Goal: Information Seeking & Learning: Learn about a topic

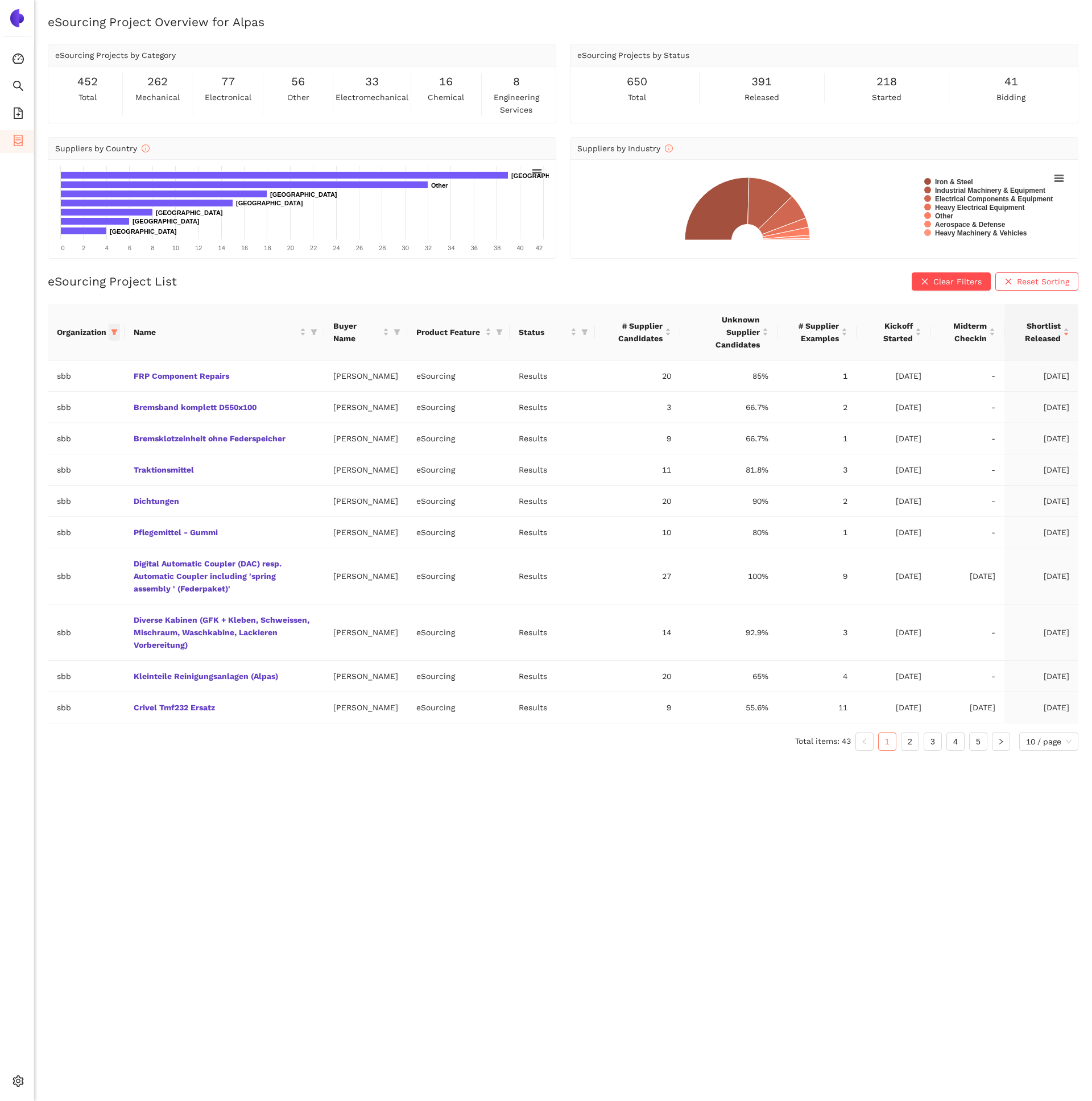
click at [112, 331] on icon "filter" at bounding box center [114, 332] width 6 height 6
click at [13, 536] on button "Reset" at bounding box center [27, 532] width 31 height 13
checkbox input "false"
click at [46, 364] on span at bounding box center [74, 356] width 124 height 18
type input "si"
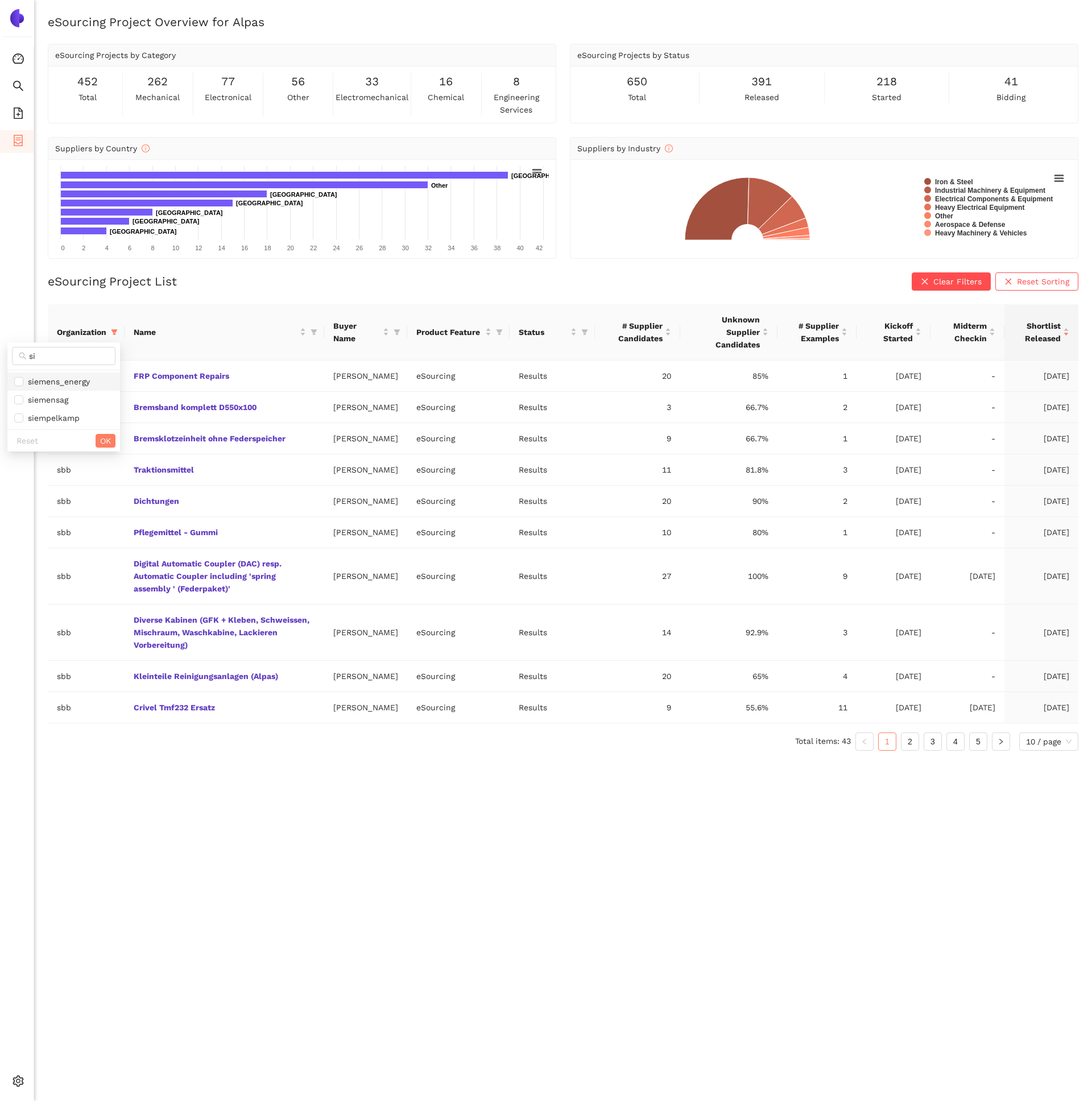
click at [54, 384] on span "siemens_energy" at bounding box center [56, 381] width 67 height 9
checkbox input "true"
click at [101, 440] on span "OK" at bounding box center [105, 441] width 11 height 13
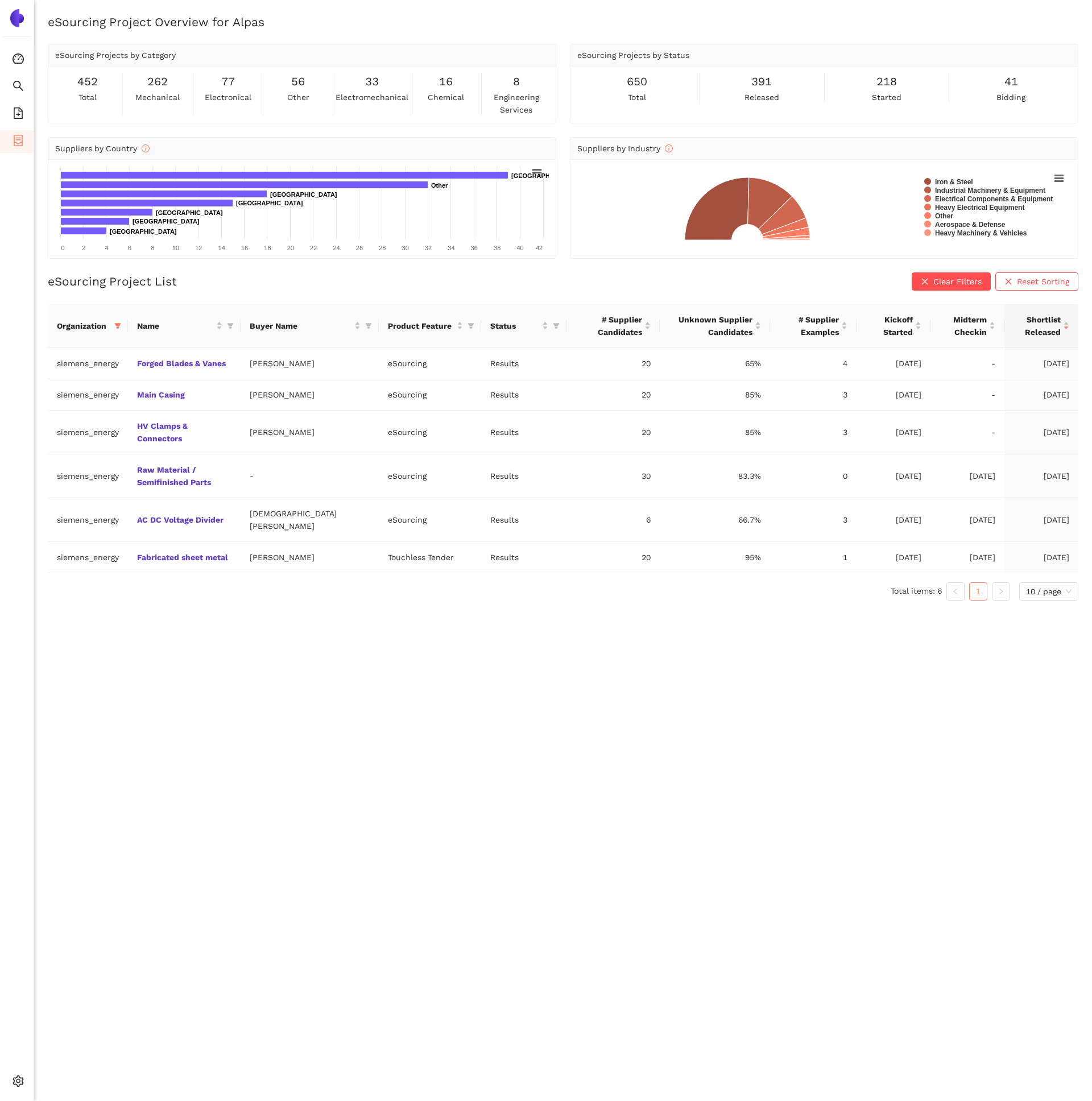
click at [219, 626] on div "eSourcing Project Overview for Alpas eSourcing Projects by Category 452 total 2…" at bounding box center [563, 564] width 1058 height 1101
click at [0, 0] on link "Raw Material / Semifinished Parts" at bounding box center [0, 0] width 0 height 0
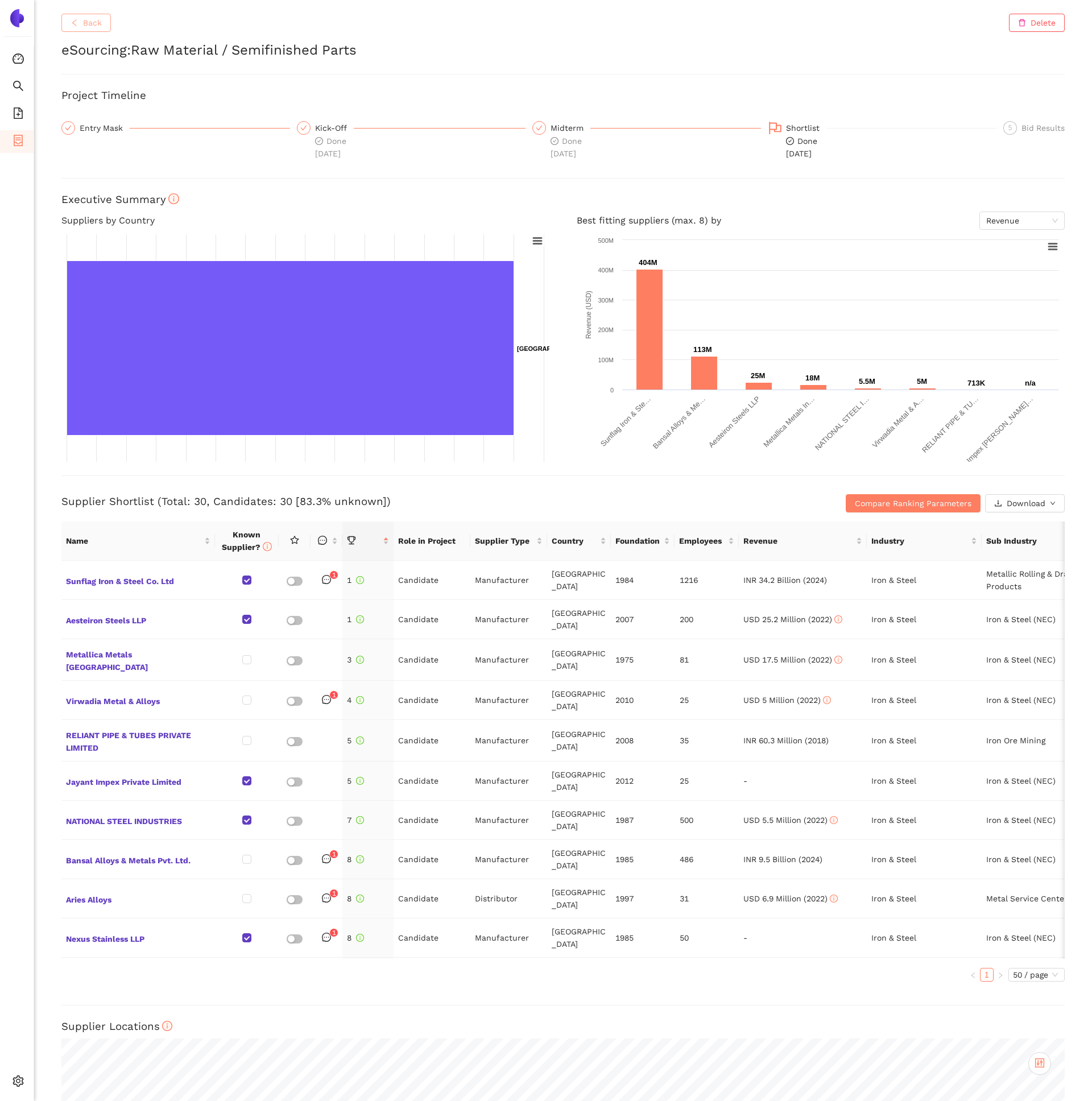
click at [95, 23] on span "Back" at bounding box center [92, 22] width 19 height 13
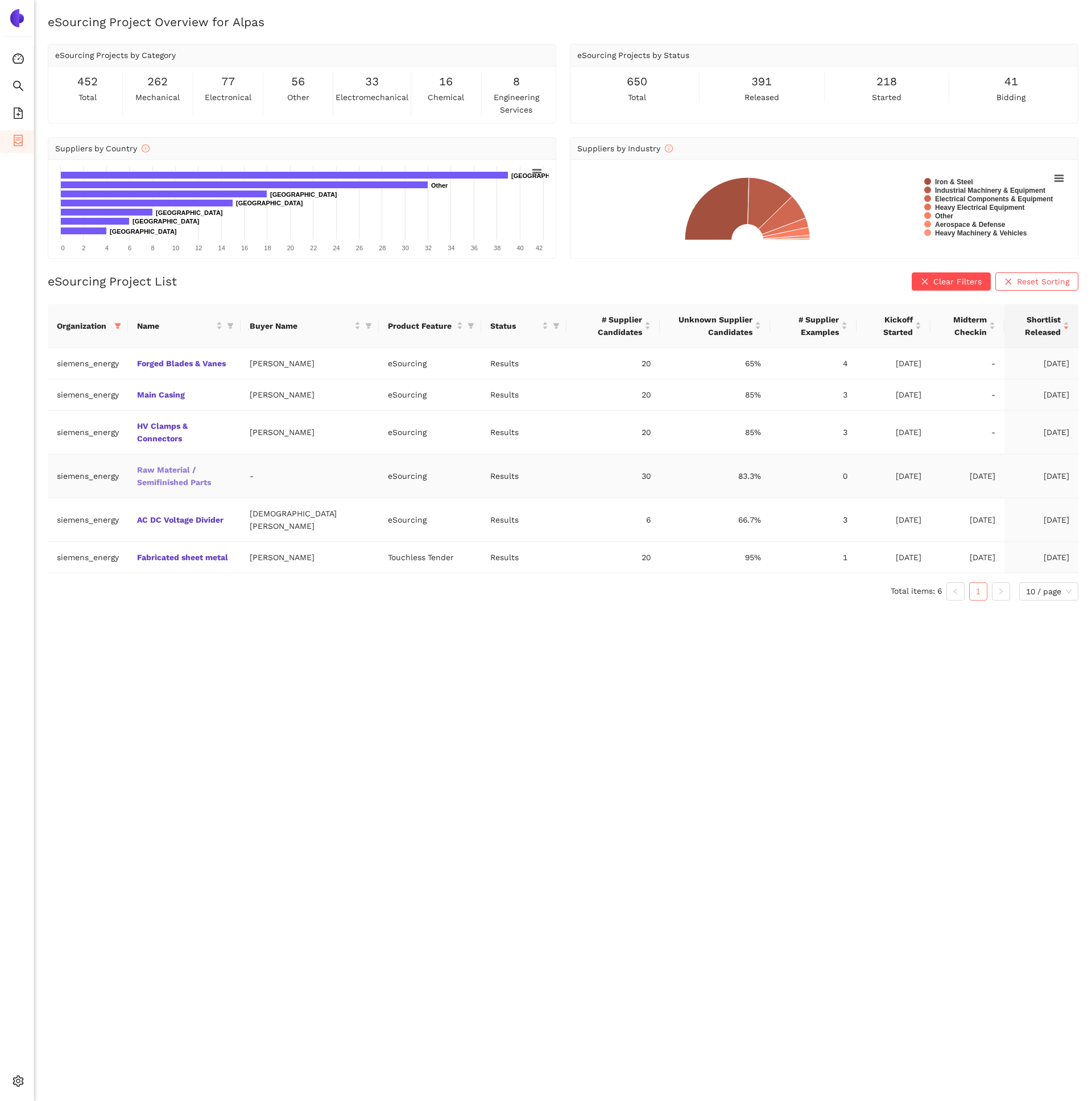
click at [0, 0] on link "Raw Material / Semifinished Parts" at bounding box center [0, 0] width 0 height 0
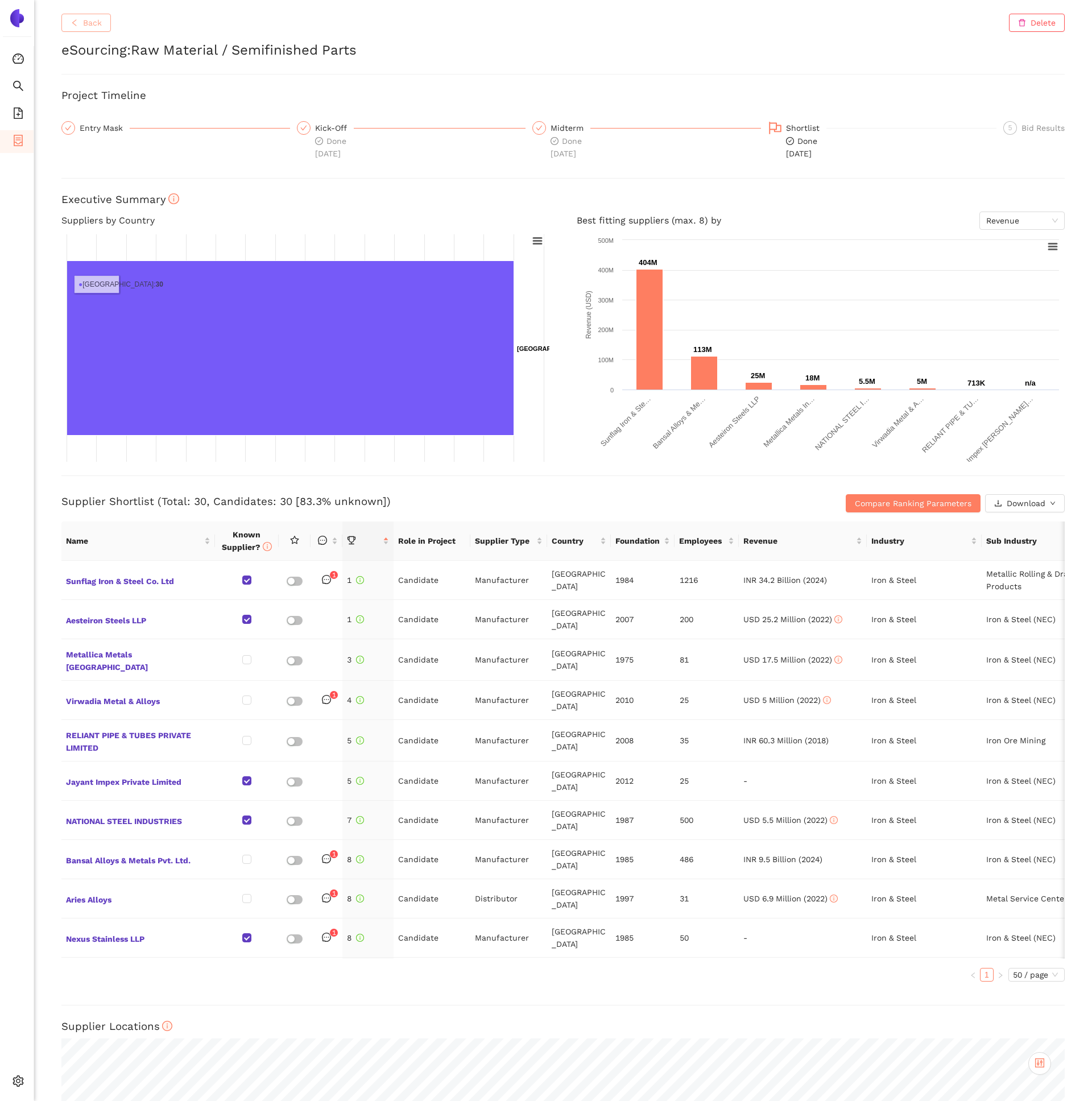
click at [78, 17] on button "Back" at bounding box center [86, 22] width 49 height 18
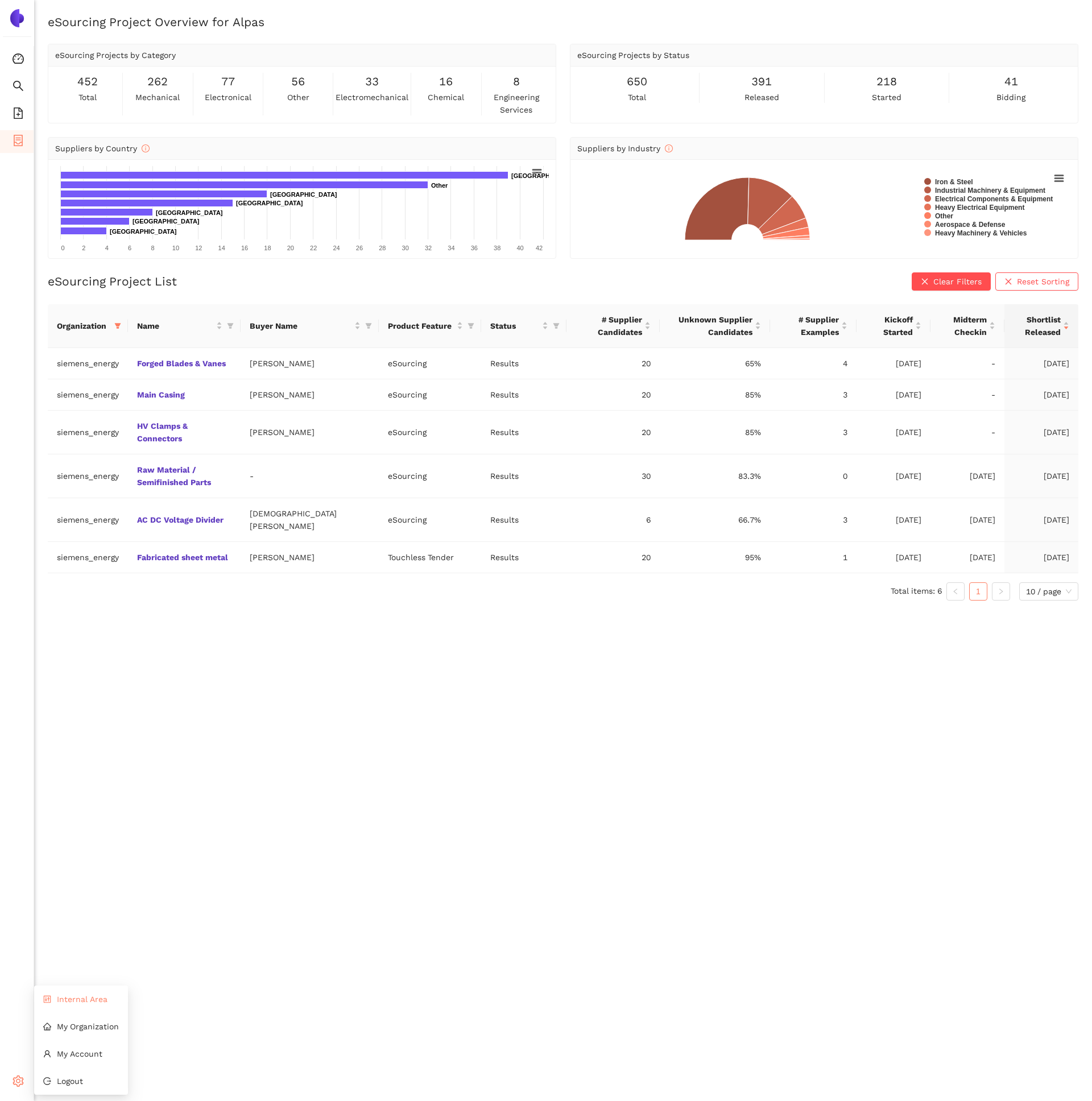
click at [82, 998] on span "Internal Area" at bounding box center [82, 999] width 51 height 9
click at [162, 451] on td "HV Clamps & Connectors" at bounding box center [184, 433] width 112 height 44
click at [0, 0] on link "HV Clamps & Connectors" at bounding box center [0, 0] width 0 height 0
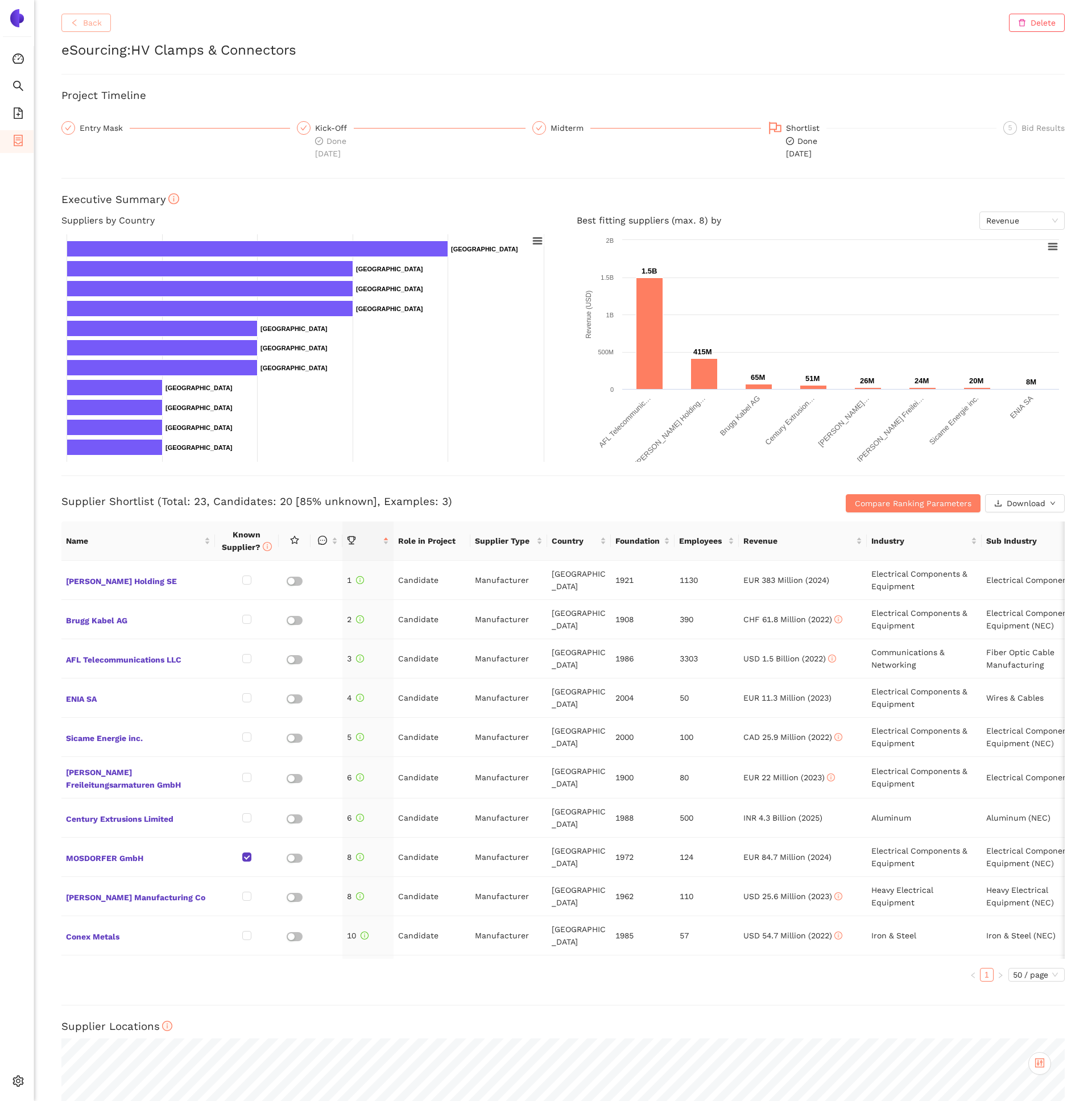
click at [86, 27] on span "Back" at bounding box center [92, 22] width 19 height 13
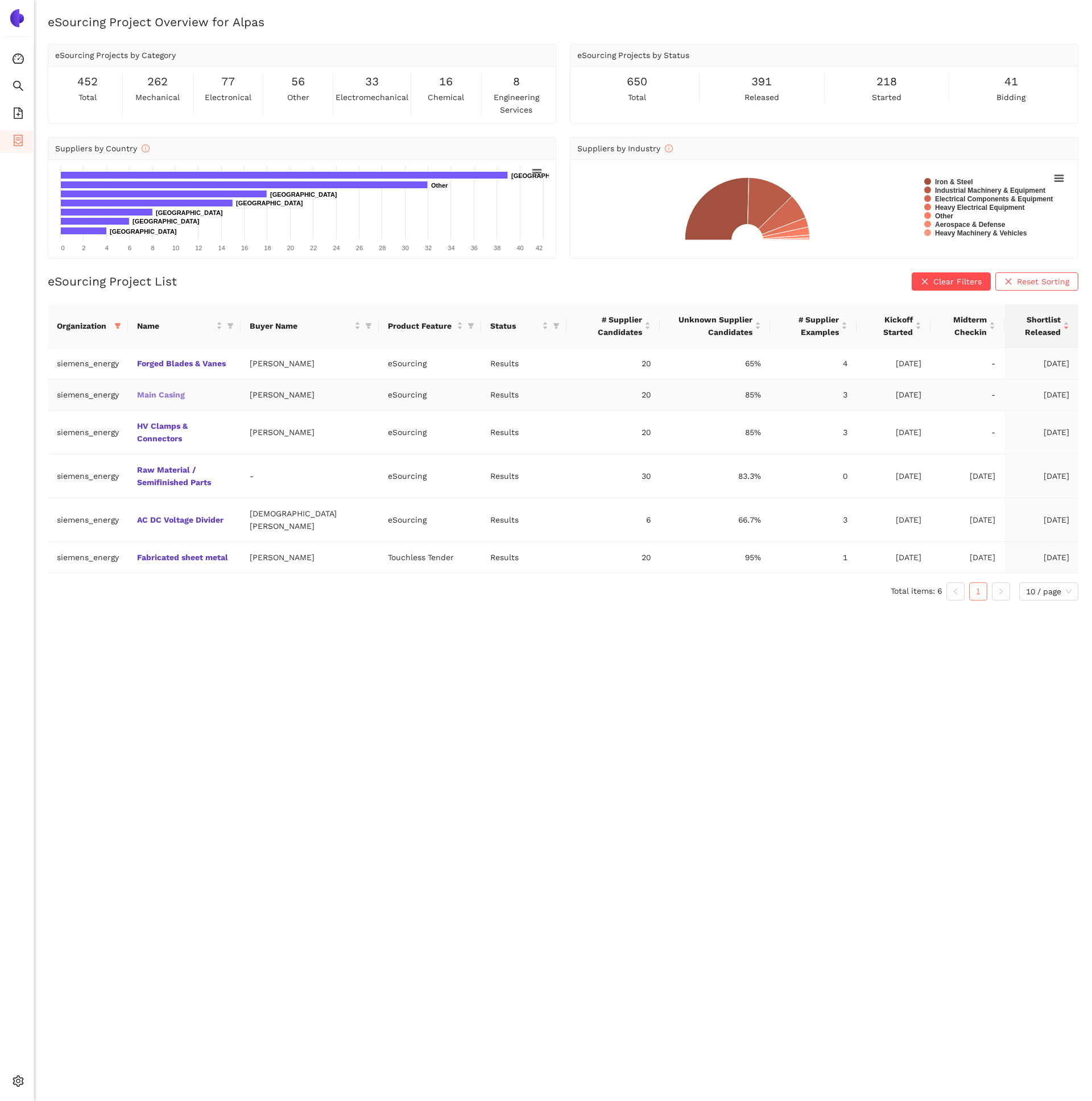
click at [0, 0] on link "Main Casing" at bounding box center [0, 0] width 0 height 0
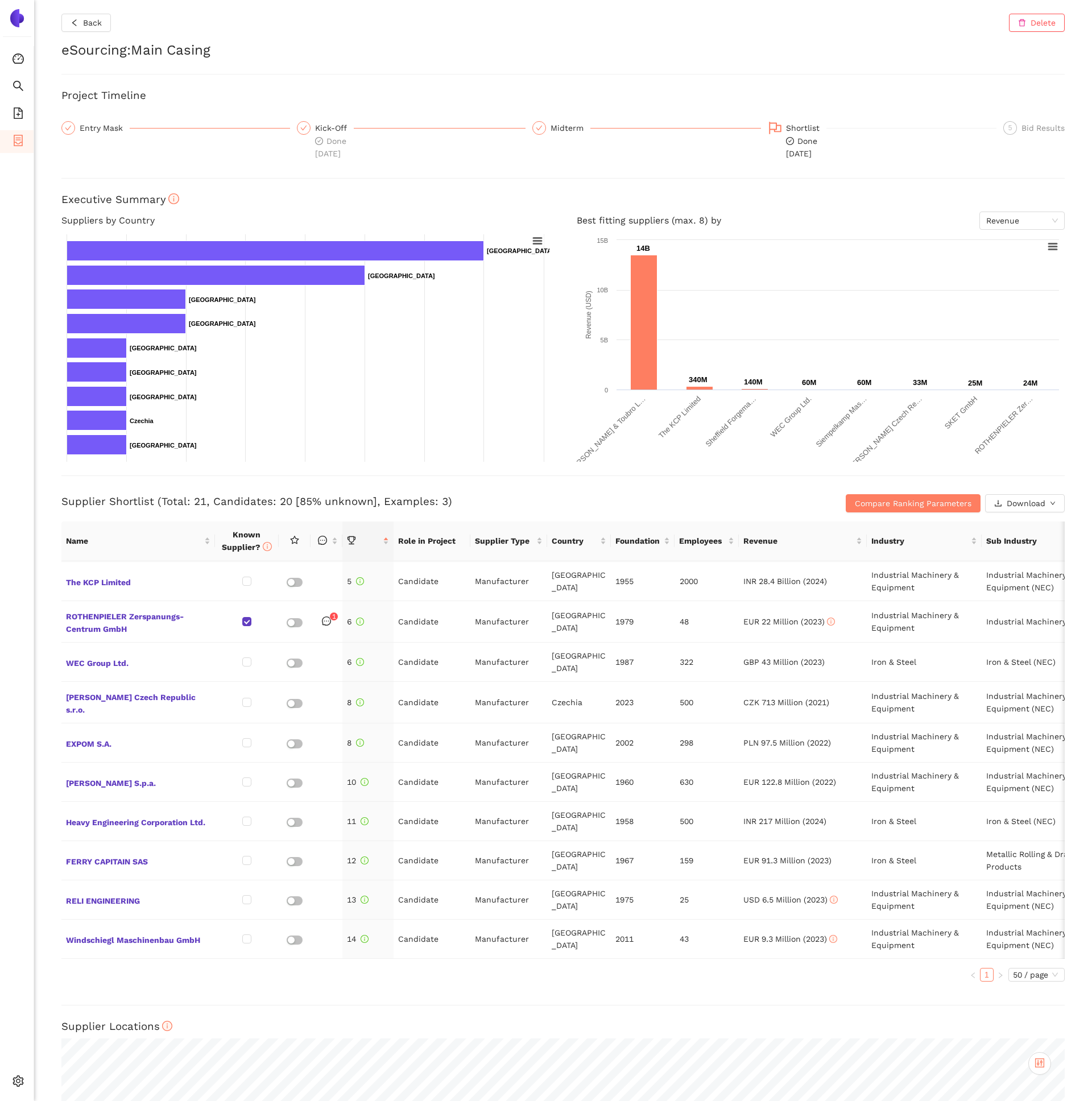
scroll to position [430, 0]
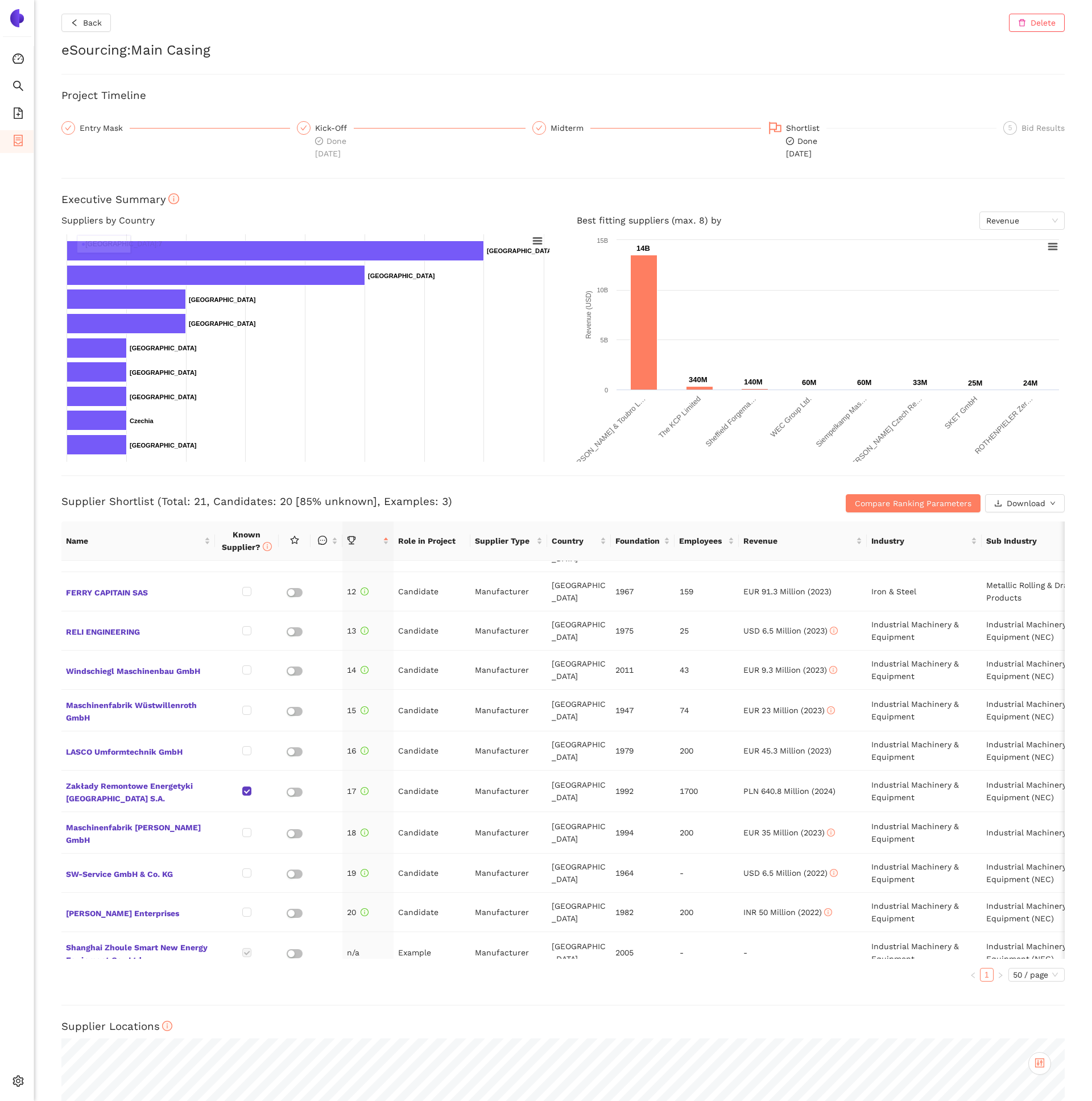
click at [99, 39] on div "Back Delete eSourcing : Main Casing Project Timeline Entry Mask Kick-Off Done 2…" at bounding box center [563, 550] width 1058 height 1101
click at [92, 29] on span "Back" at bounding box center [92, 22] width 19 height 13
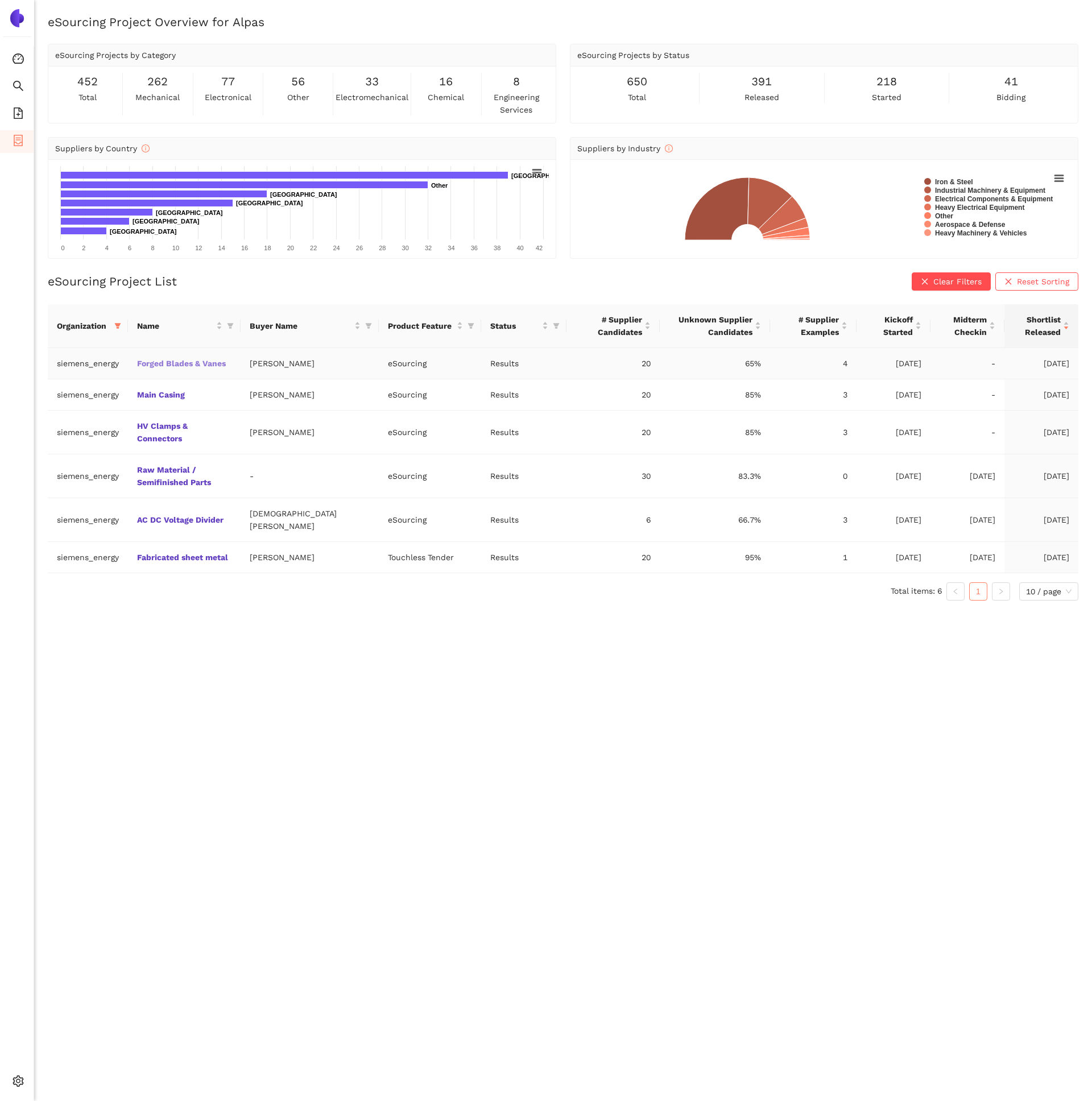
click at [0, 0] on link "Forged Blades & Vanes" at bounding box center [0, 0] width 0 height 0
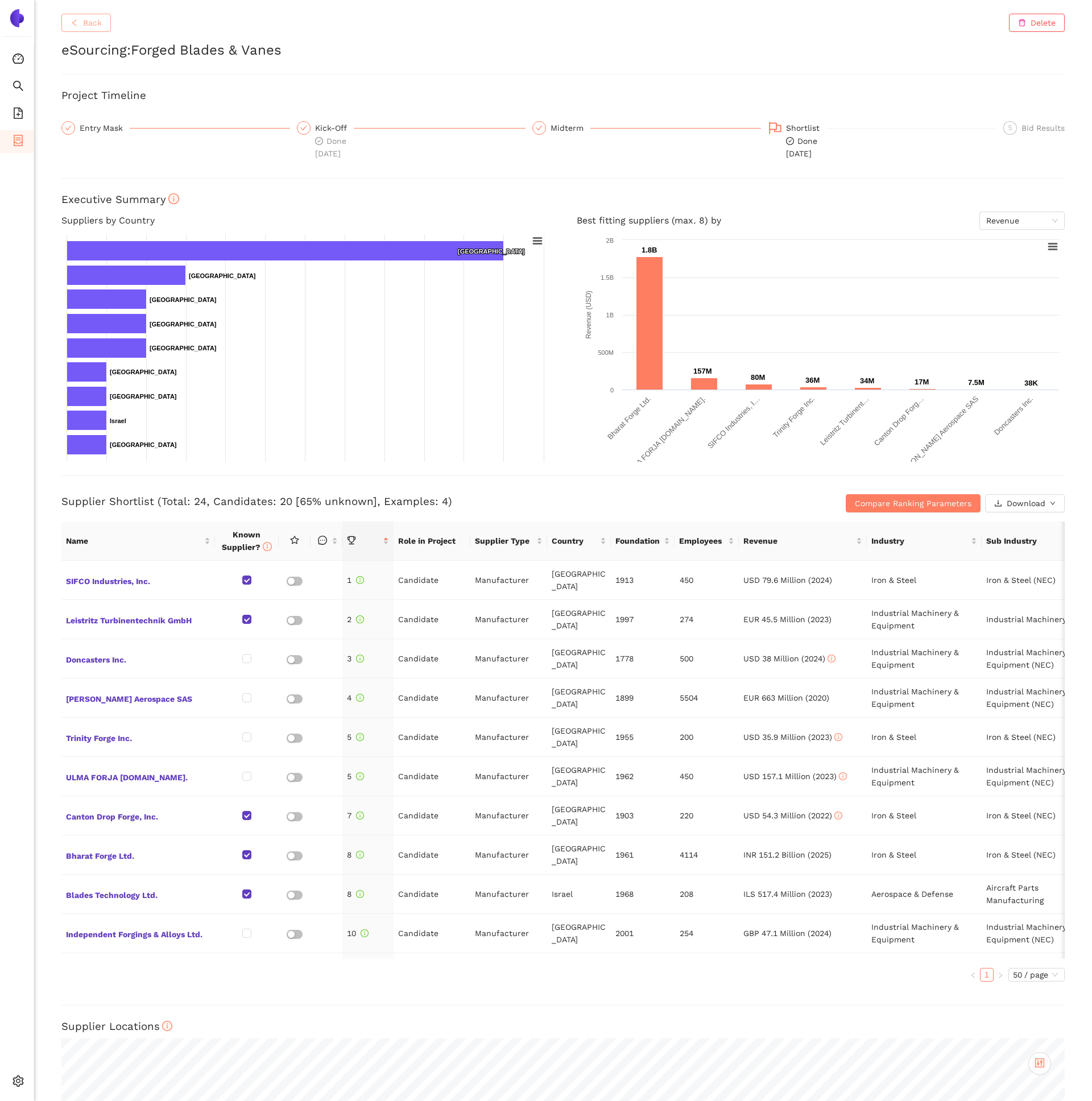
click at [80, 27] on button "Back" at bounding box center [86, 22] width 49 height 18
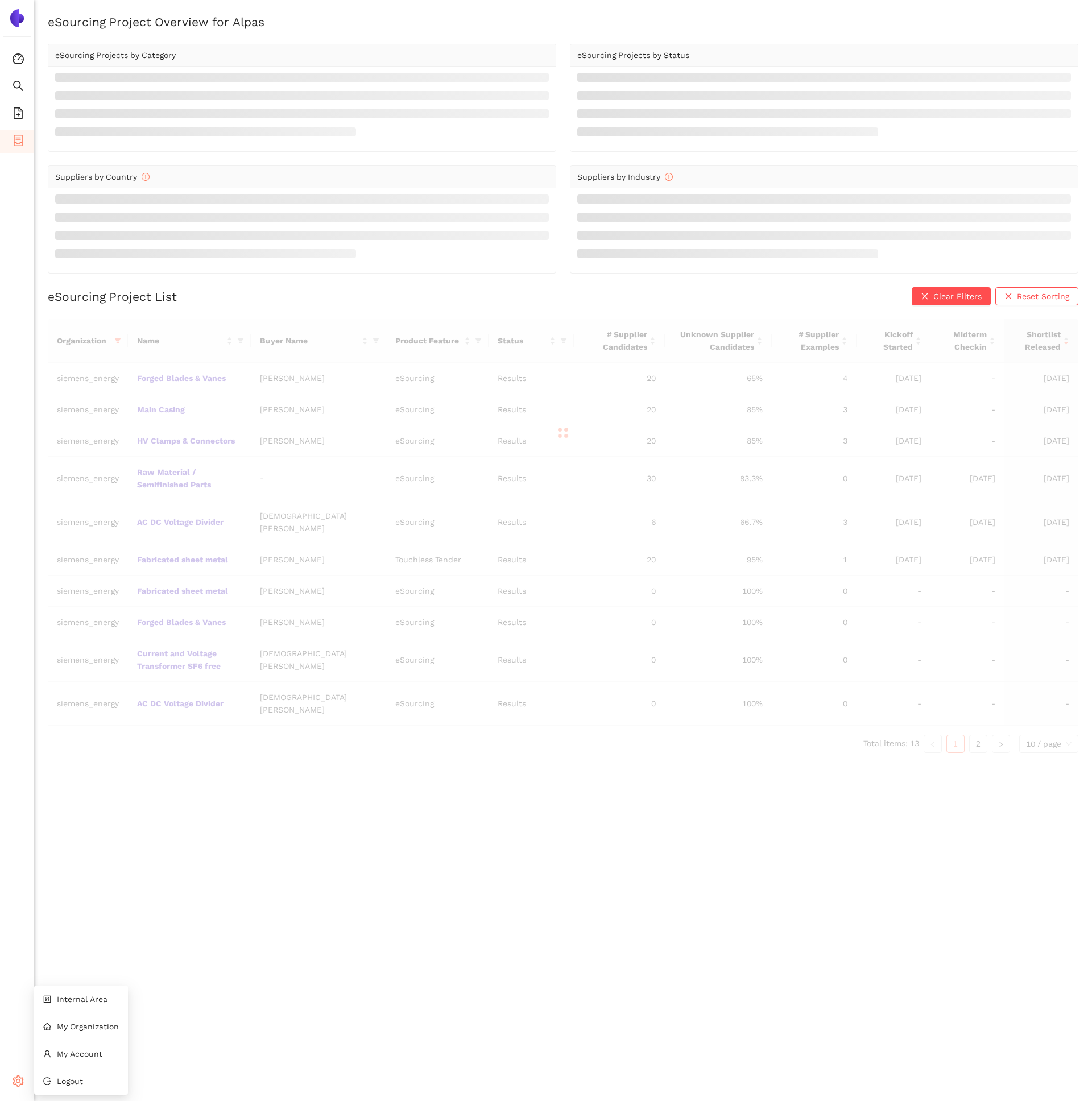
click at [22, 1088] on span "setting" at bounding box center [18, 1083] width 11 height 22
click at [91, 995] on div "eSourcing Project Overview for Alpas eSourcing Projects by Category eSourcing P…" at bounding box center [563, 564] width 1058 height 1101
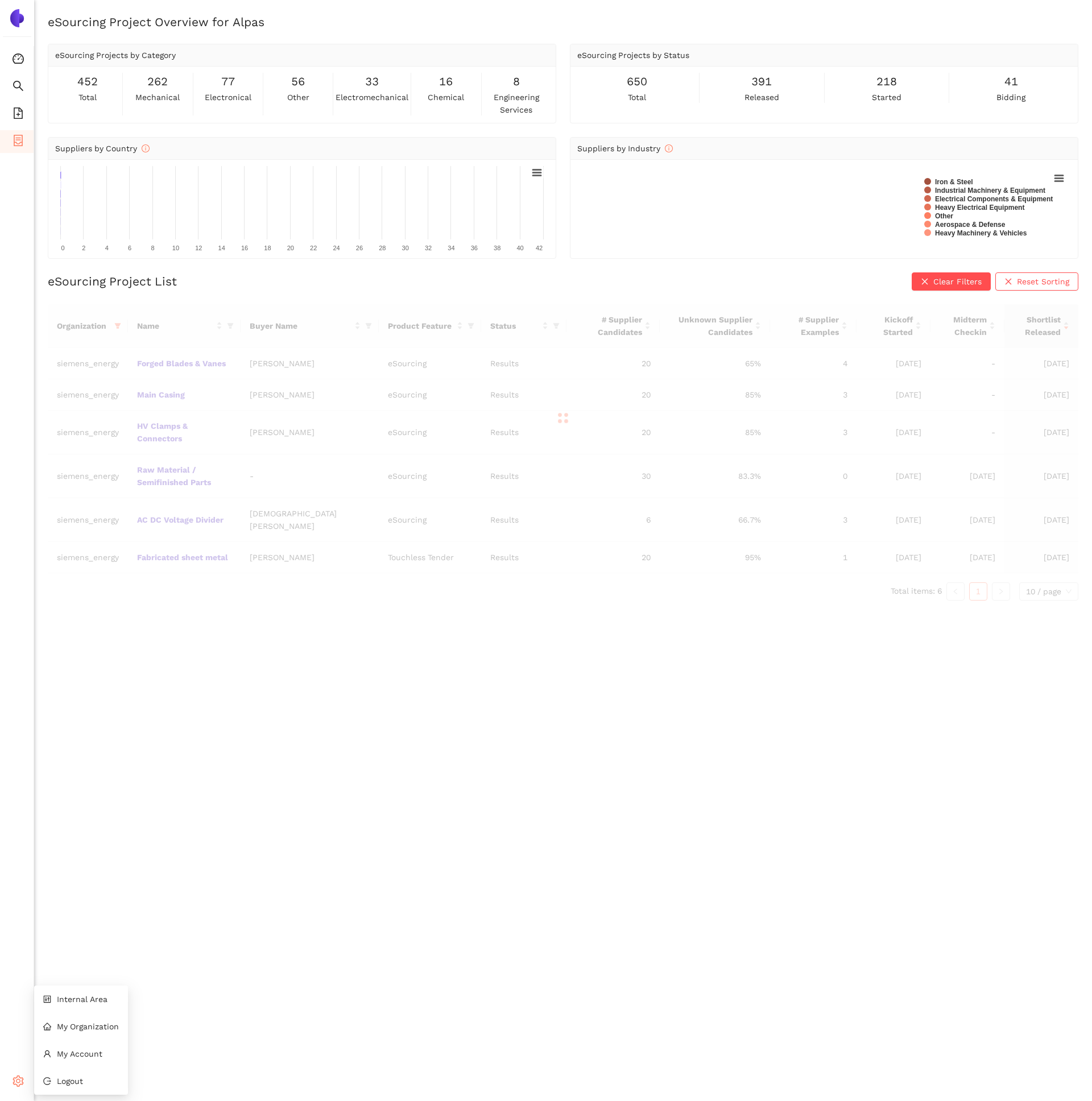
click at [24, 1077] on div "Settings" at bounding box center [17, 1083] width 34 height 22
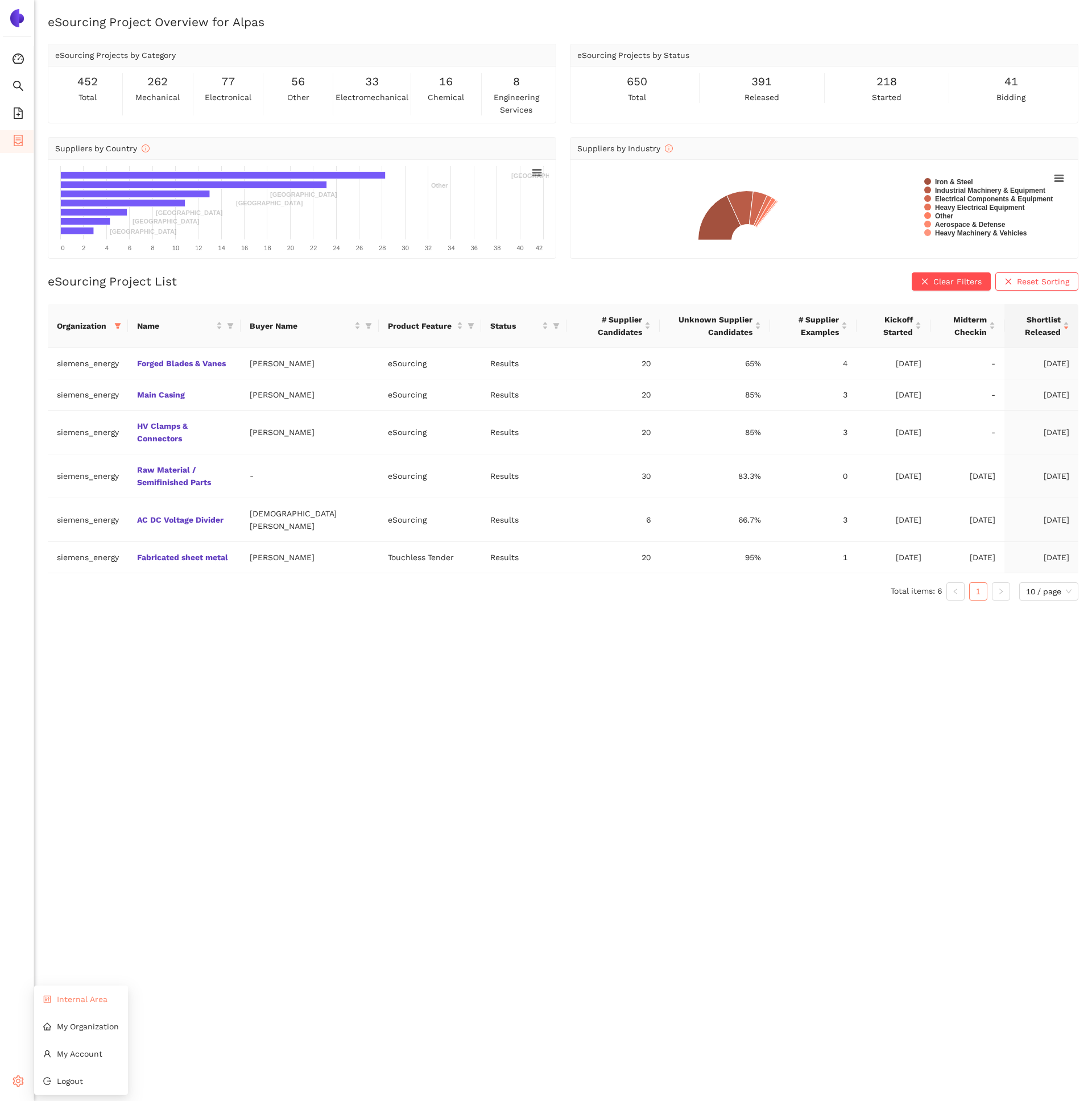
click at [67, 1005] on li "Internal Area" at bounding box center [81, 999] width 94 height 22
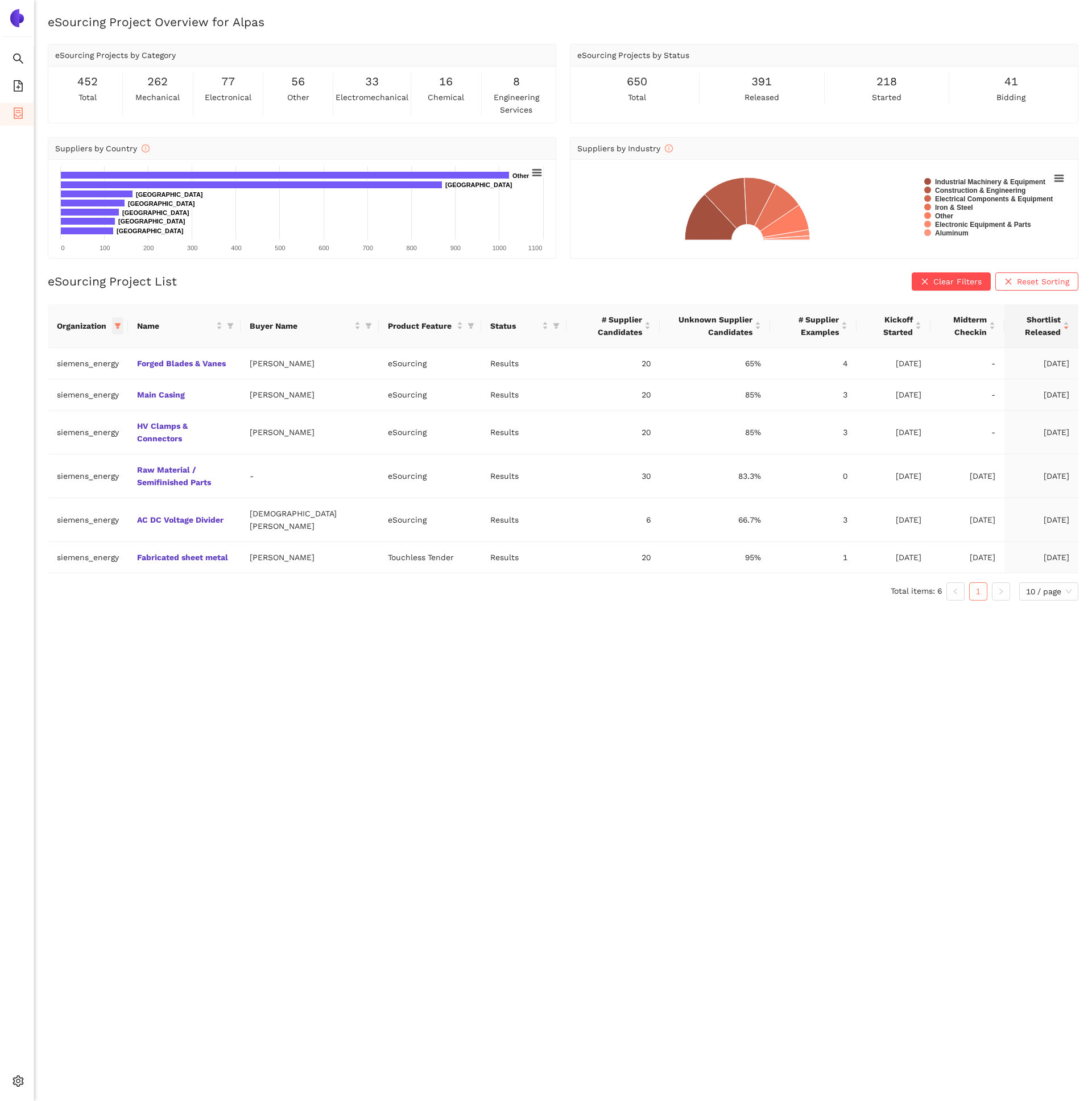
click at [118, 331] on span at bounding box center [118, 326] width 11 height 17
click at [43, 523] on button "Reset" at bounding box center [31, 525] width 31 height 13
checkbox input "false"
click at [37, 499] on span "avl-list" at bounding box center [42, 503] width 31 height 9
checkbox input "true"
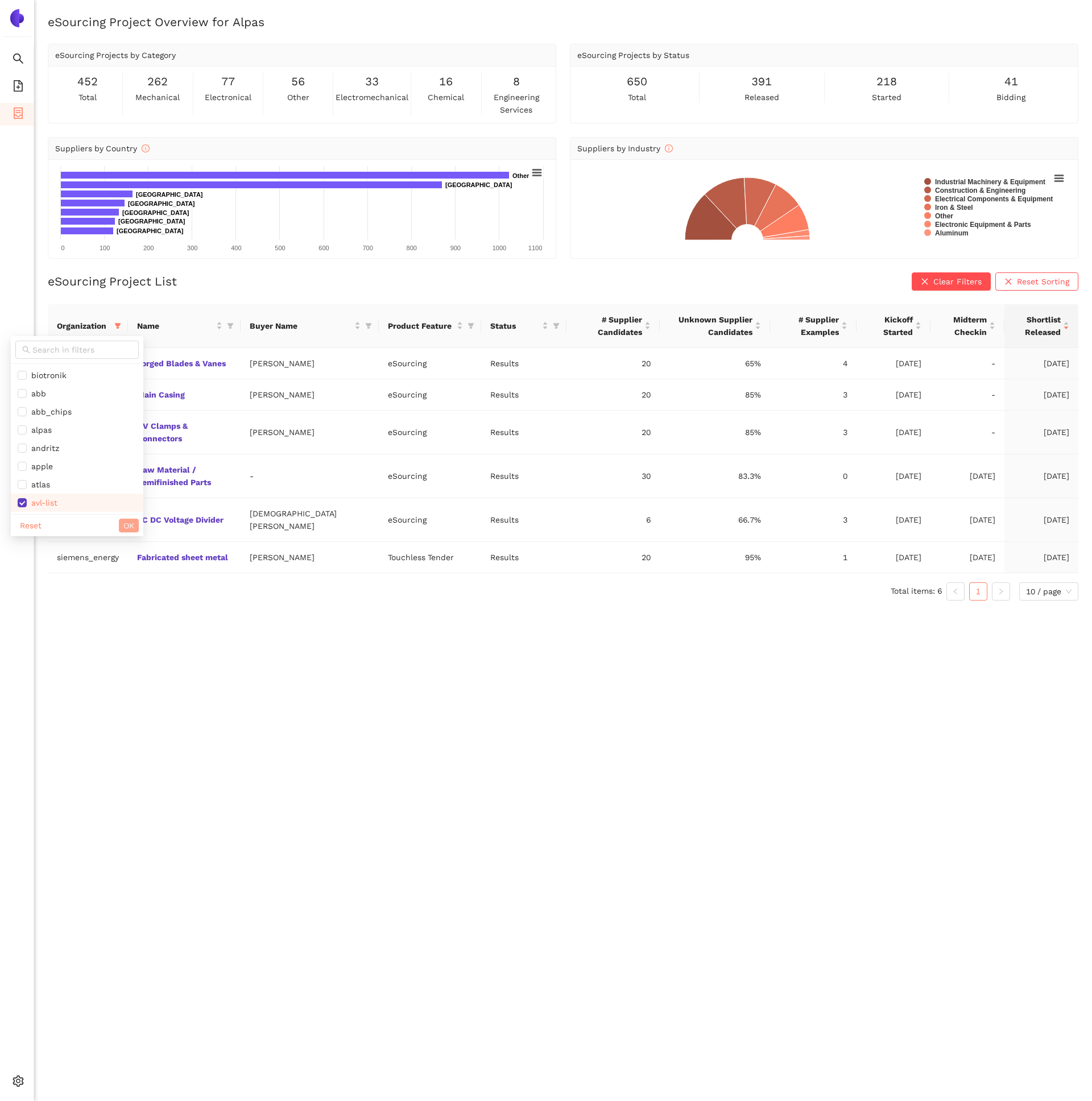
click at [124, 522] on span "OK" at bounding box center [129, 526] width 11 height 13
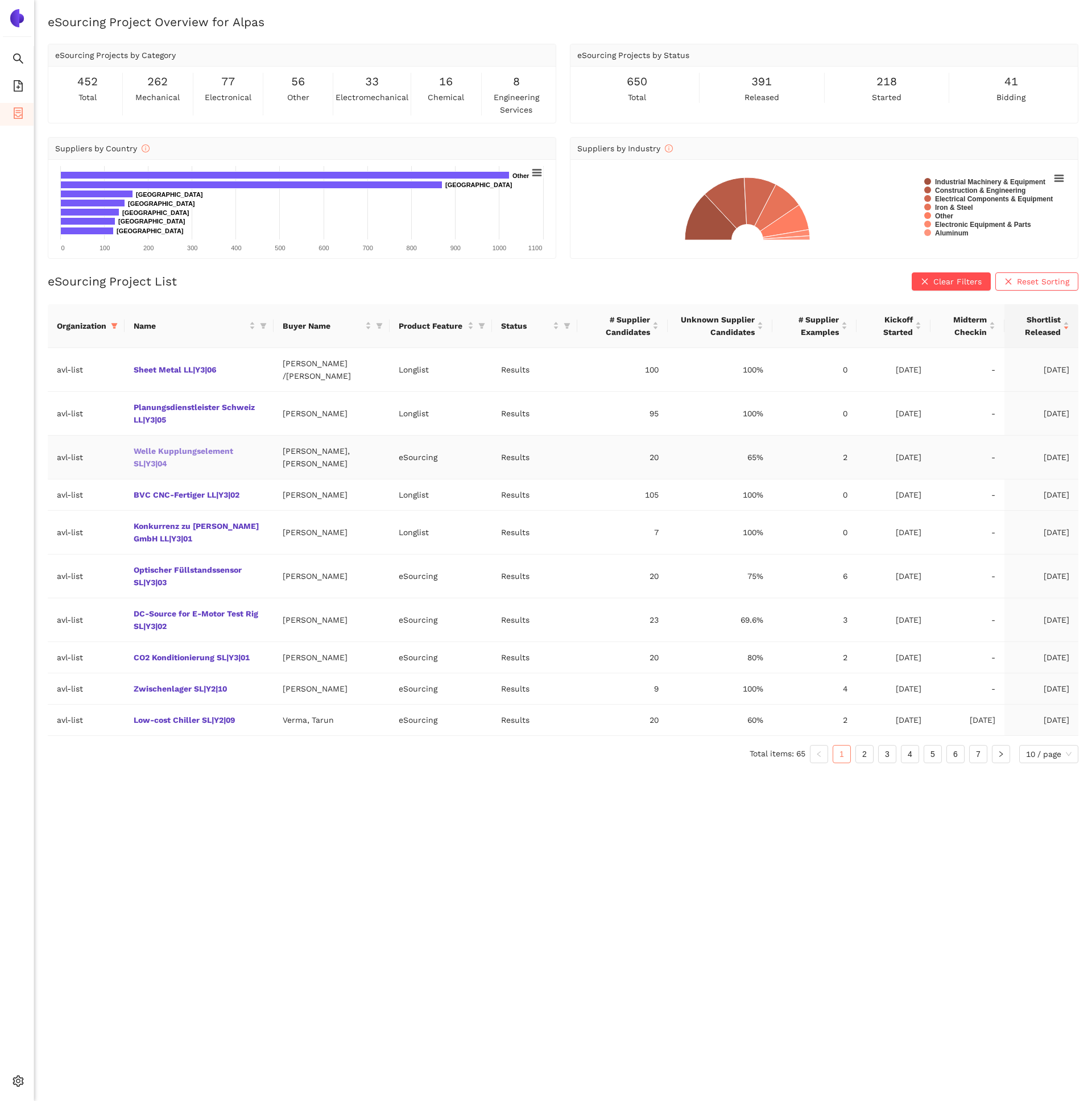
click at [0, 0] on link "Welle Kupplungselement SL|Y3|04" at bounding box center [0, 0] width 0 height 0
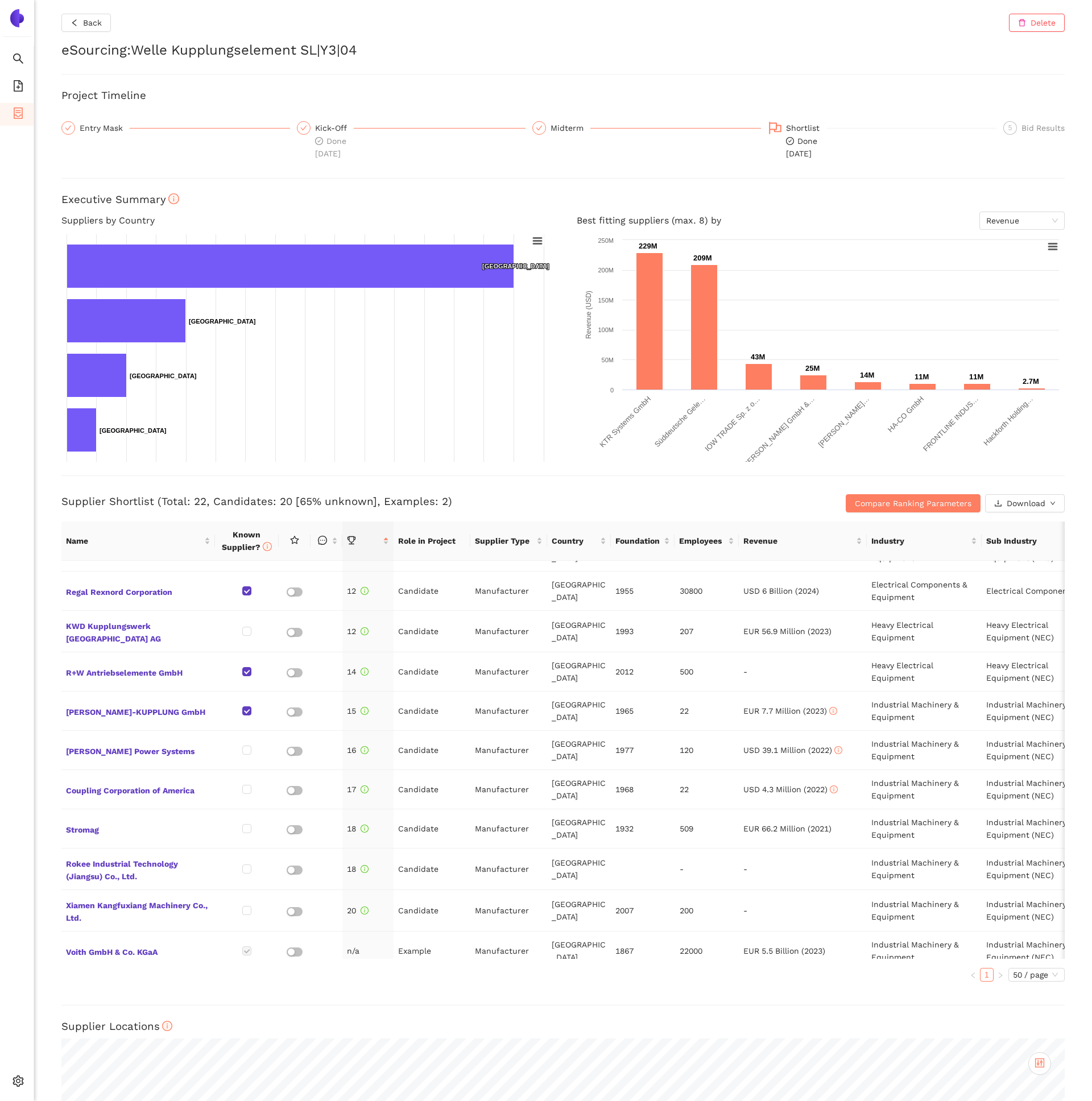
scroll to position [475, 0]
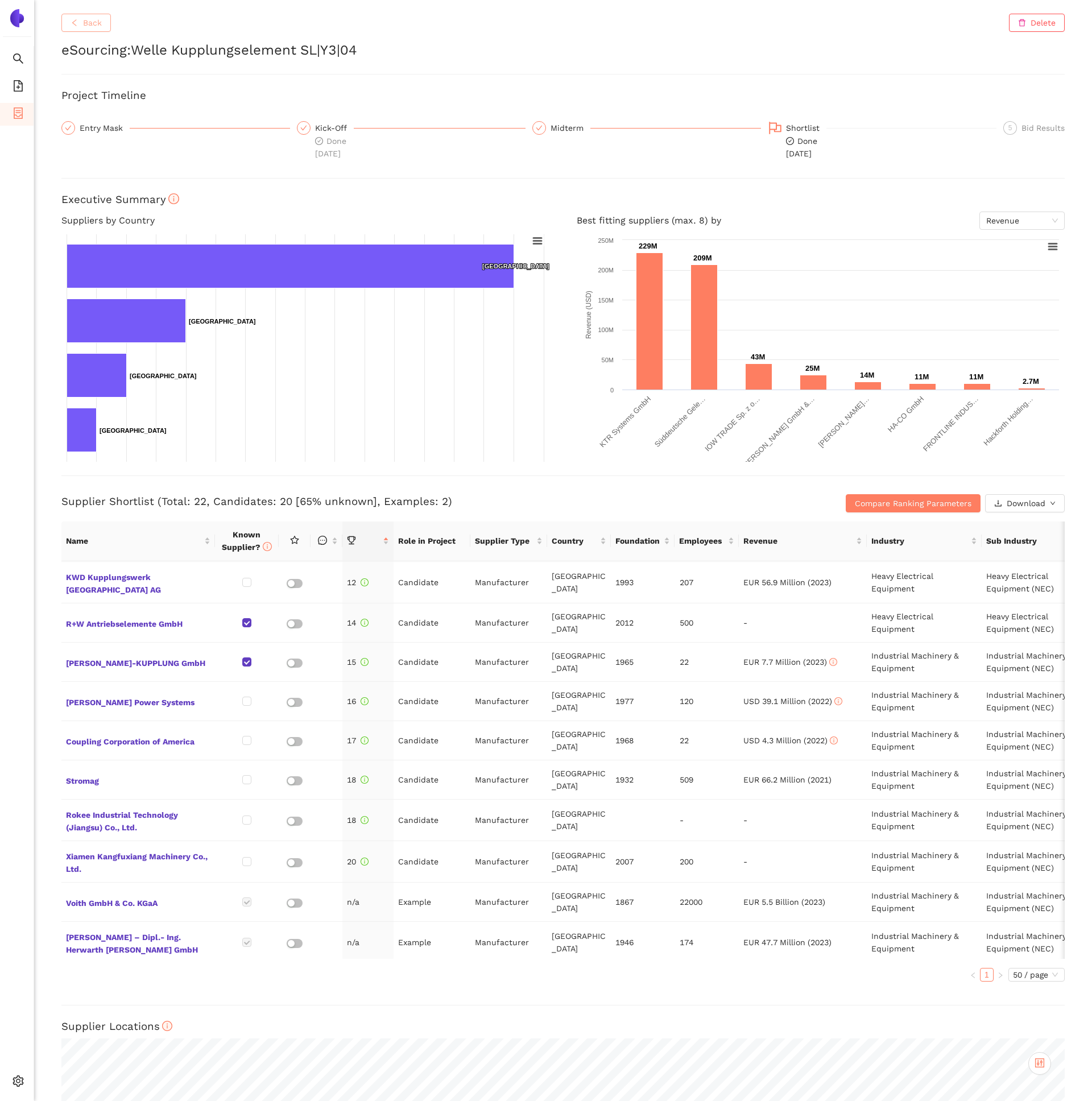
click at [108, 20] on button "Back" at bounding box center [86, 22] width 49 height 18
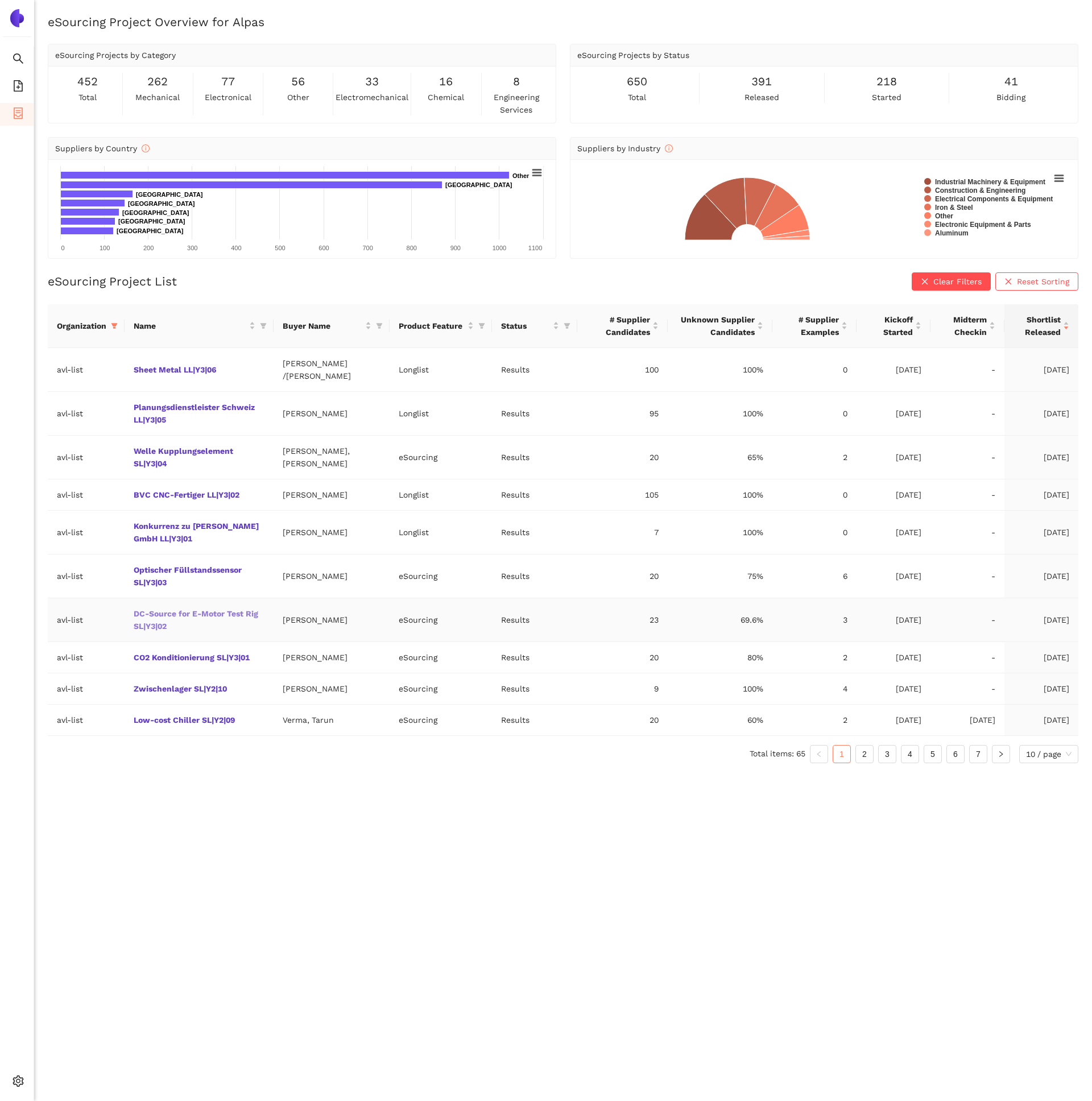
click at [0, 0] on link "DC-Source for E-Motor Test Rig SL|Y3|02" at bounding box center [0, 0] width 0 height 0
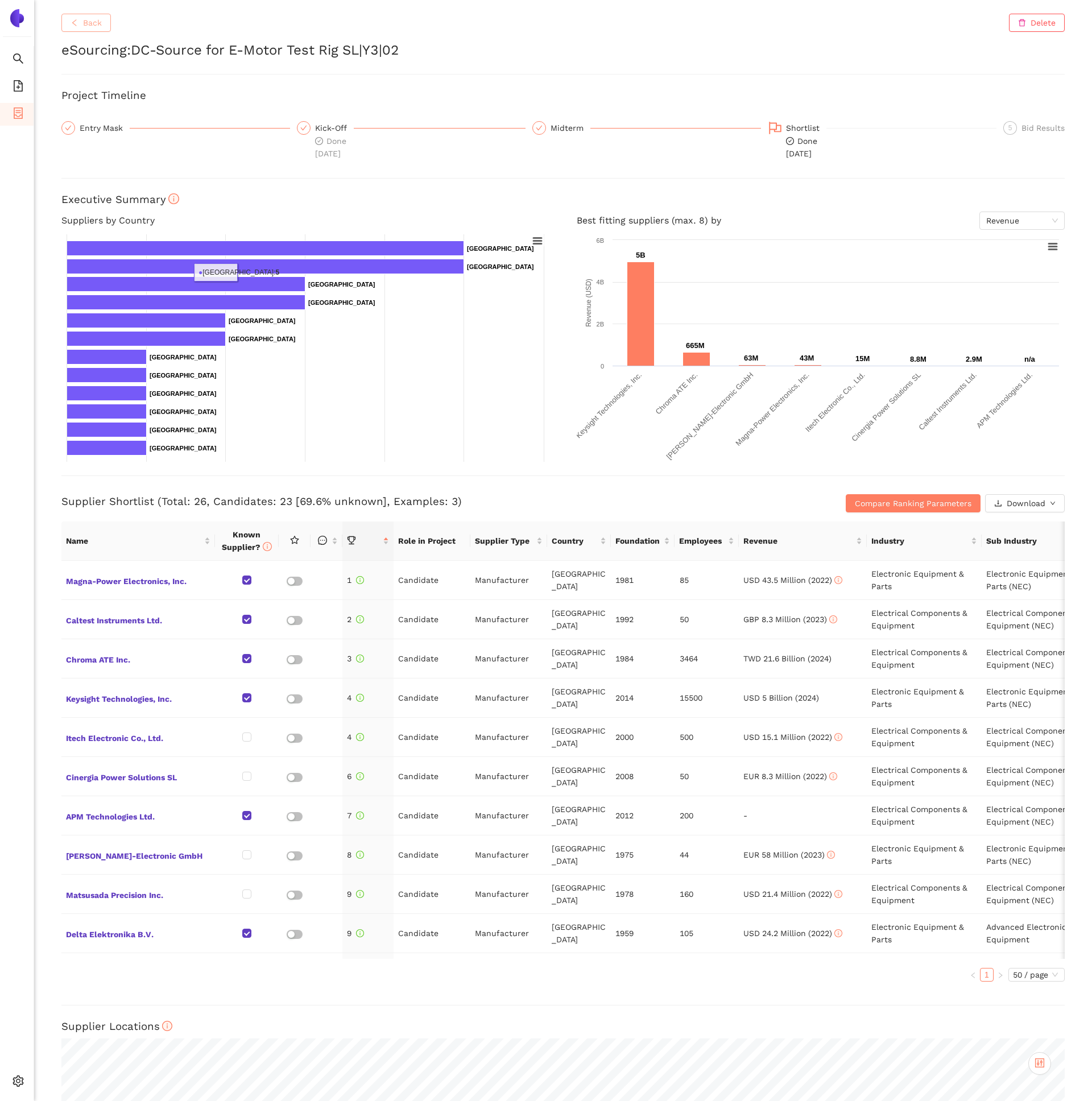
click at [93, 17] on span "Back" at bounding box center [92, 22] width 19 height 13
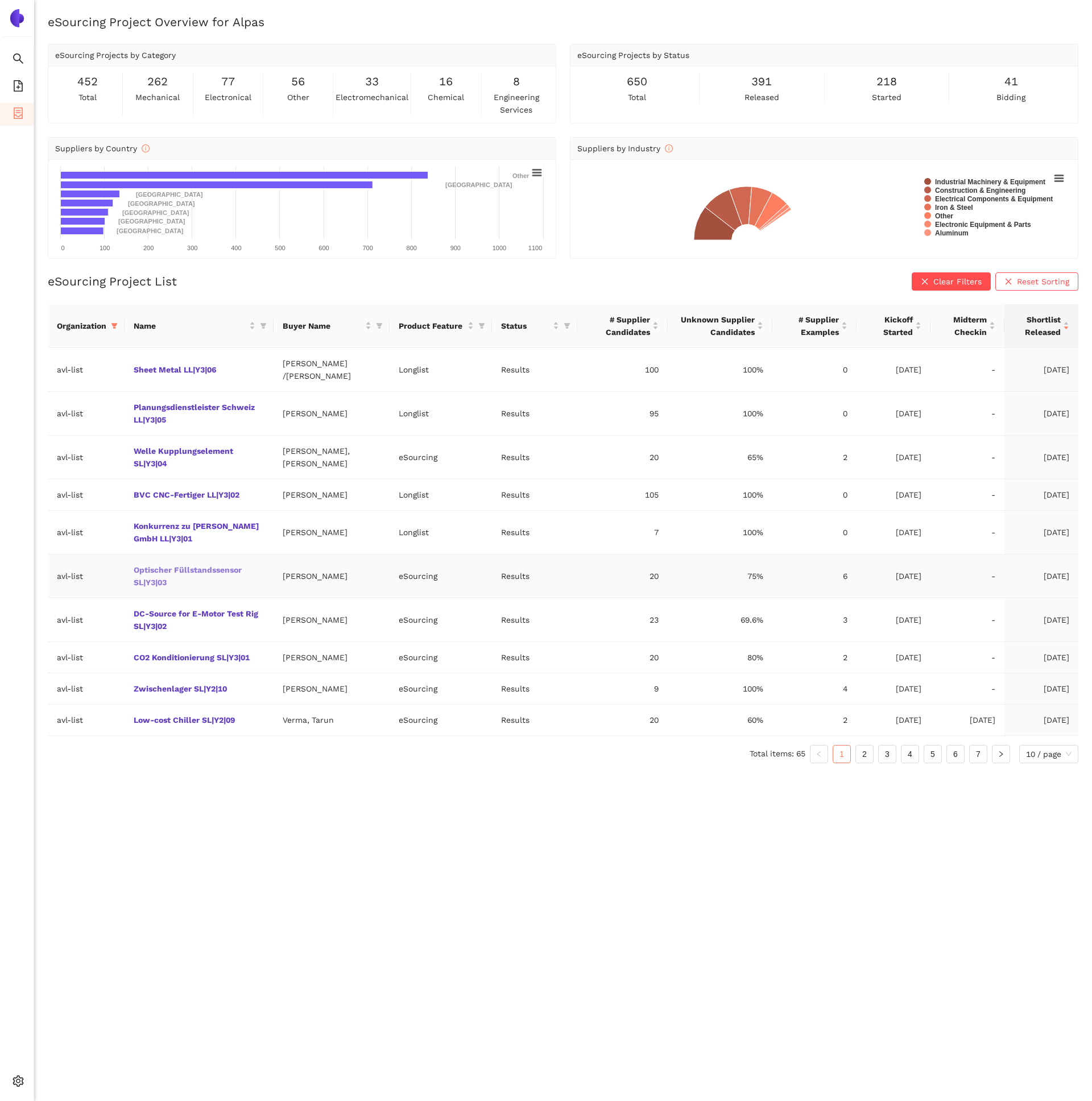
click at [0, 0] on link "Optischer Füllstandssensor SL|Y3|03" at bounding box center [0, 0] width 0 height 0
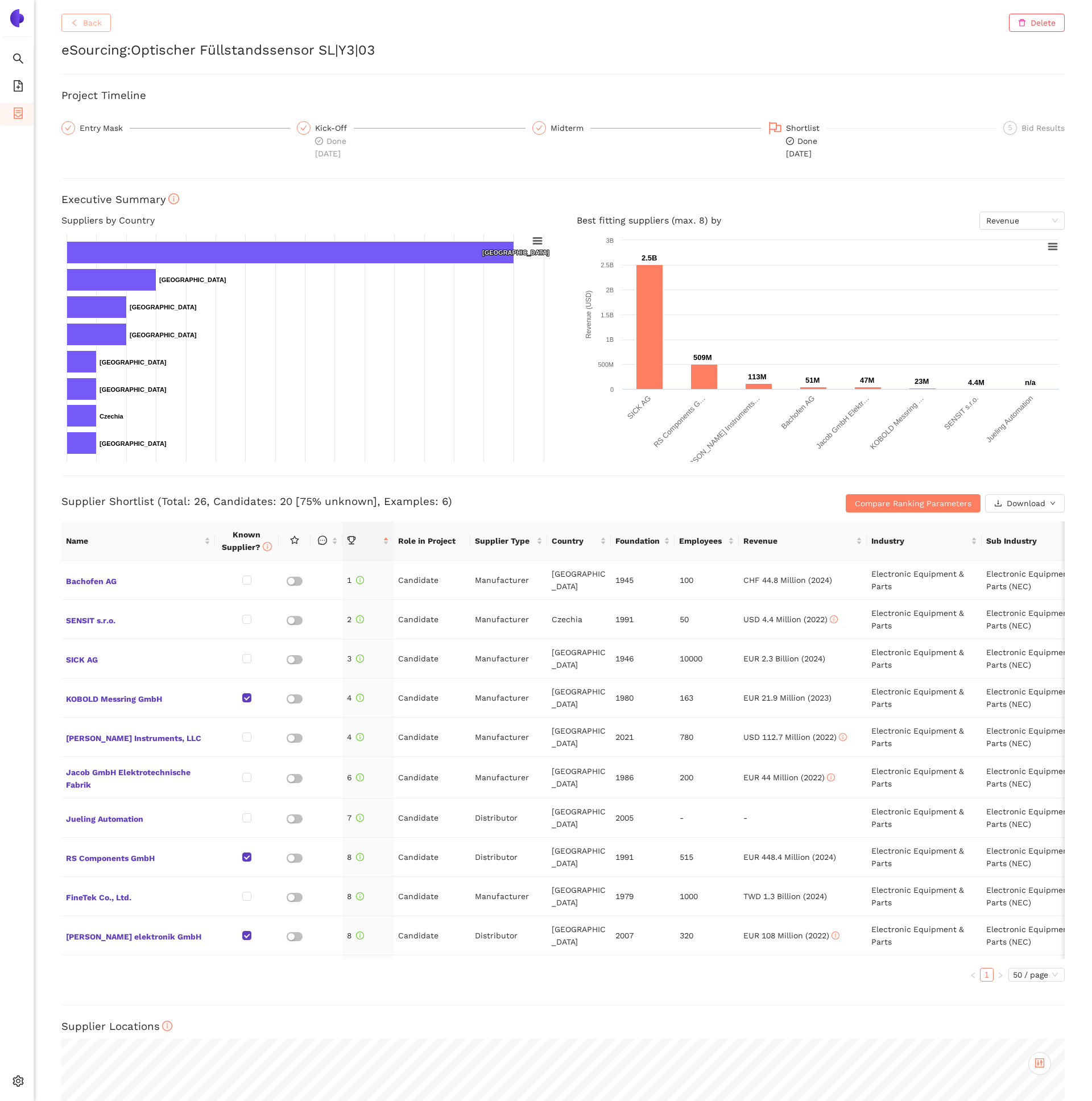
click at [91, 22] on span "Back" at bounding box center [92, 22] width 19 height 13
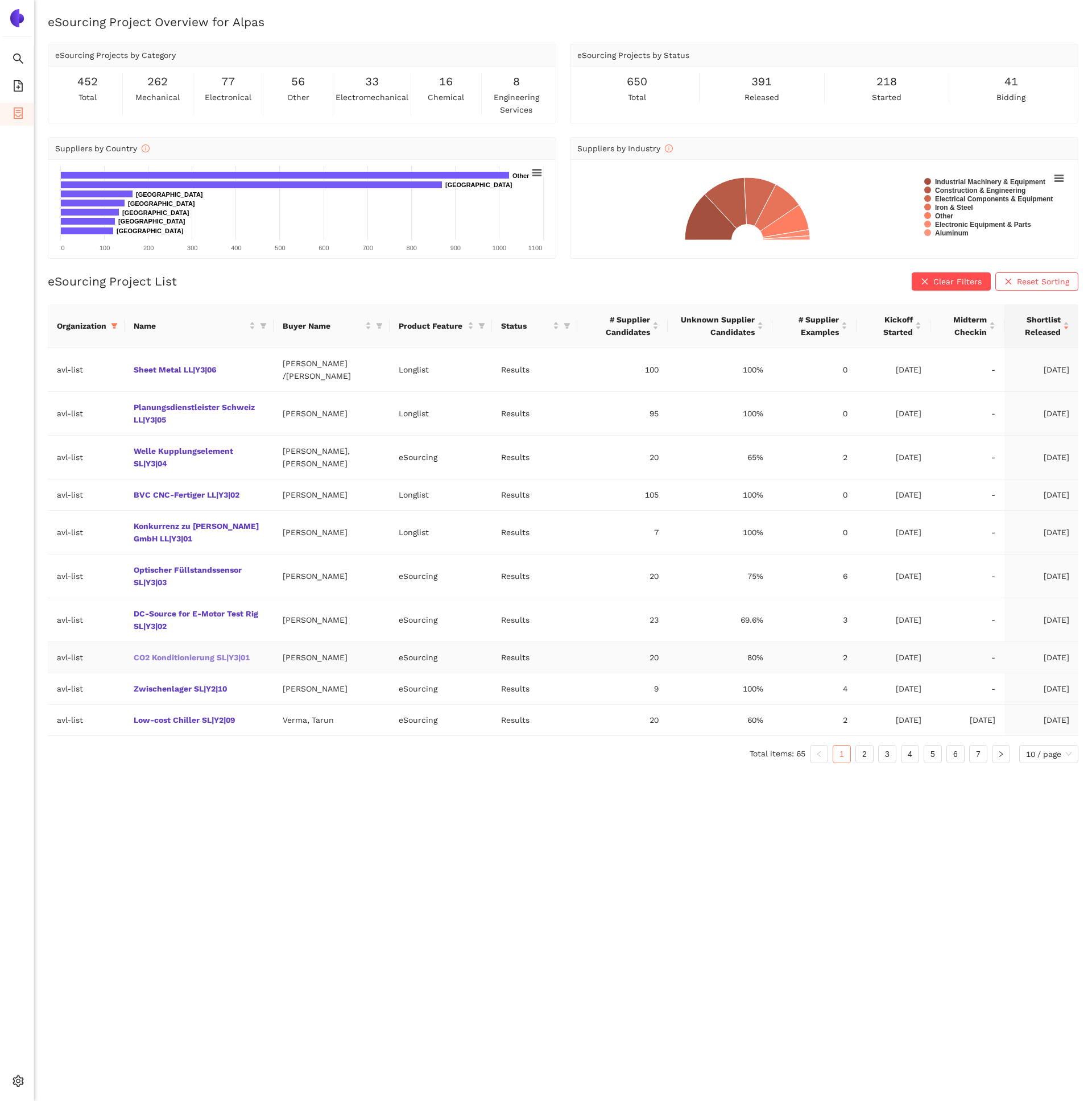
click at [0, 0] on link "CO2 Konditionierung SL|Y3|01" at bounding box center [0, 0] width 0 height 0
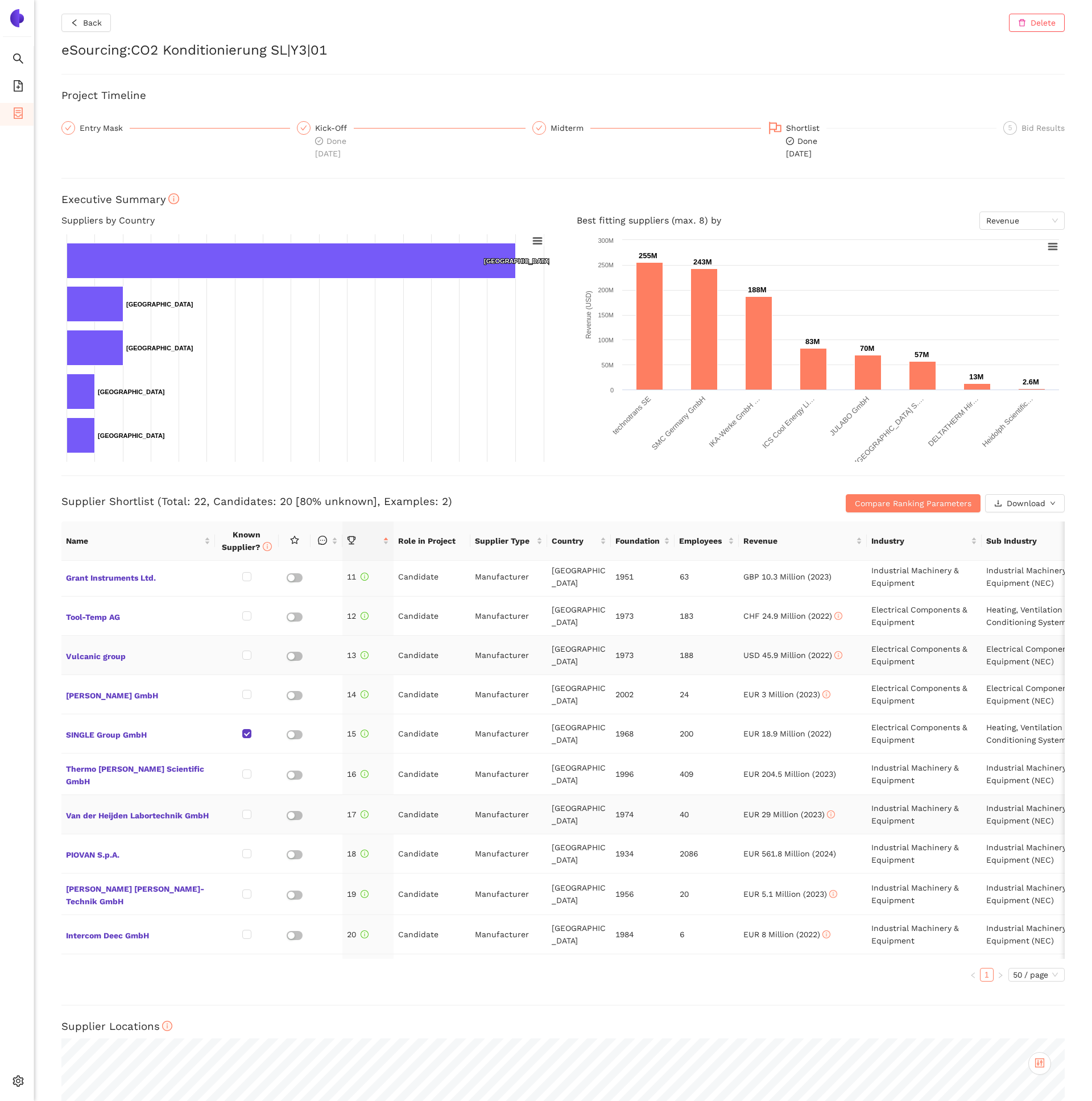
scroll to position [478, 0]
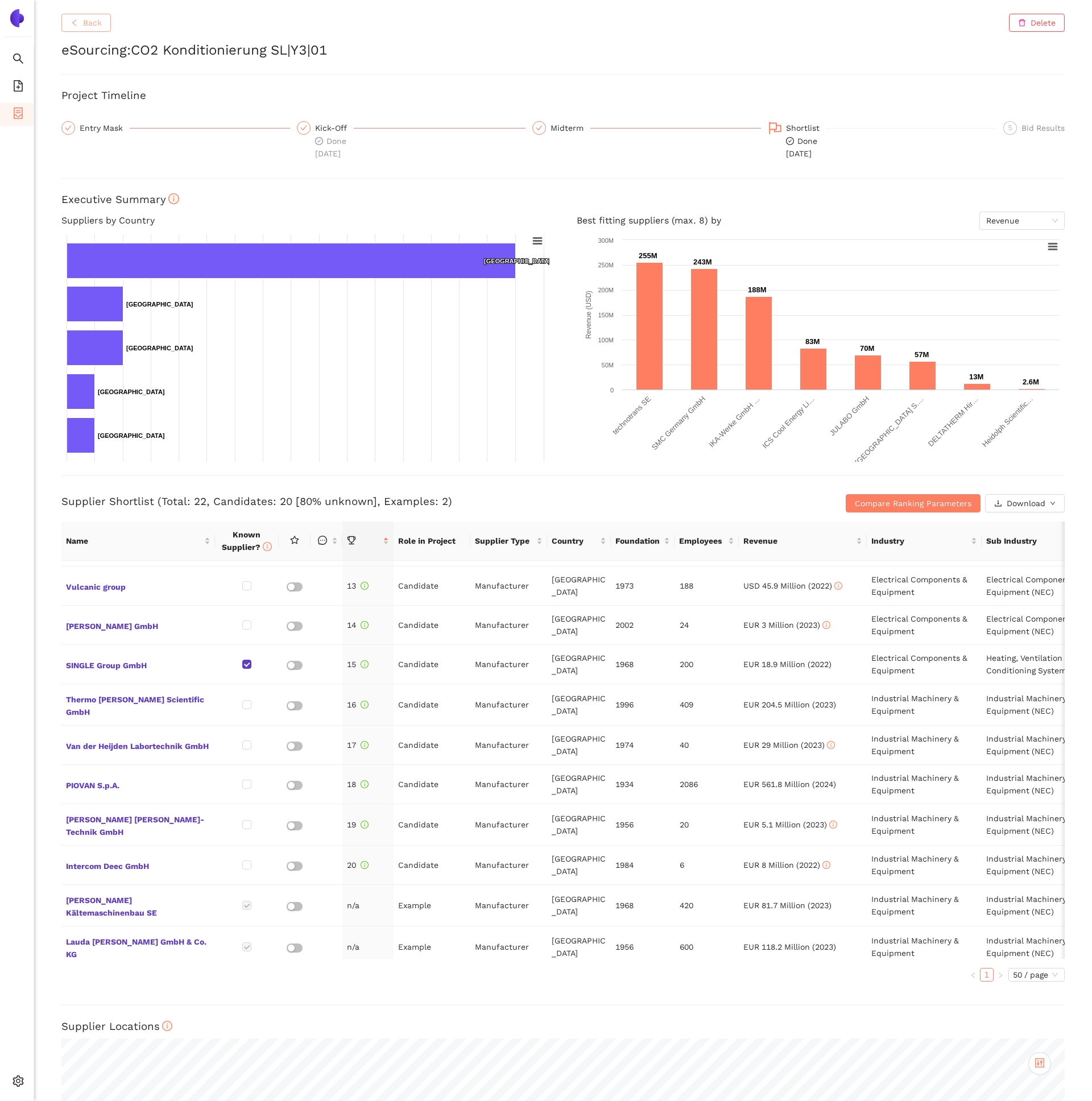
click at [107, 23] on button "Back" at bounding box center [86, 22] width 49 height 18
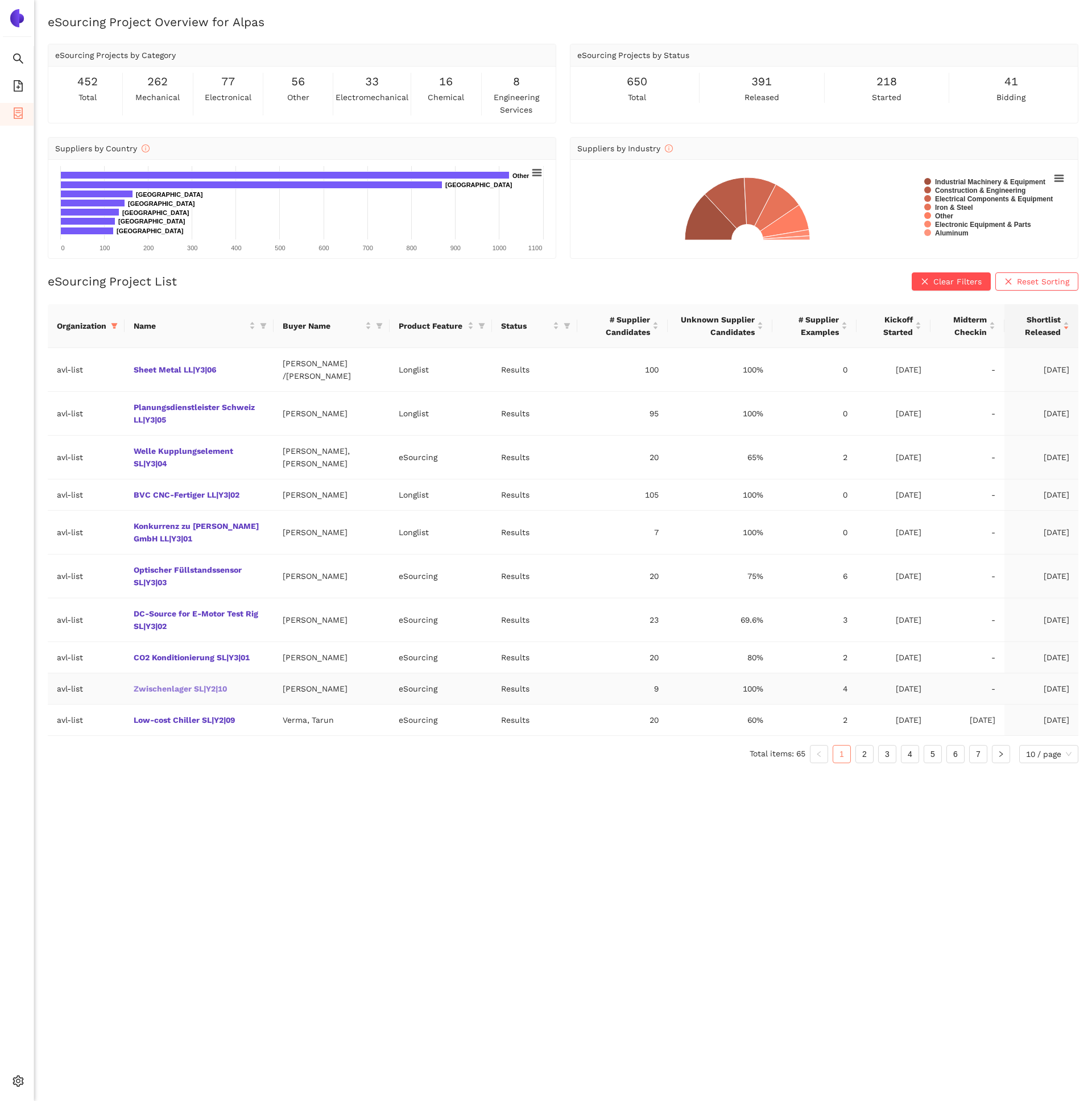
click at [0, 0] on link "Zwischenlager SL|Y2|10" at bounding box center [0, 0] width 0 height 0
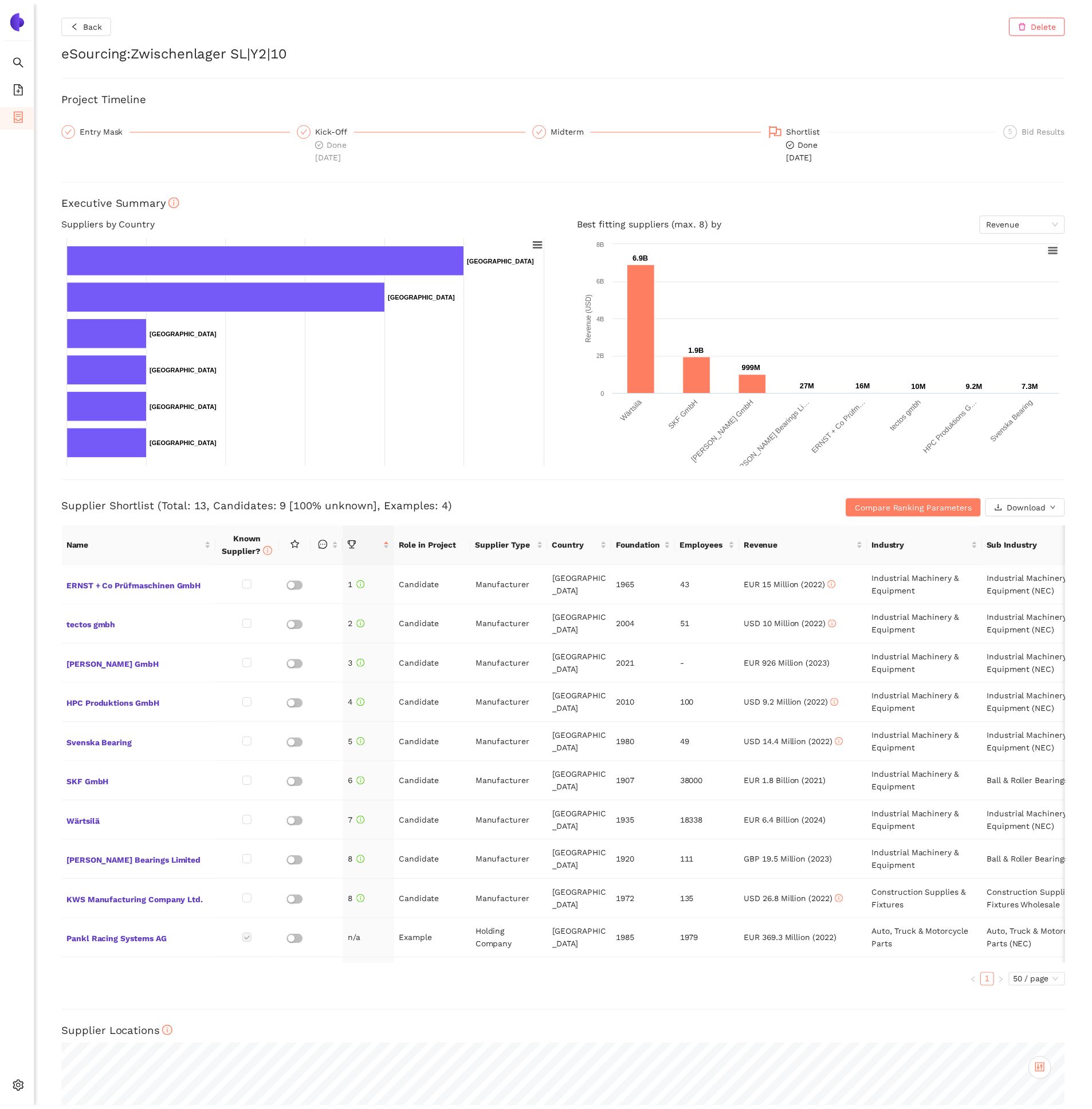
scroll to position [30, 0]
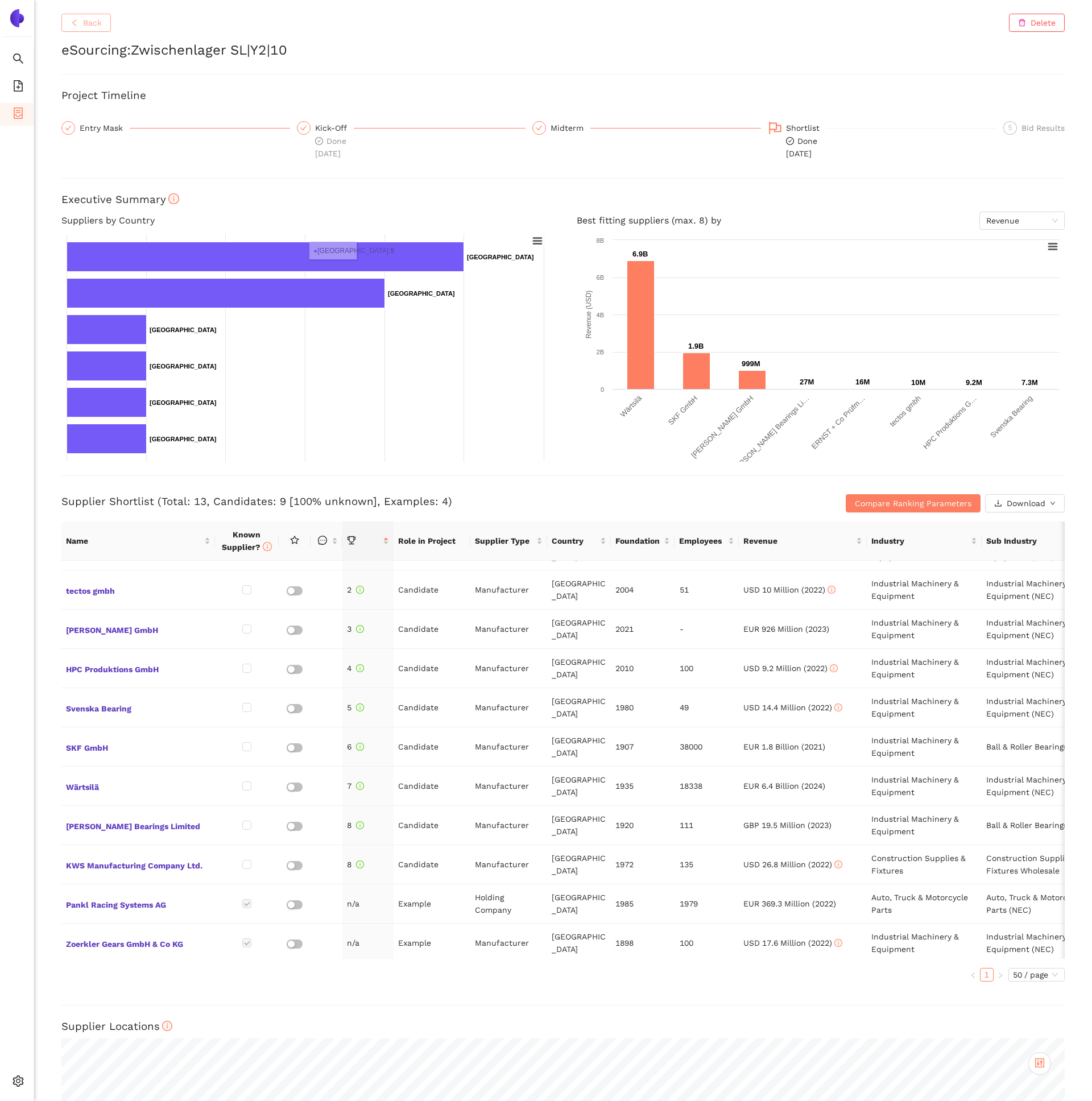
click at [98, 29] on button "Back" at bounding box center [86, 22] width 49 height 18
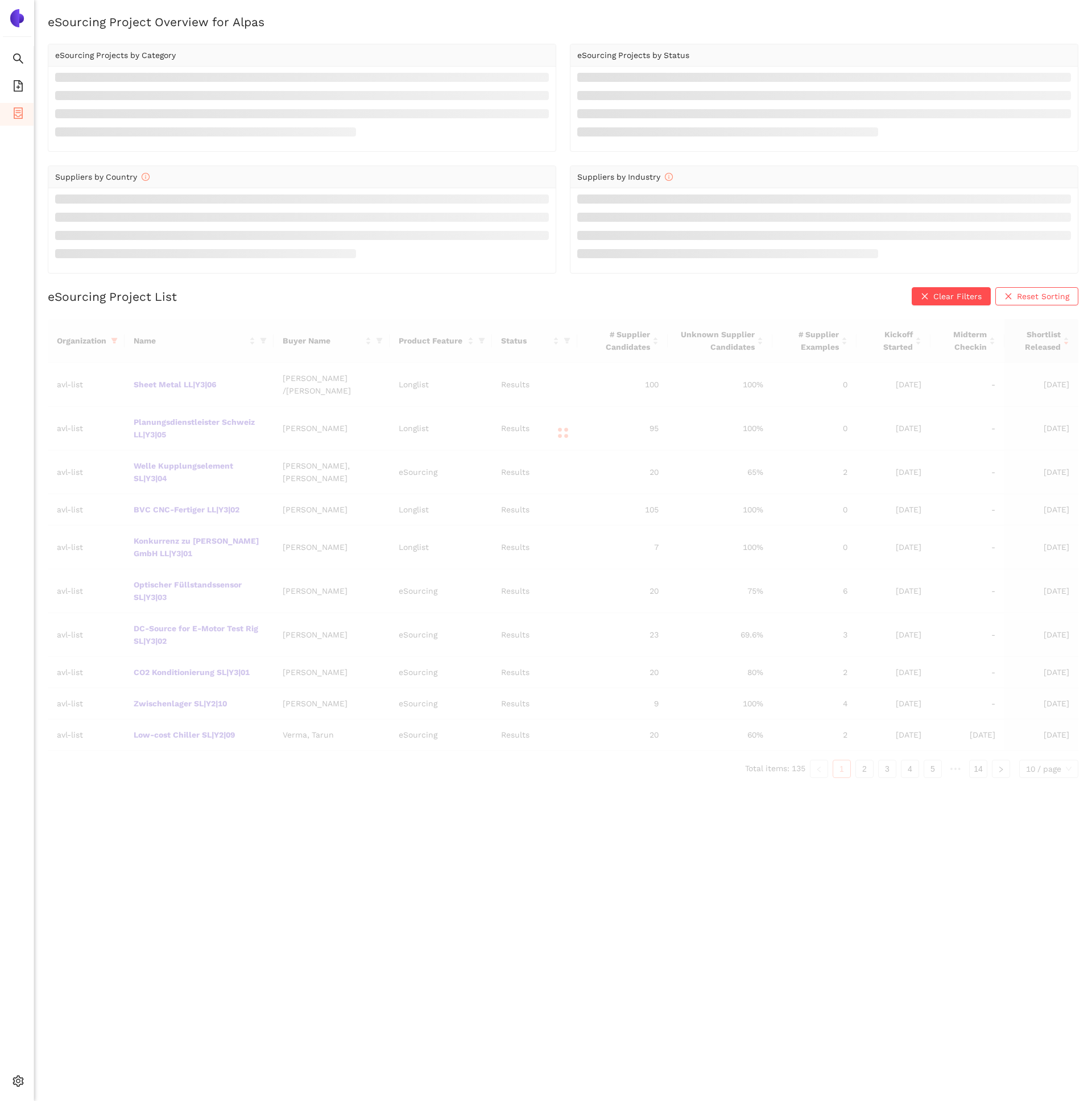
click at [162, 758] on div "Organization Name Buyer Name Product Feature Status # Supplier Candidates Unkno…" at bounding box center [563, 548] width 1031 height 459
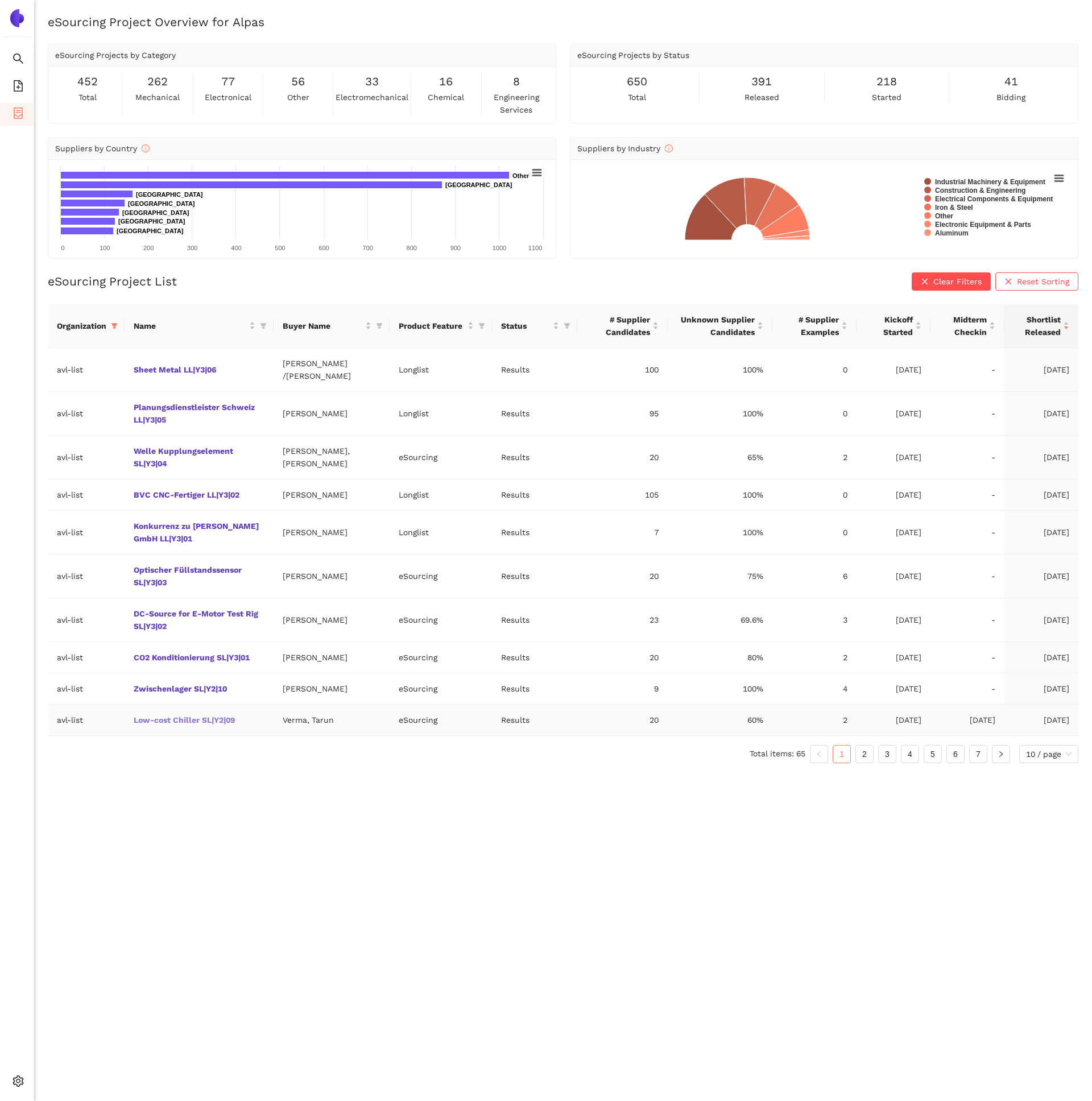
click at [0, 0] on link "Low-cost Chiller SL|Y2|09" at bounding box center [0, 0] width 0 height 0
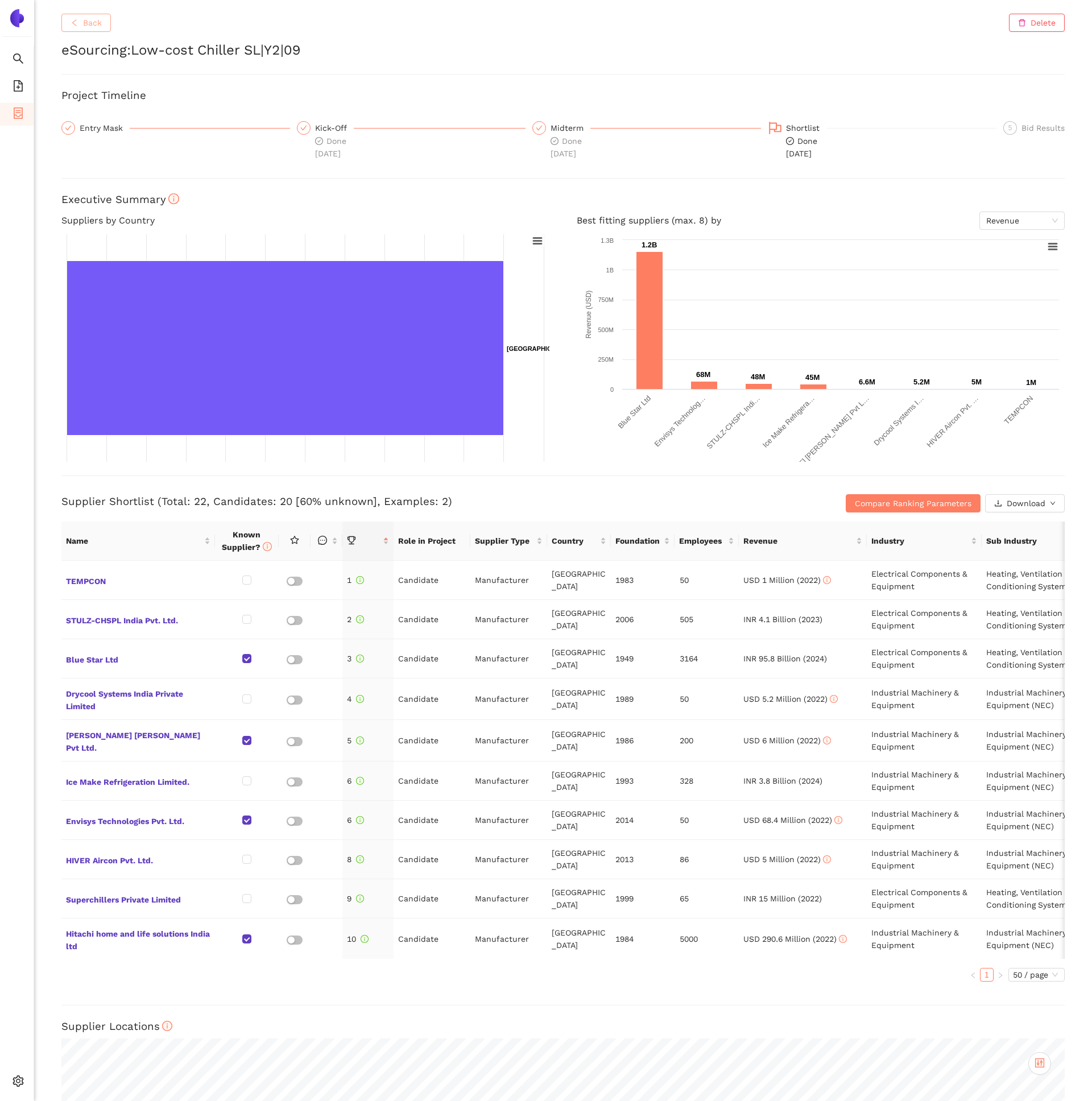
click at [93, 26] on span "Back" at bounding box center [92, 22] width 19 height 13
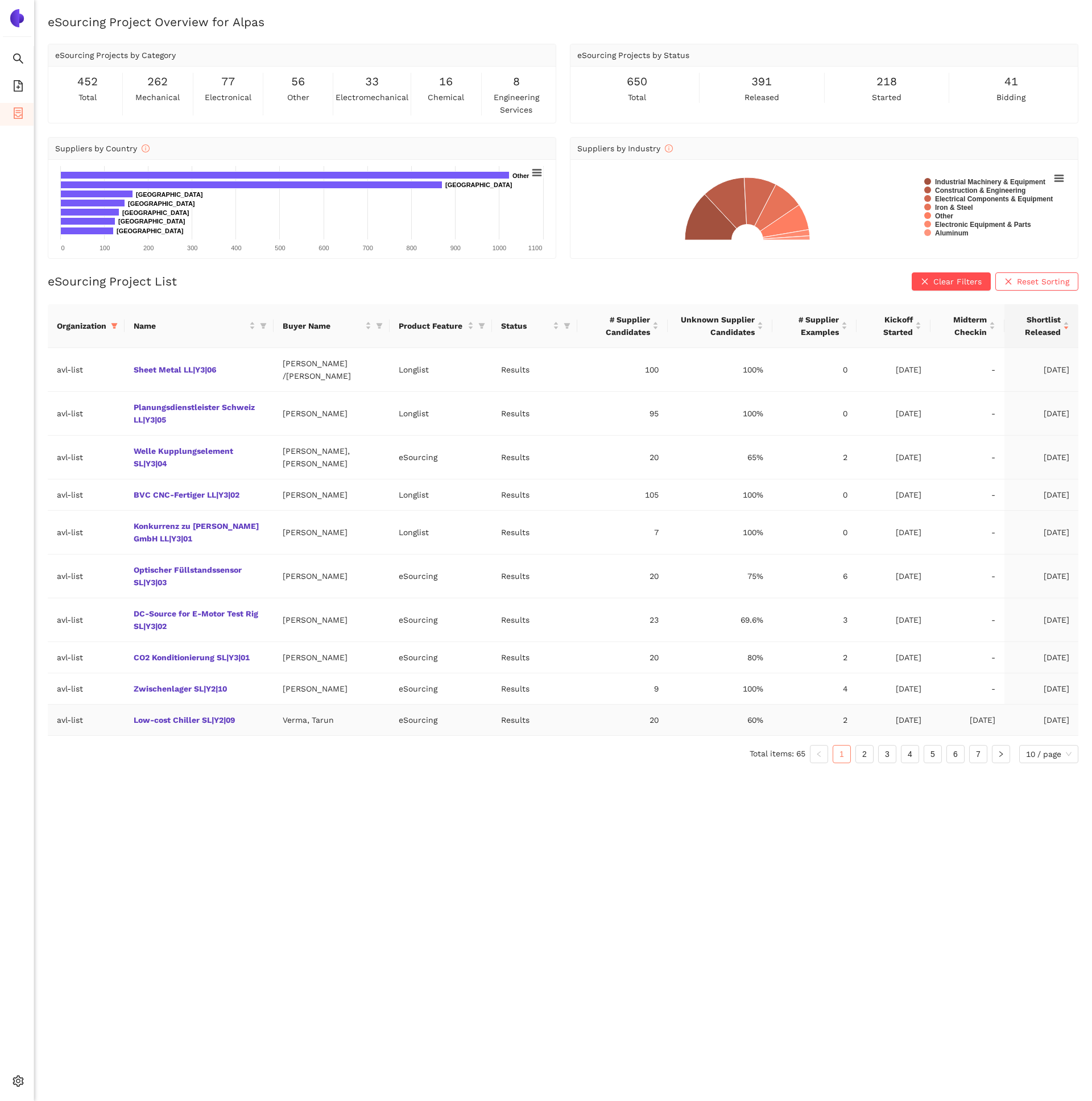
click at [337, 721] on td "Verma, Tarun" at bounding box center [332, 720] width 117 height 32
drag, startPoint x: 337, startPoint y: 721, endPoint x: 267, endPoint y: 720, distance: 70.0
click at [267, 720] on tr "avl-list Low-cost Chiller SL|Y2|09 Verma, Tarun eSourcing Results 20 60% 2 [DAT…" at bounding box center [563, 720] width 1031 height 32
click at [373, 725] on td "Verma, Tarun" at bounding box center [332, 720] width 117 height 32
click at [0, 0] on link "Low-cost Chiller SL|Y2|09" at bounding box center [0, 0] width 0 height 0
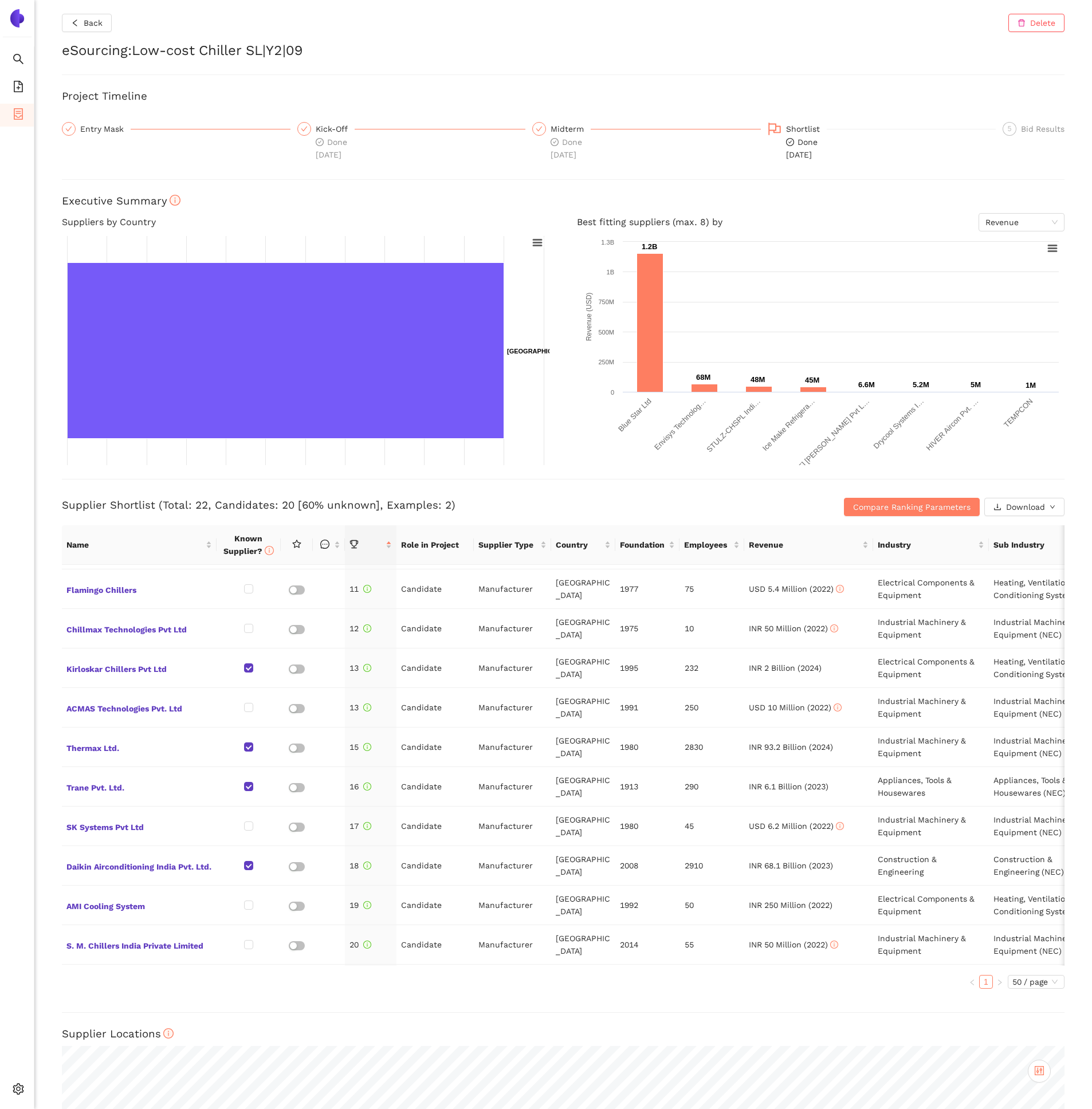
scroll to position [480, 0]
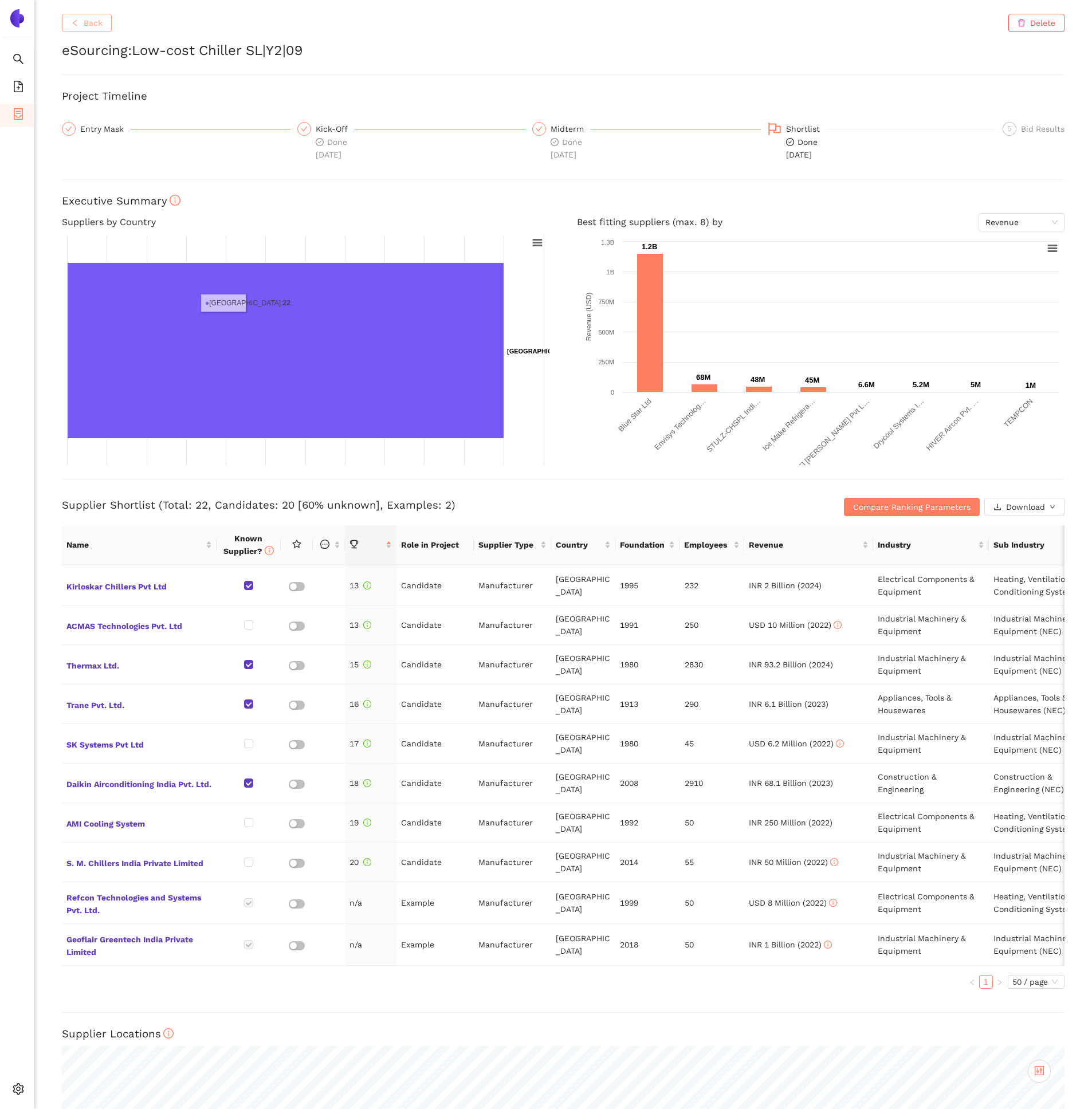
click at [105, 31] on button "Back" at bounding box center [86, 23] width 50 height 18
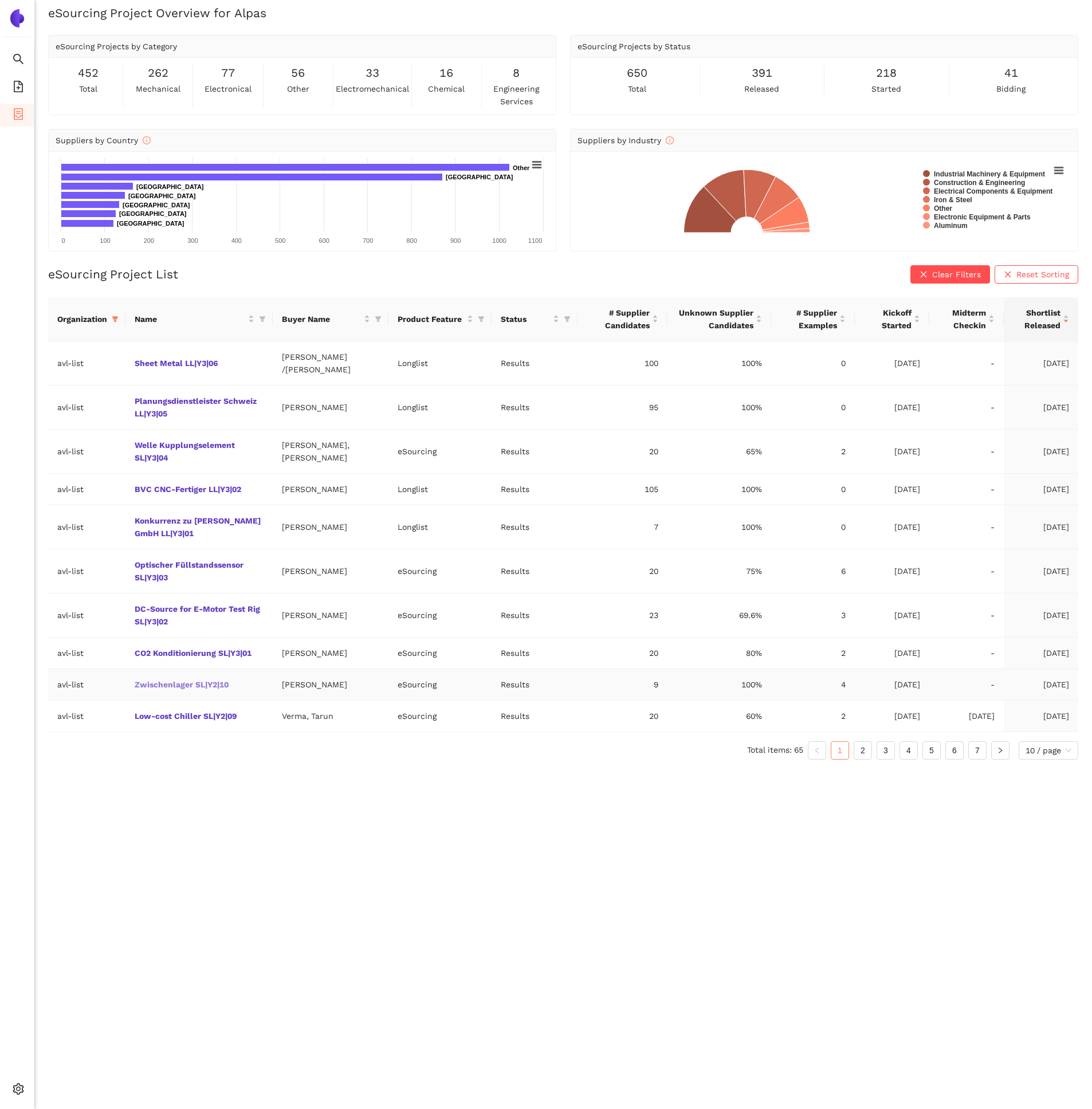
scroll to position [13, 0]
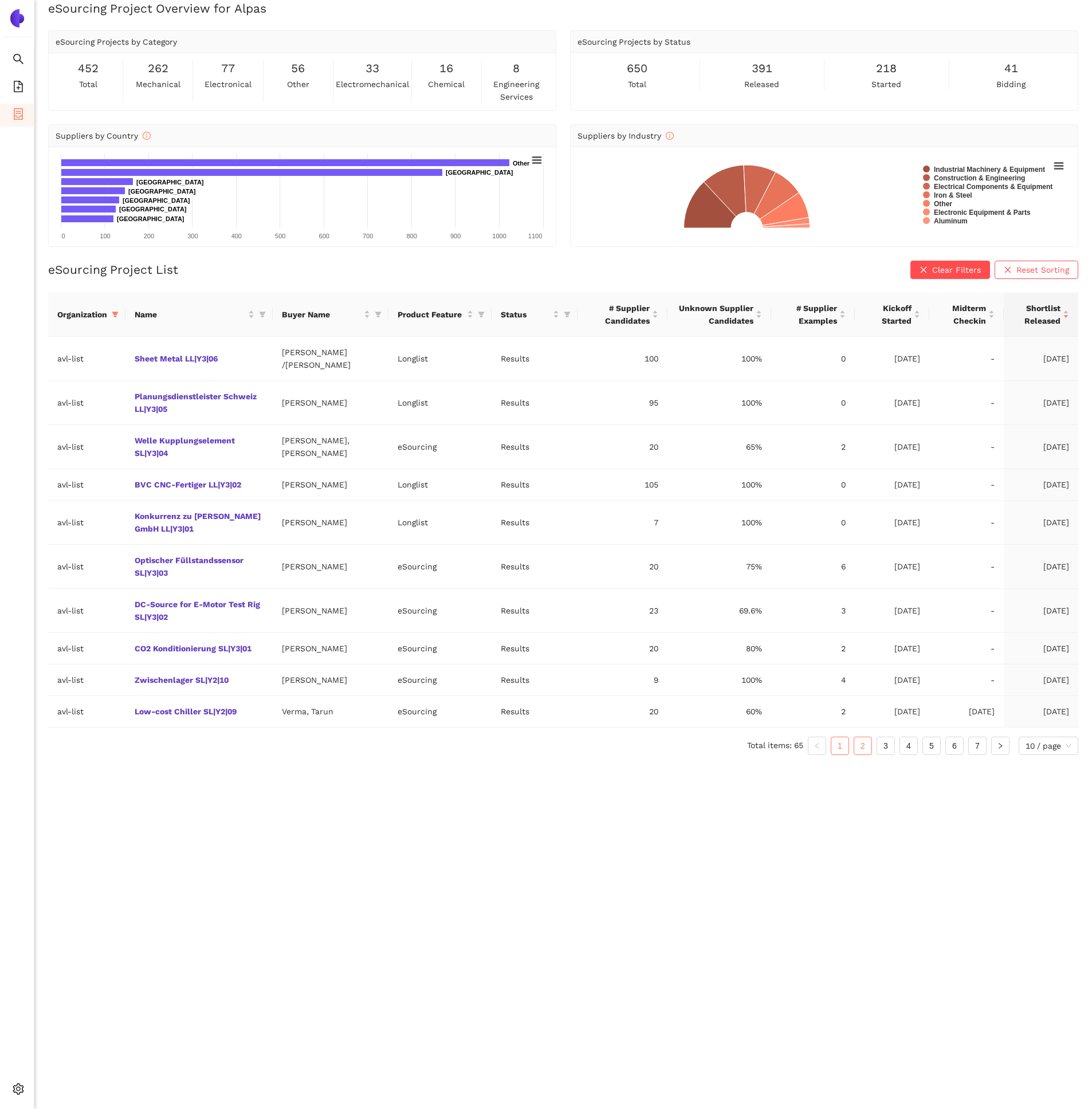
click at [861, 748] on link "2" at bounding box center [863, 746] width 17 height 17
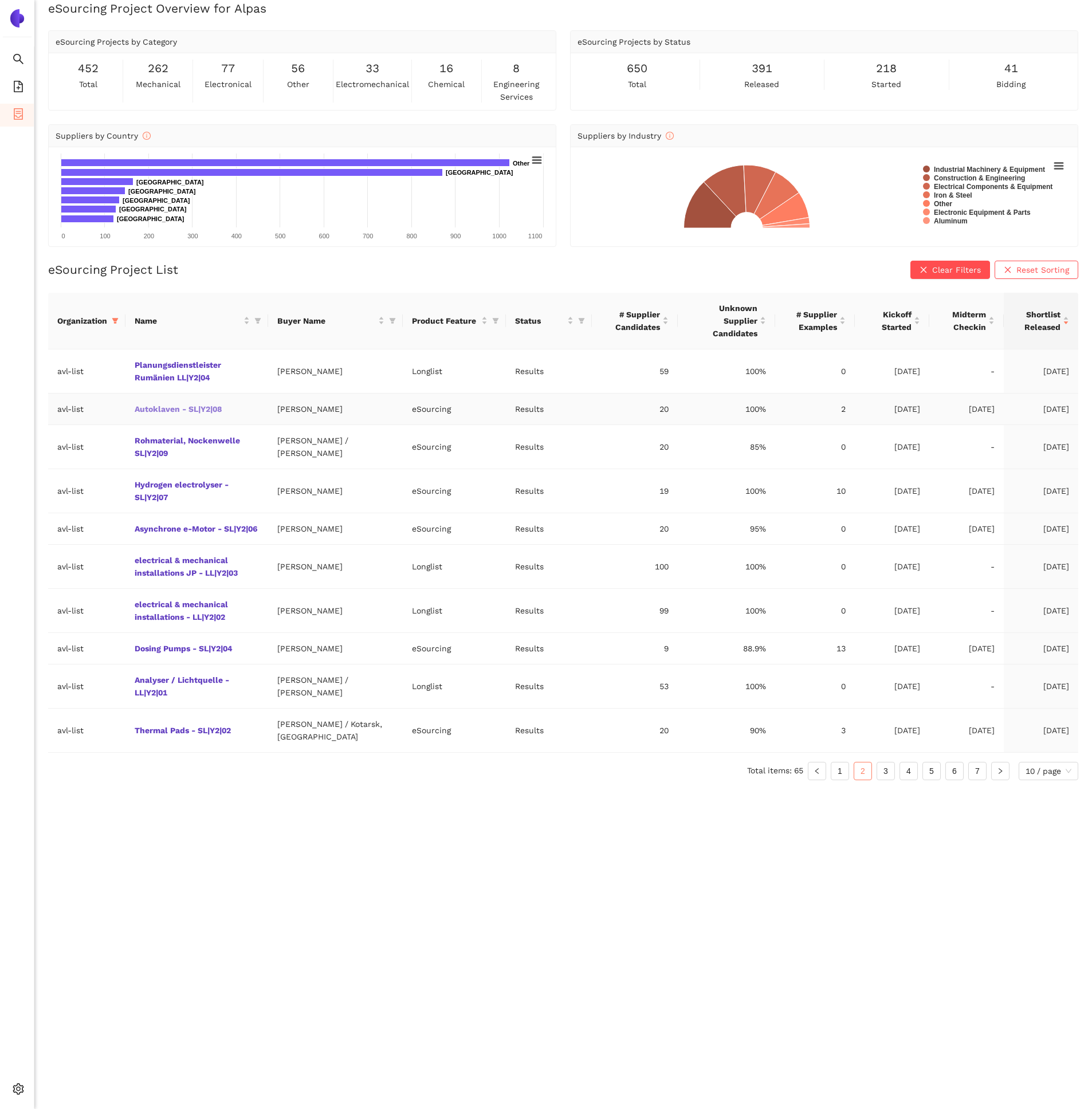
click at [0, 0] on link "Autoklaven - SL|Y2|08" at bounding box center [0, 0] width 0 height 0
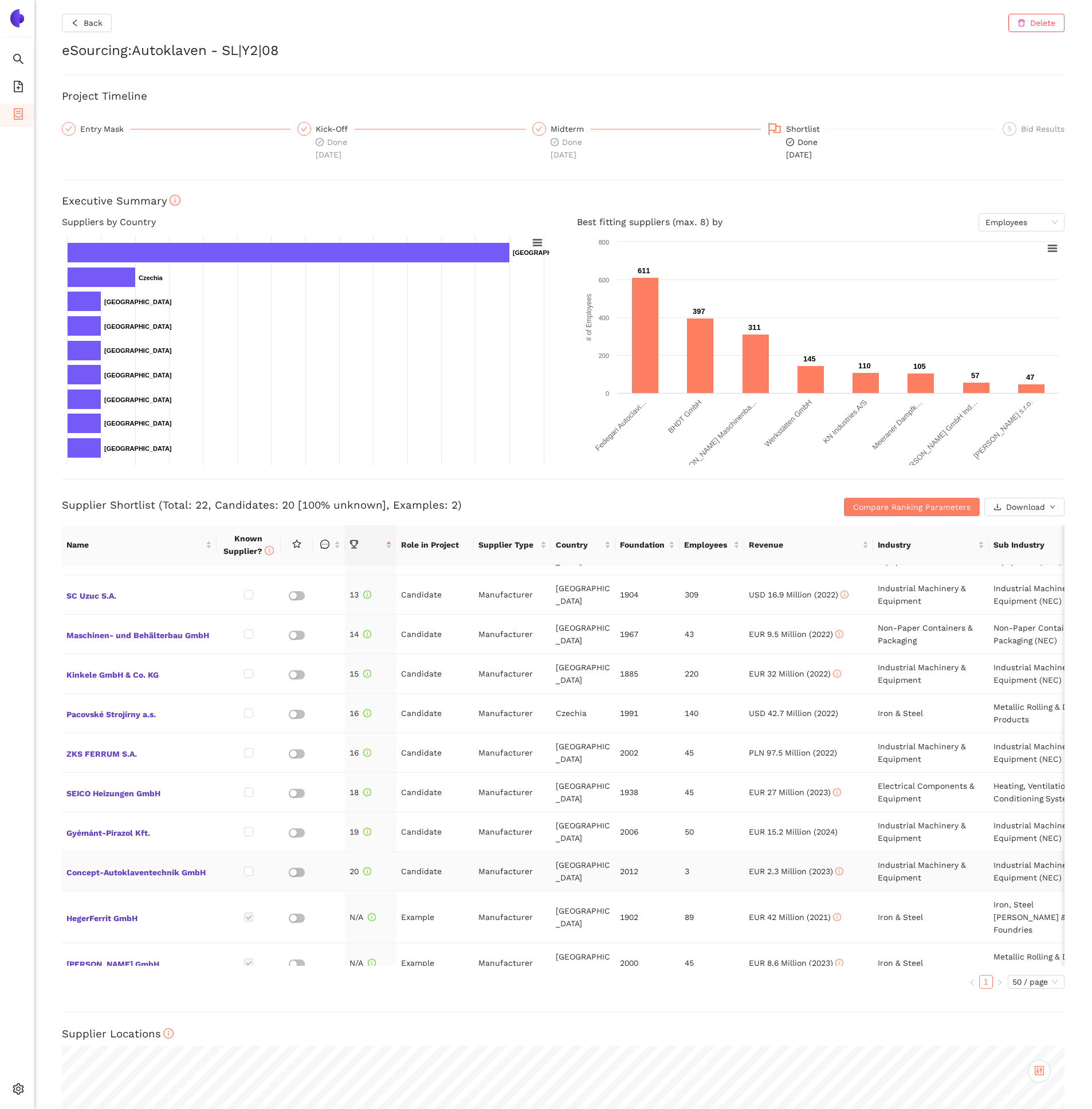
scroll to position [42, 0]
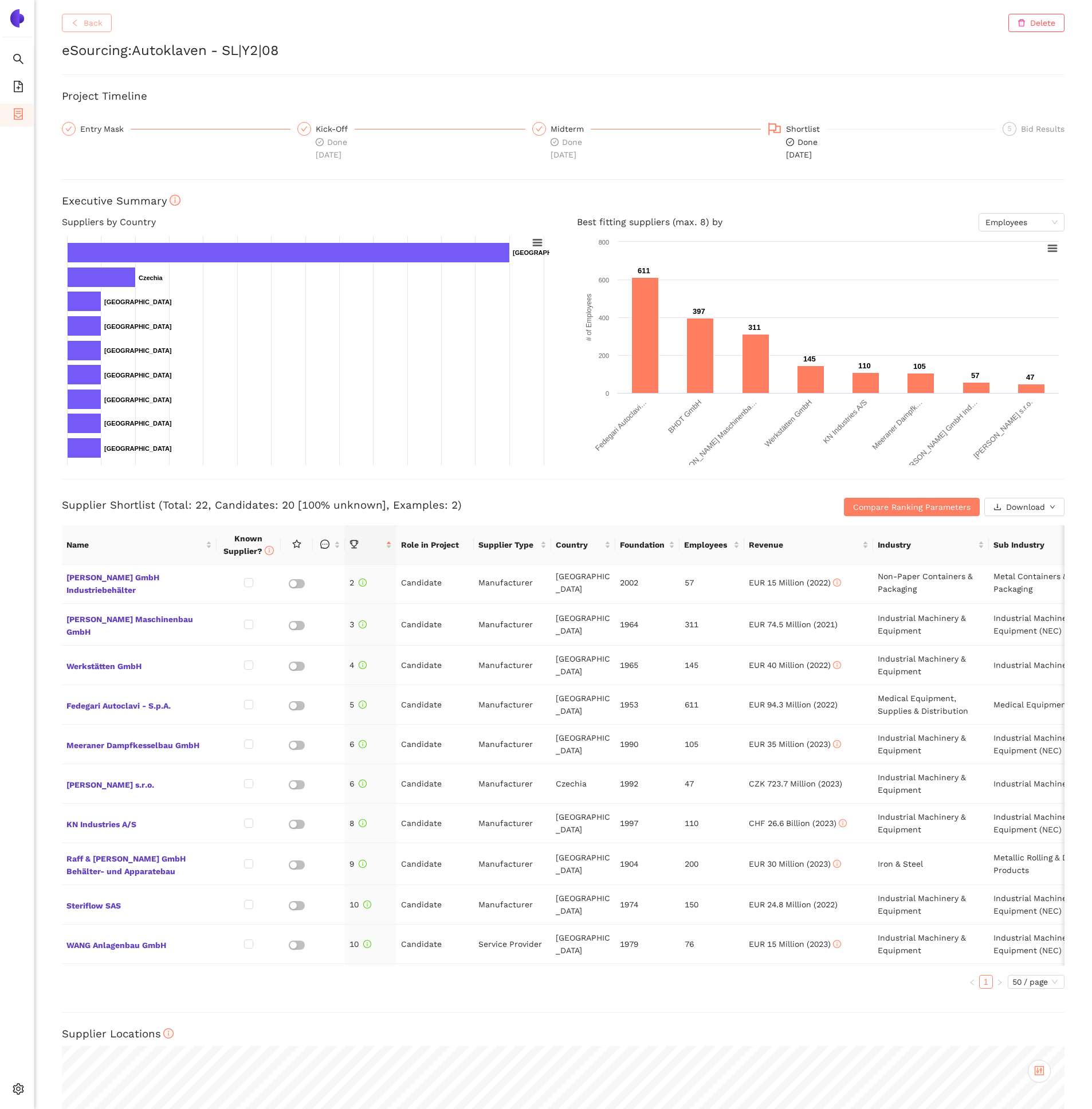
click at [91, 23] on span "Back" at bounding box center [93, 23] width 19 height 13
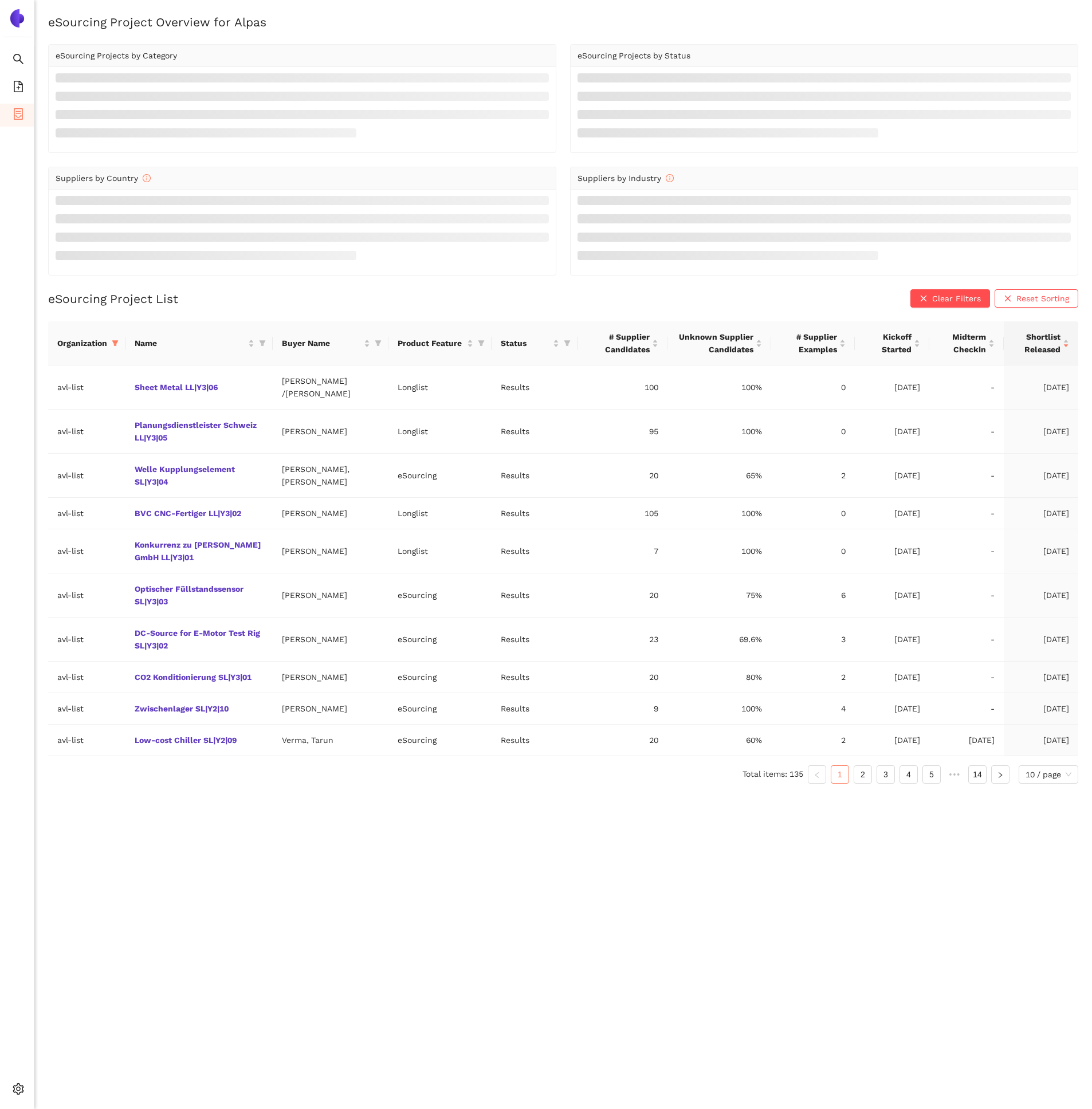
scroll to position [13, 0]
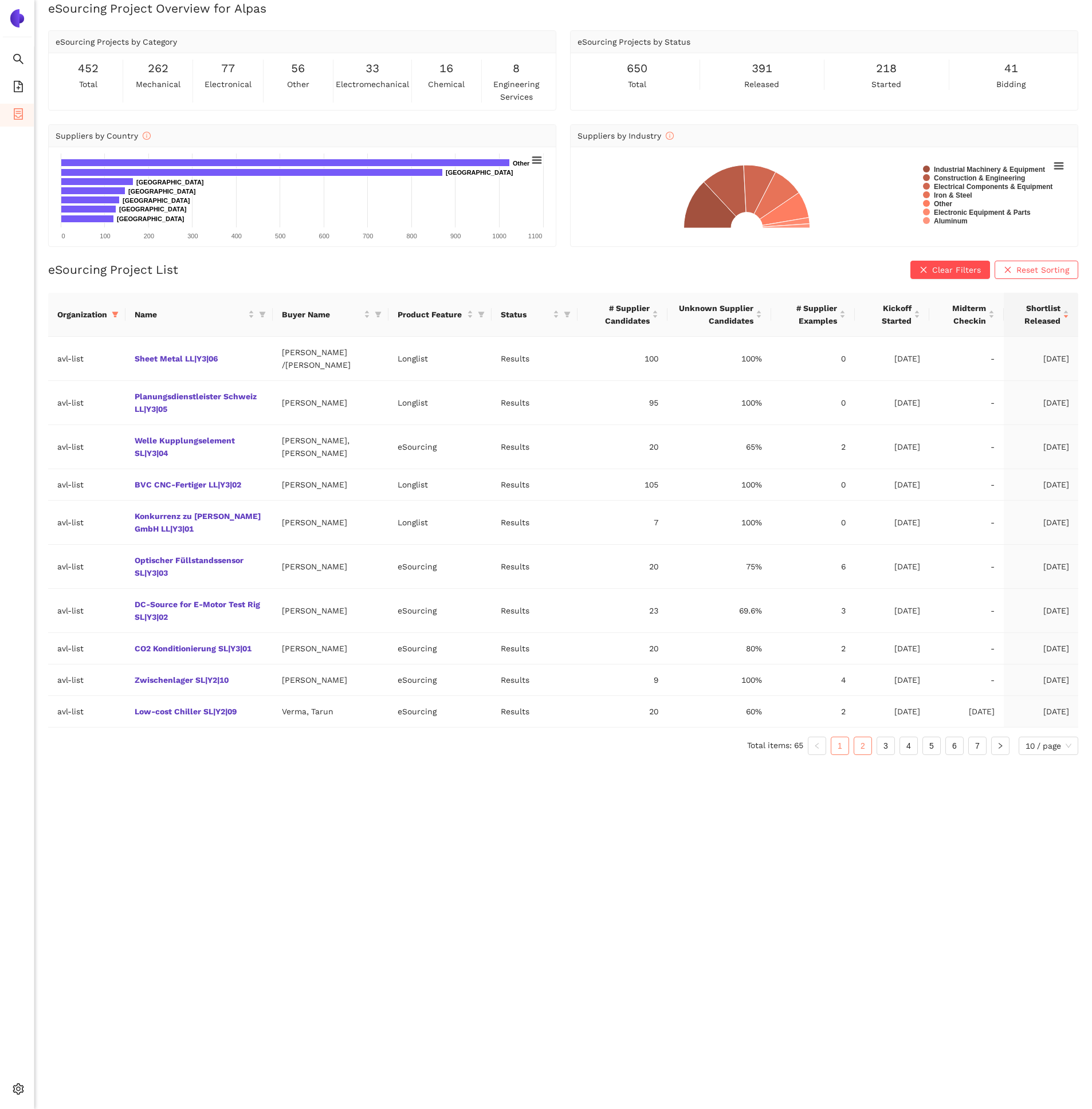
click at [860, 746] on link "2" at bounding box center [863, 746] width 17 height 17
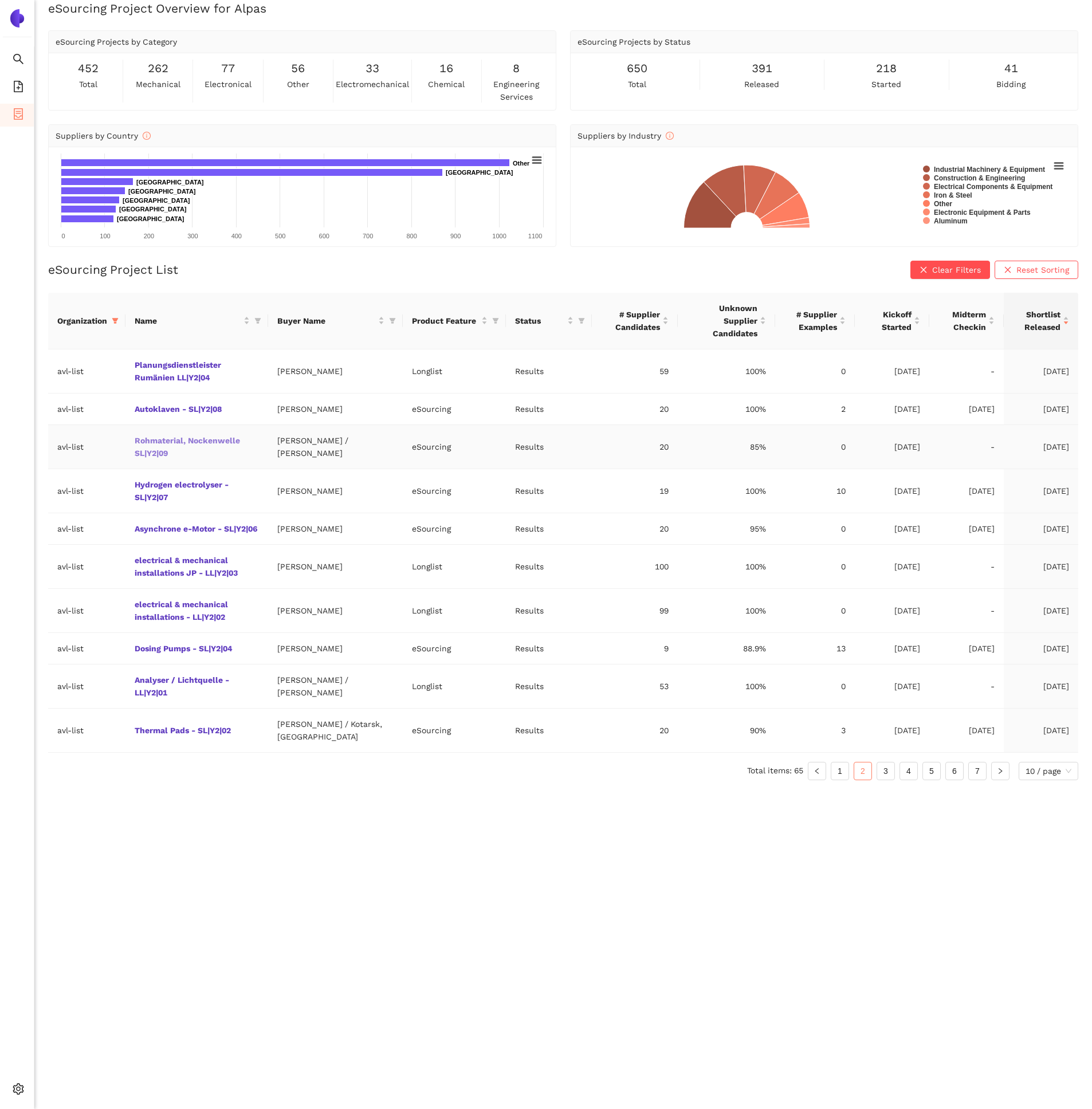
click at [0, 0] on link "Rohmaterial, Nockenwelle SL|Y2|09" at bounding box center [0, 0] width 0 height 0
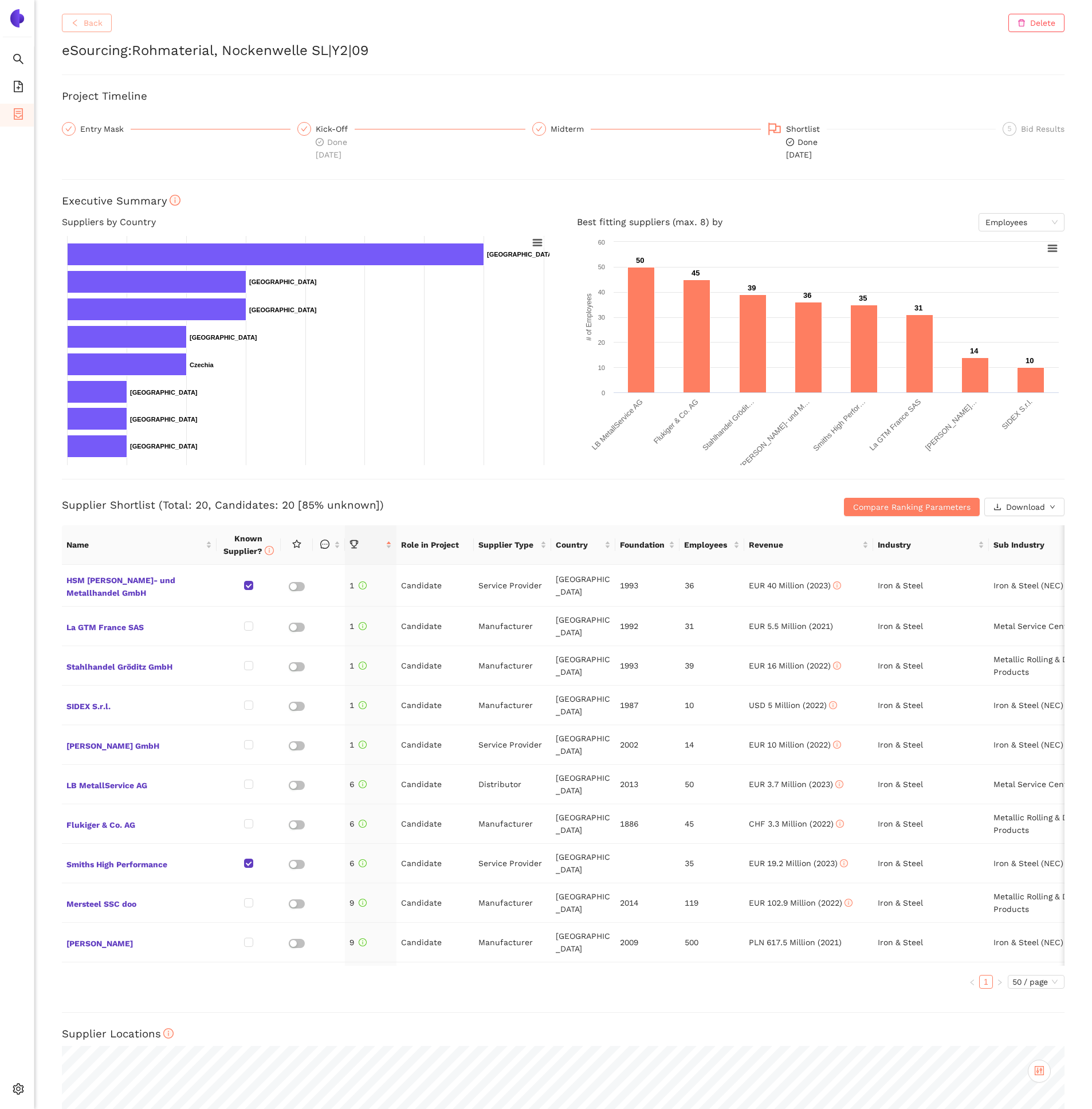
click at [86, 24] on span "Back" at bounding box center [93, 23] width 19 height 13
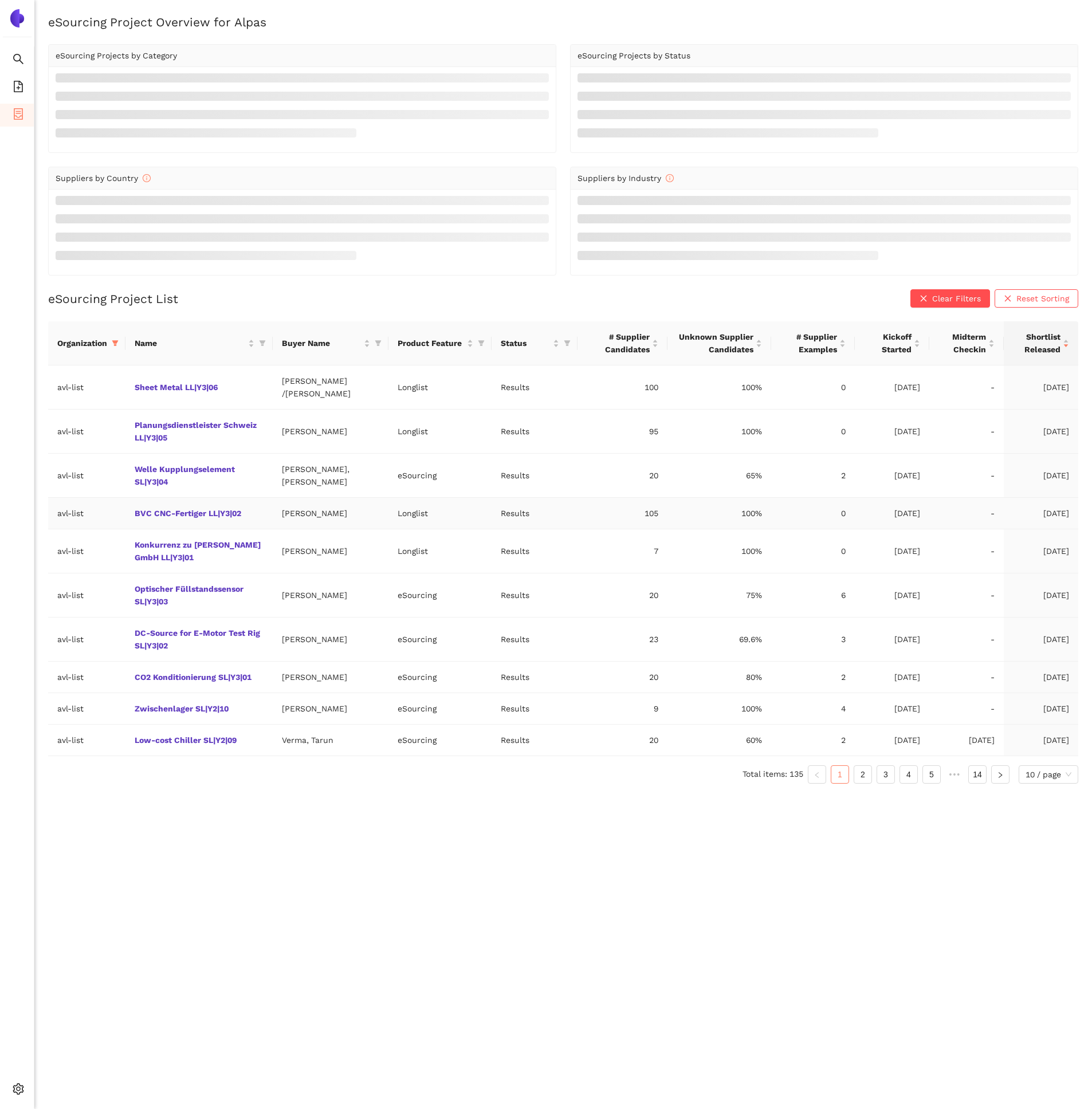
scroll to position [13, 0]
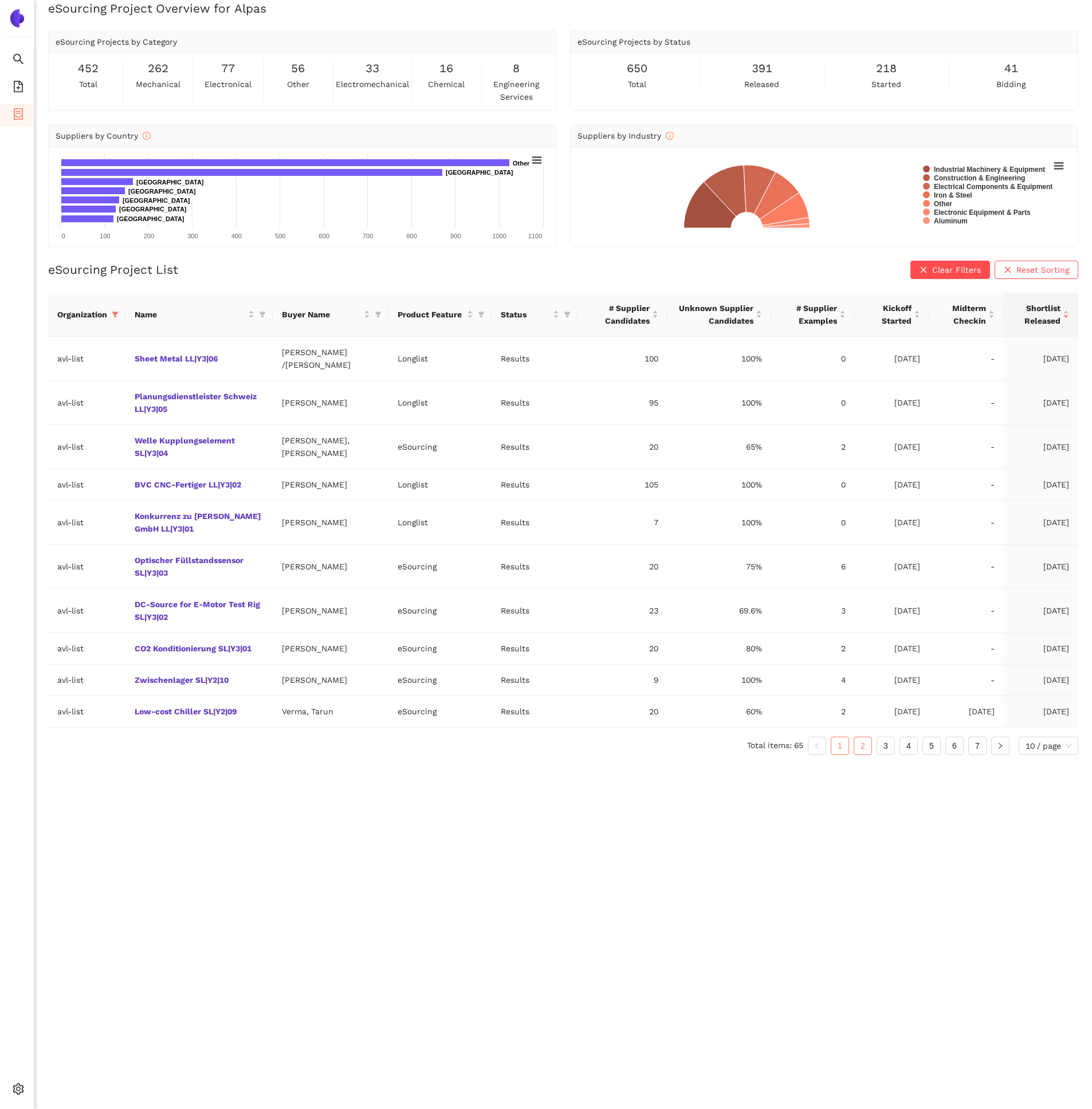
click at [870, 745] on link "2" at bounding box center [863, 746] width 17 height 17
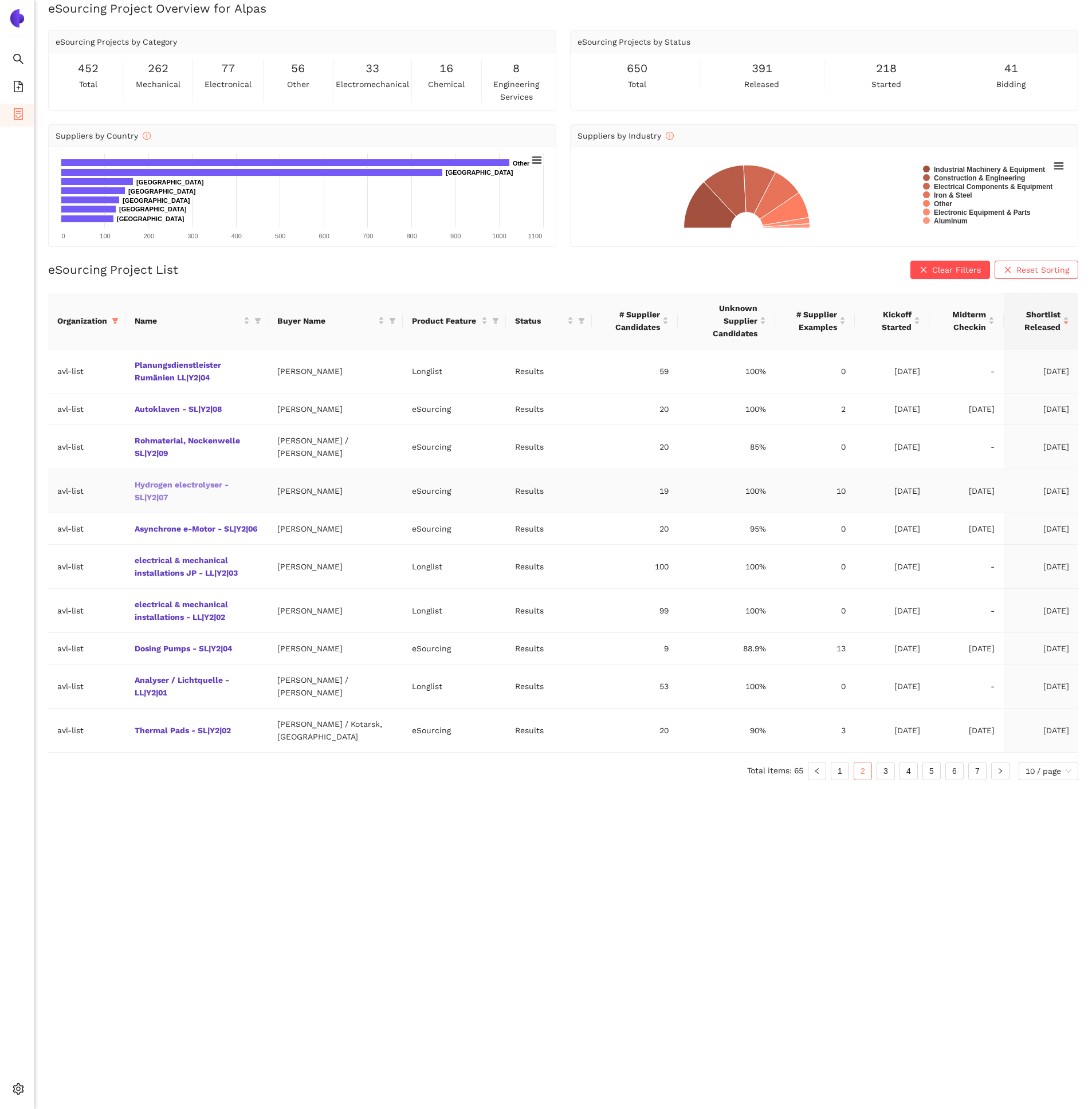
click at [0, 0] on link "Hydrogen electrolyser - SL|Y2|07" at bounding box center [0, 0] width 0 height 0
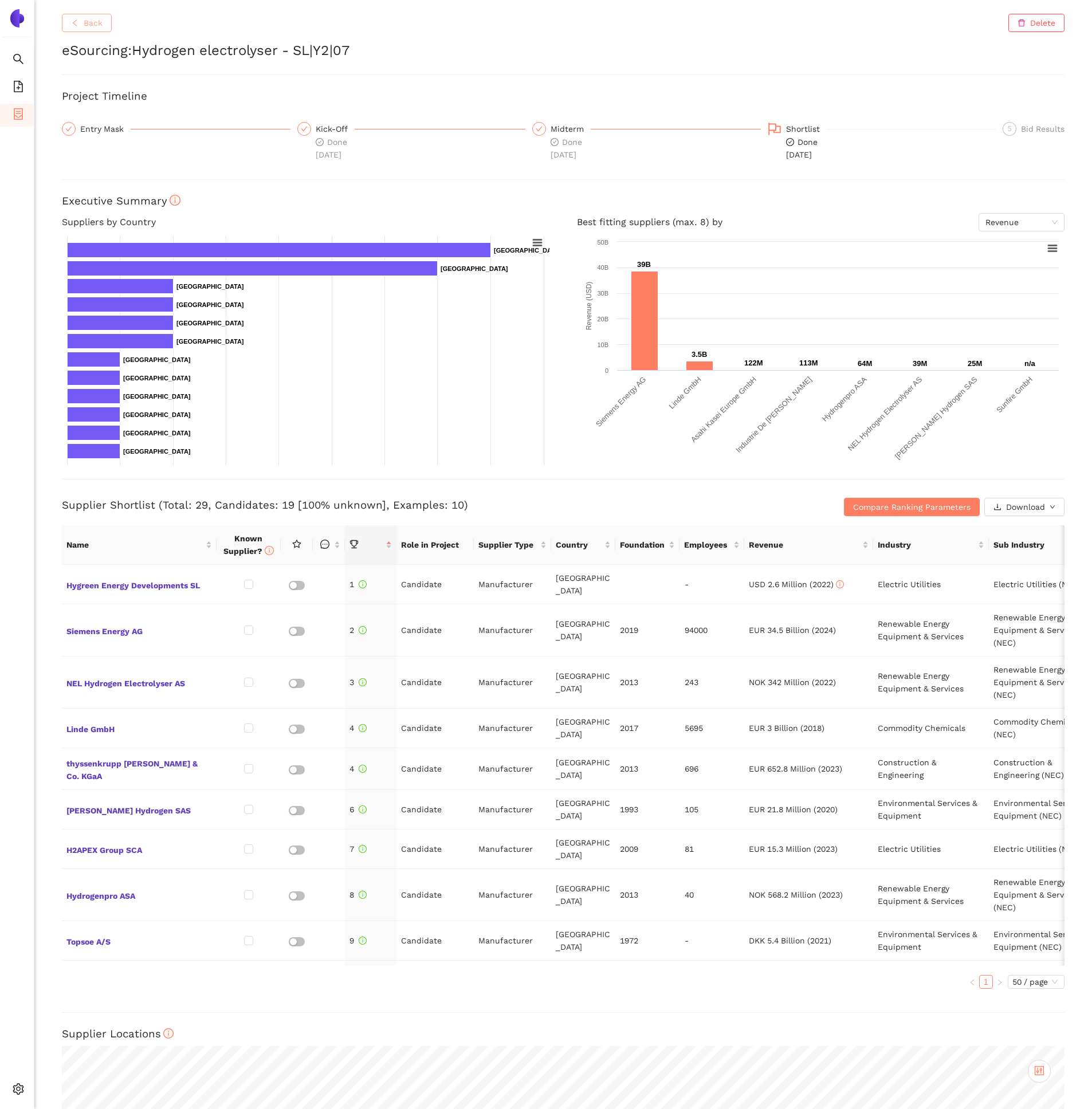
click at [78, 19] on icon "left" at bounding box center [74, 23] width 8 height 8
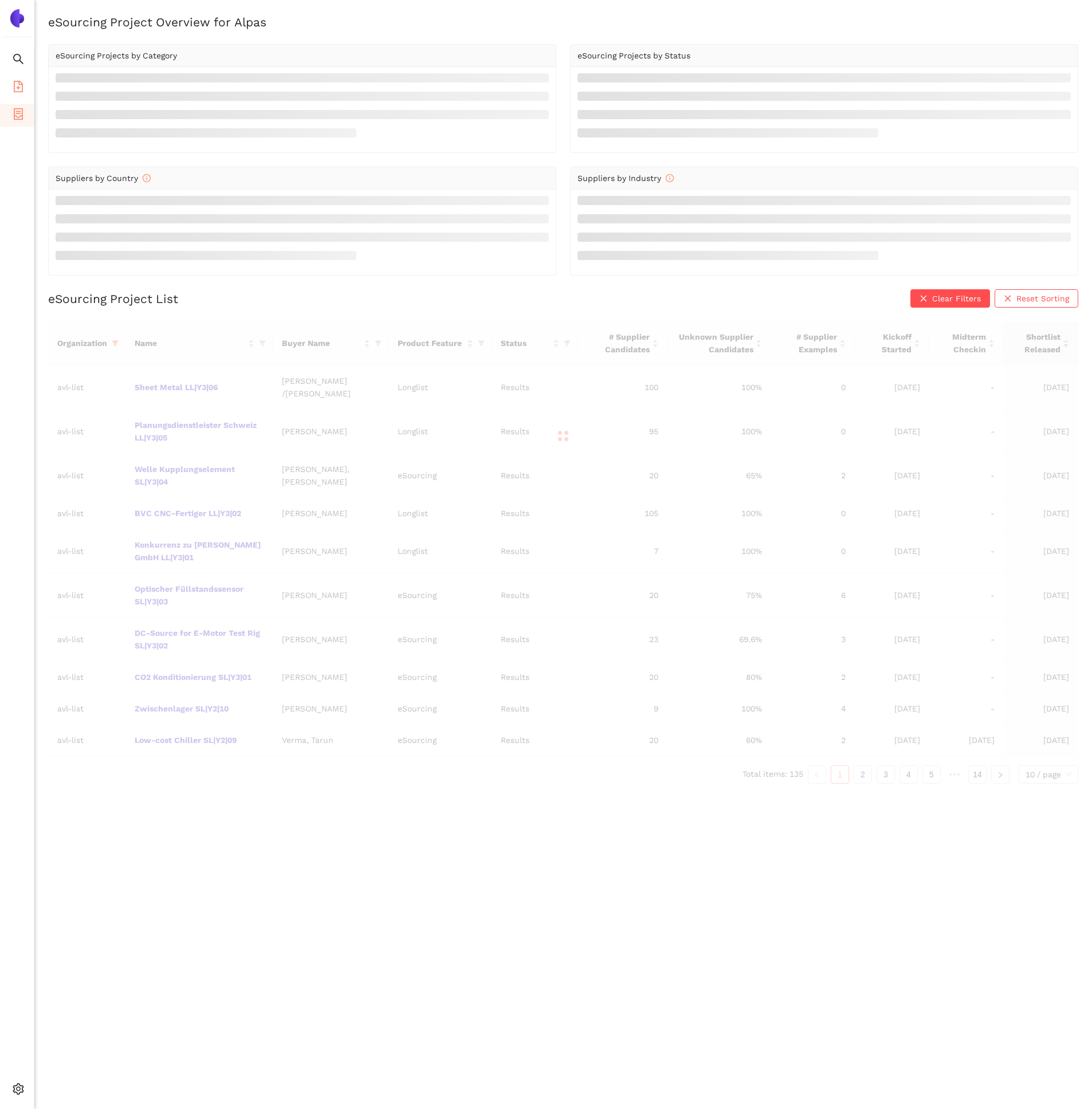
scroll to position [13, 0]
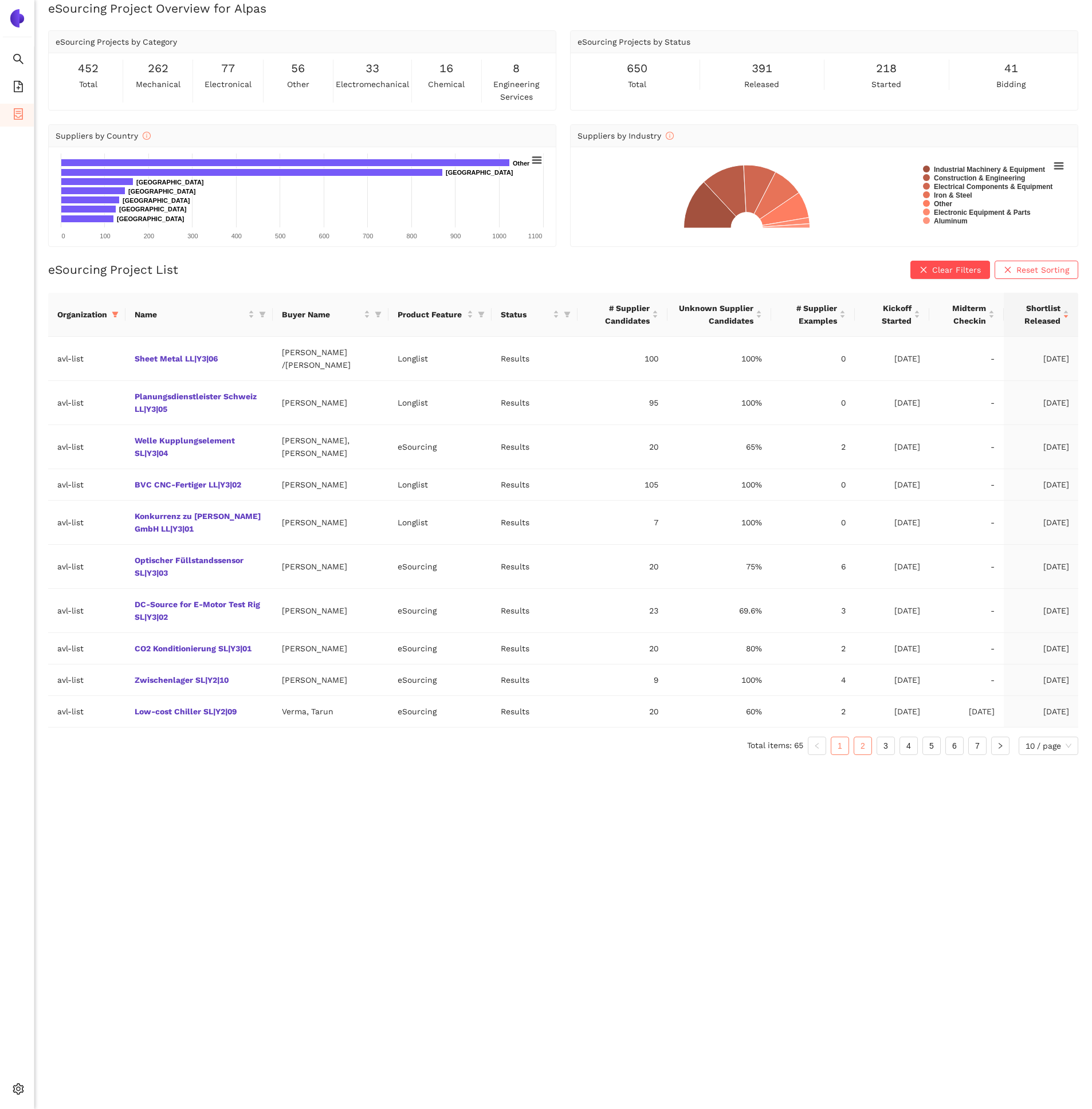
click at [867, 749] on link "2" at bounding box center [863, 746] width 17 height 17
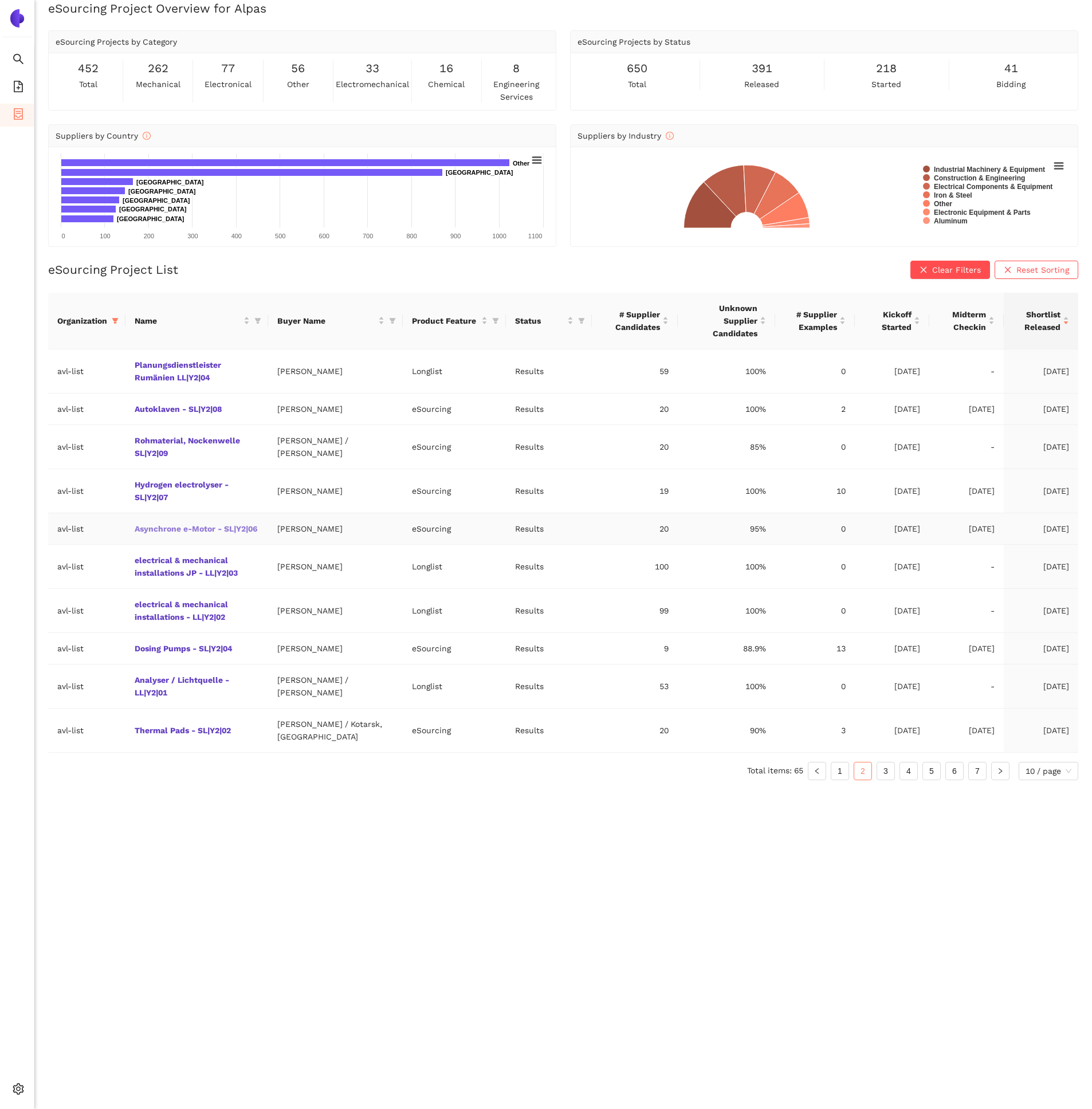
click at [0, 0] on link "Asynchrone e-Motor - SL|Y2|06" at bounding box center [0, 0] width 0 height 0
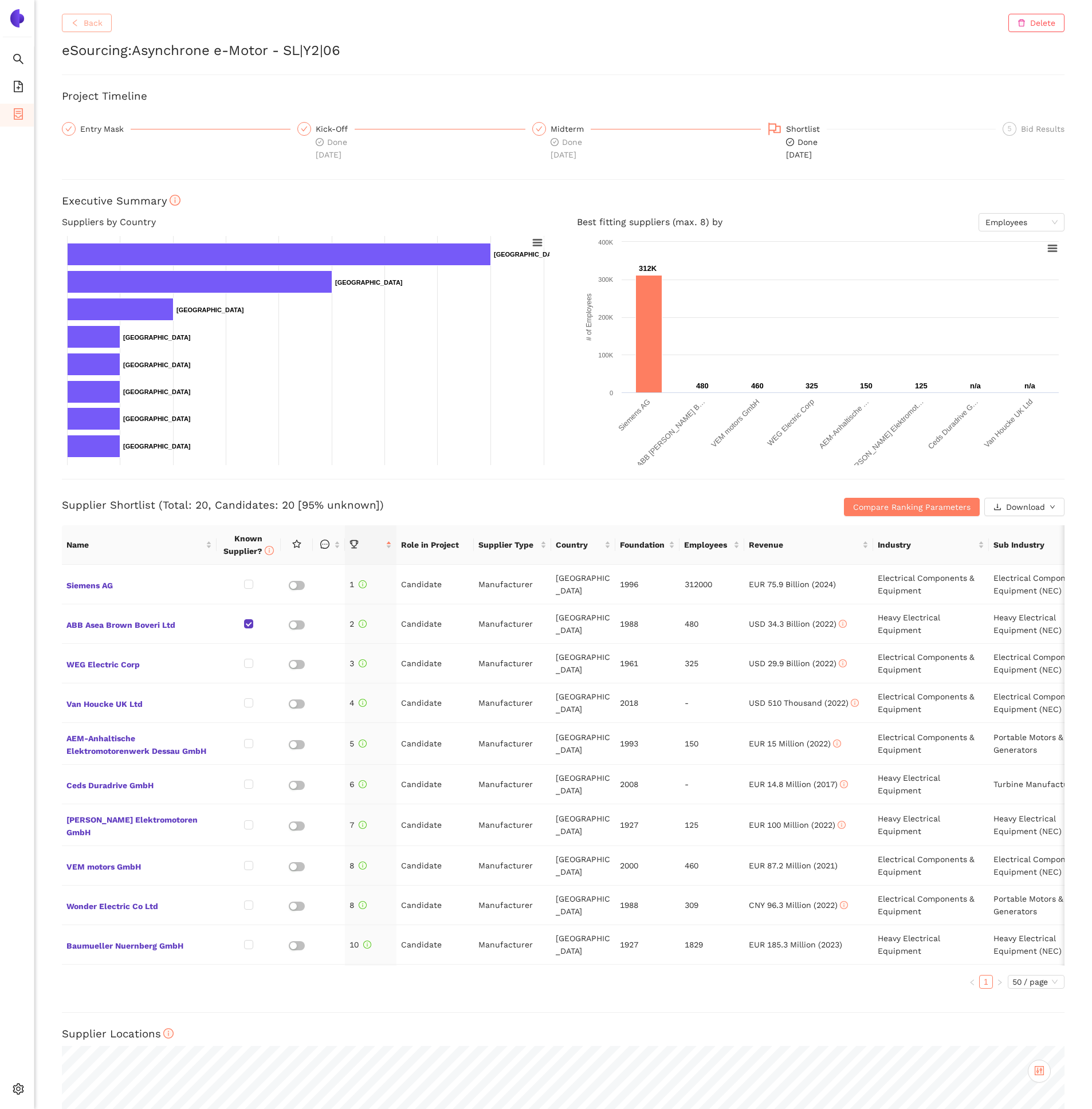
click at [98, 25] on span "Back" at bounding box center [93, 23] width 19 height 13
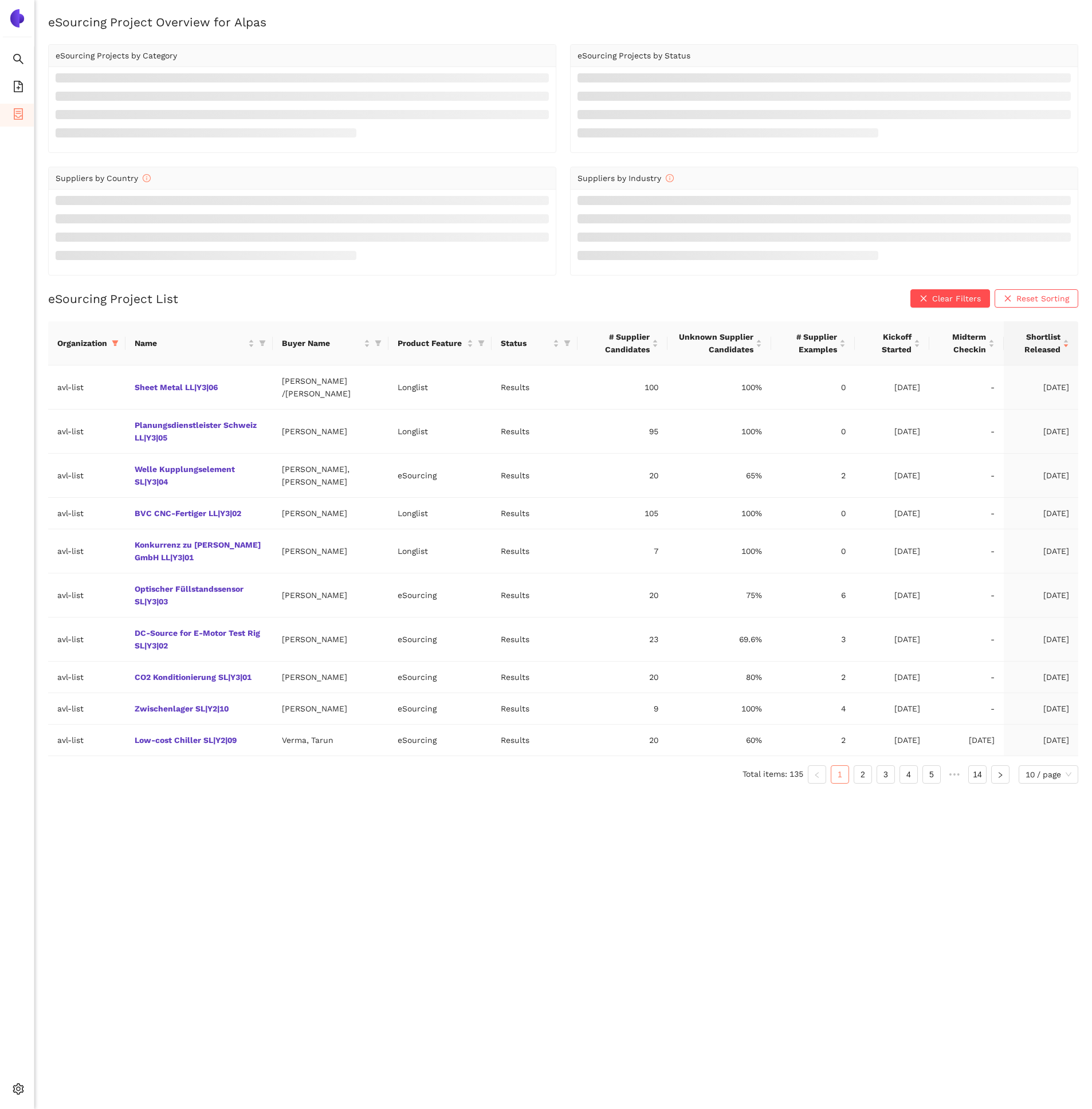
scroll to position [13, 0]
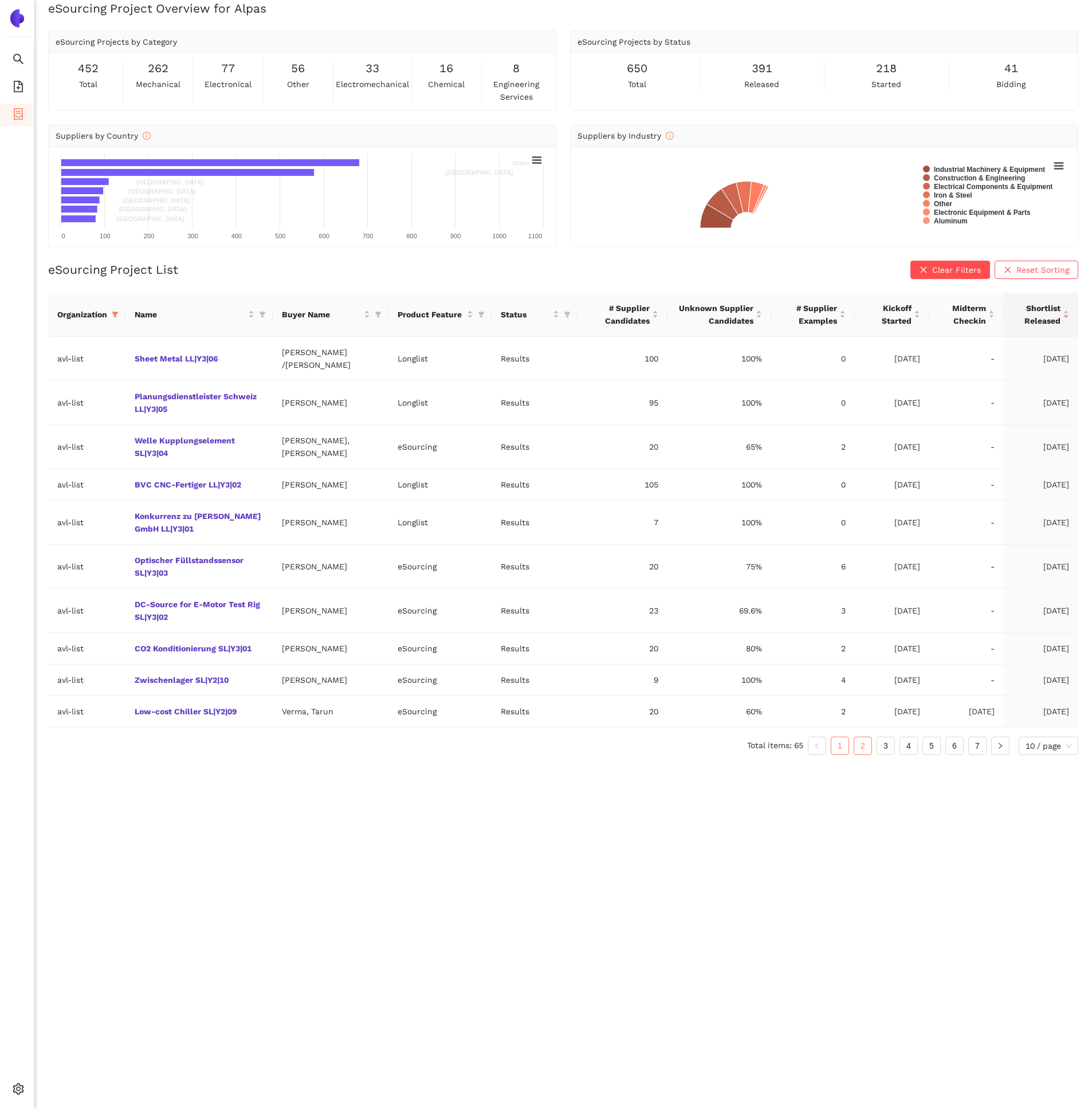
click at [866, 750] on link "2" at bounding box center [863, 746] width 17 height 17
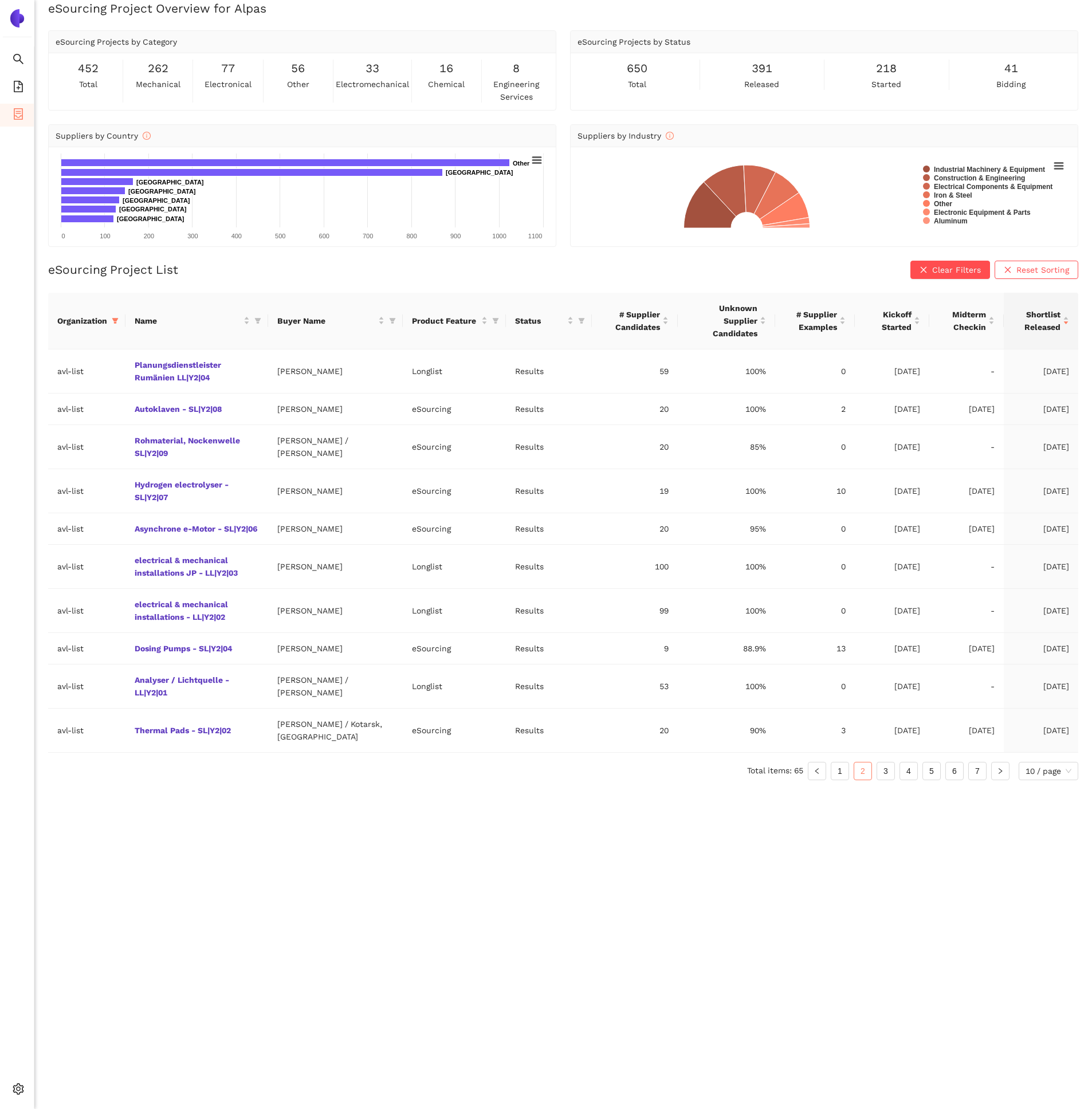
click at [890, 762] on link "3" at bounding box center [885, 771] width 17 height 17
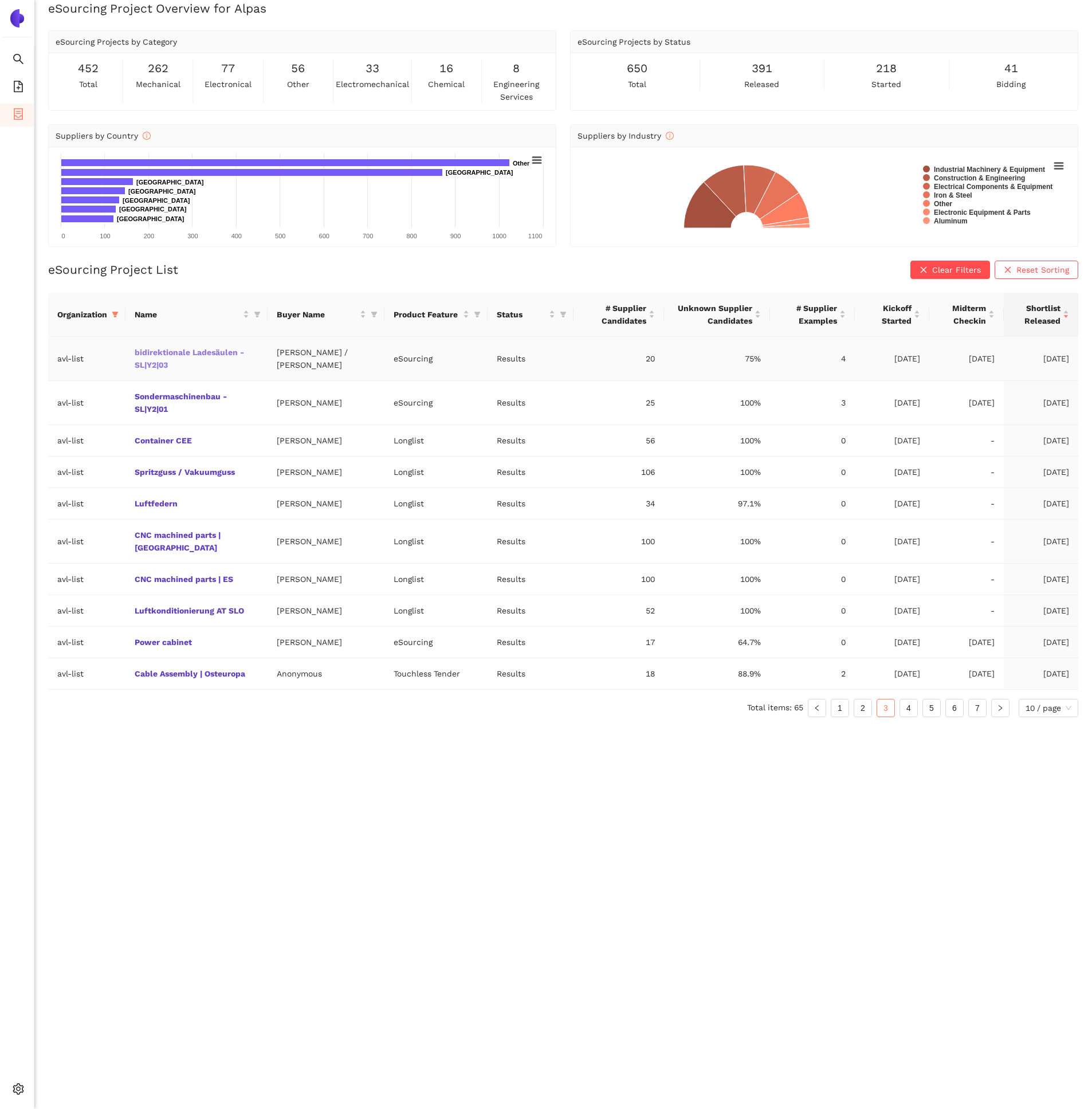
click at [0, 0] on link "bidirektionale Ladesäulen - SL|Y2|03" at bounding box center [0, 0] width 0 height 0
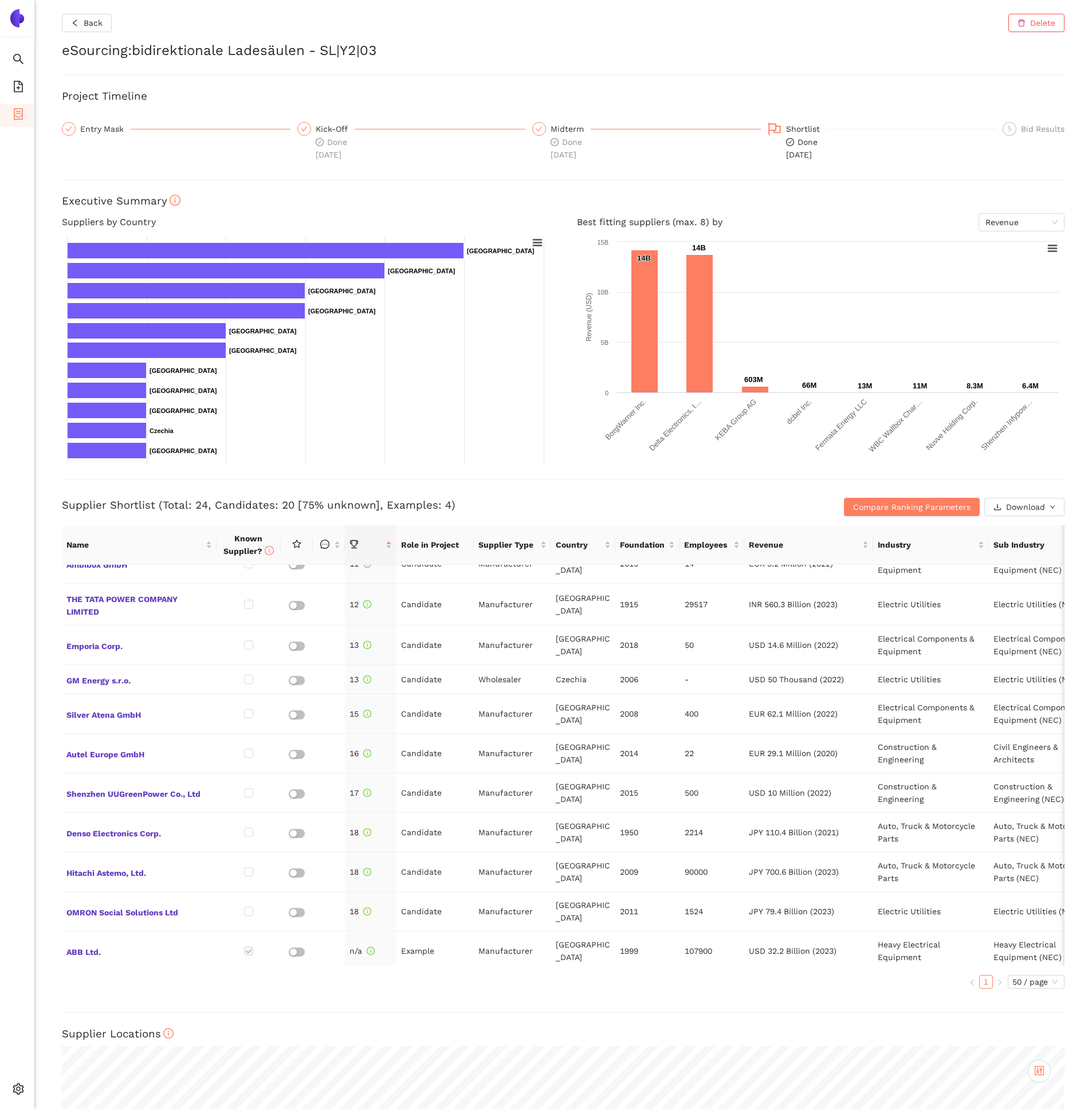
scroll to position [470, 0]
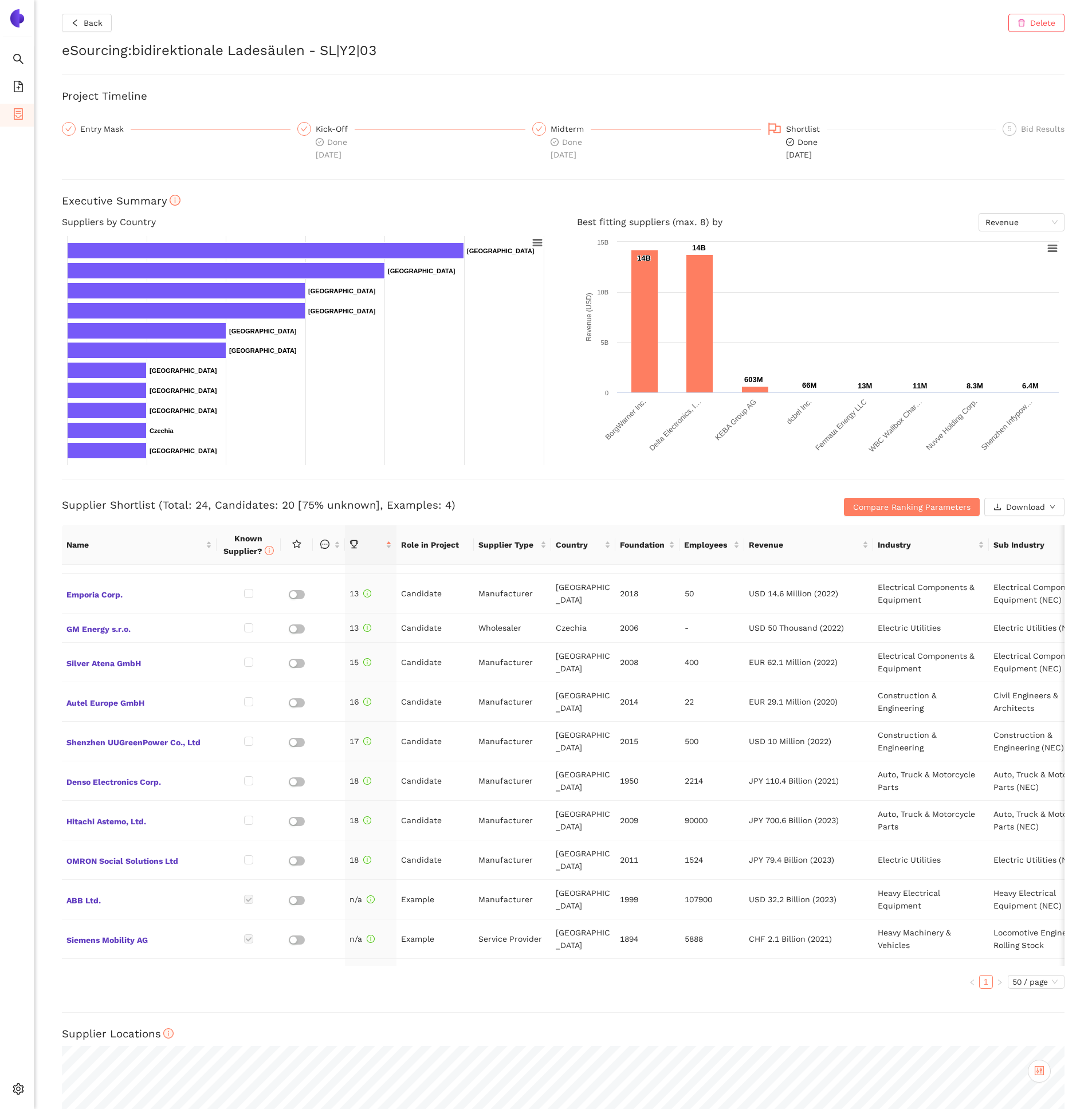
click at [115, 26] on div "Back Delete" at bounding box center [563, 23] width 1003 height 18
click at [97, 24] on span "Back" at bounding box center [93, 23] width 19 height 13
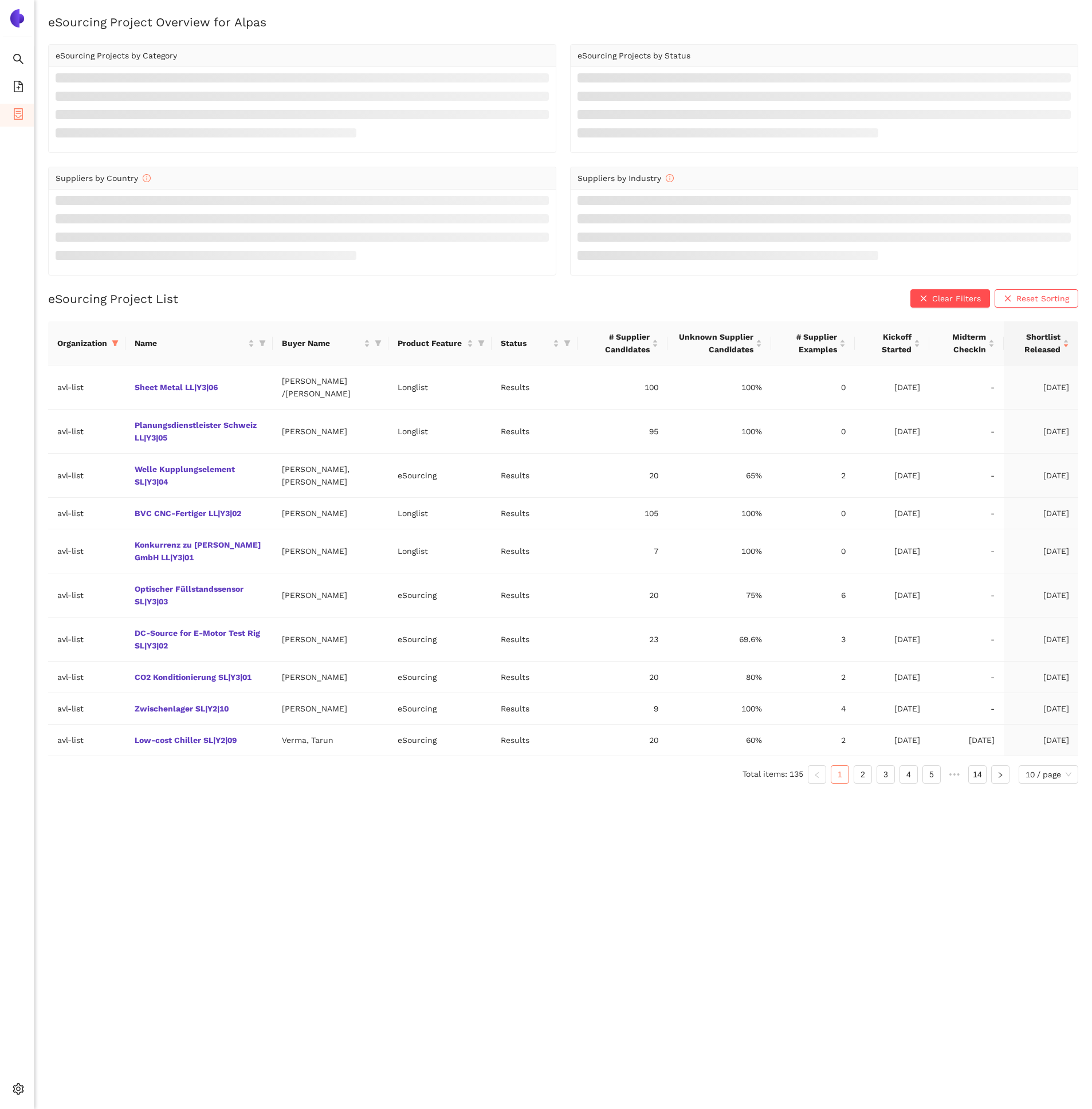
scroll to position [13, 0]
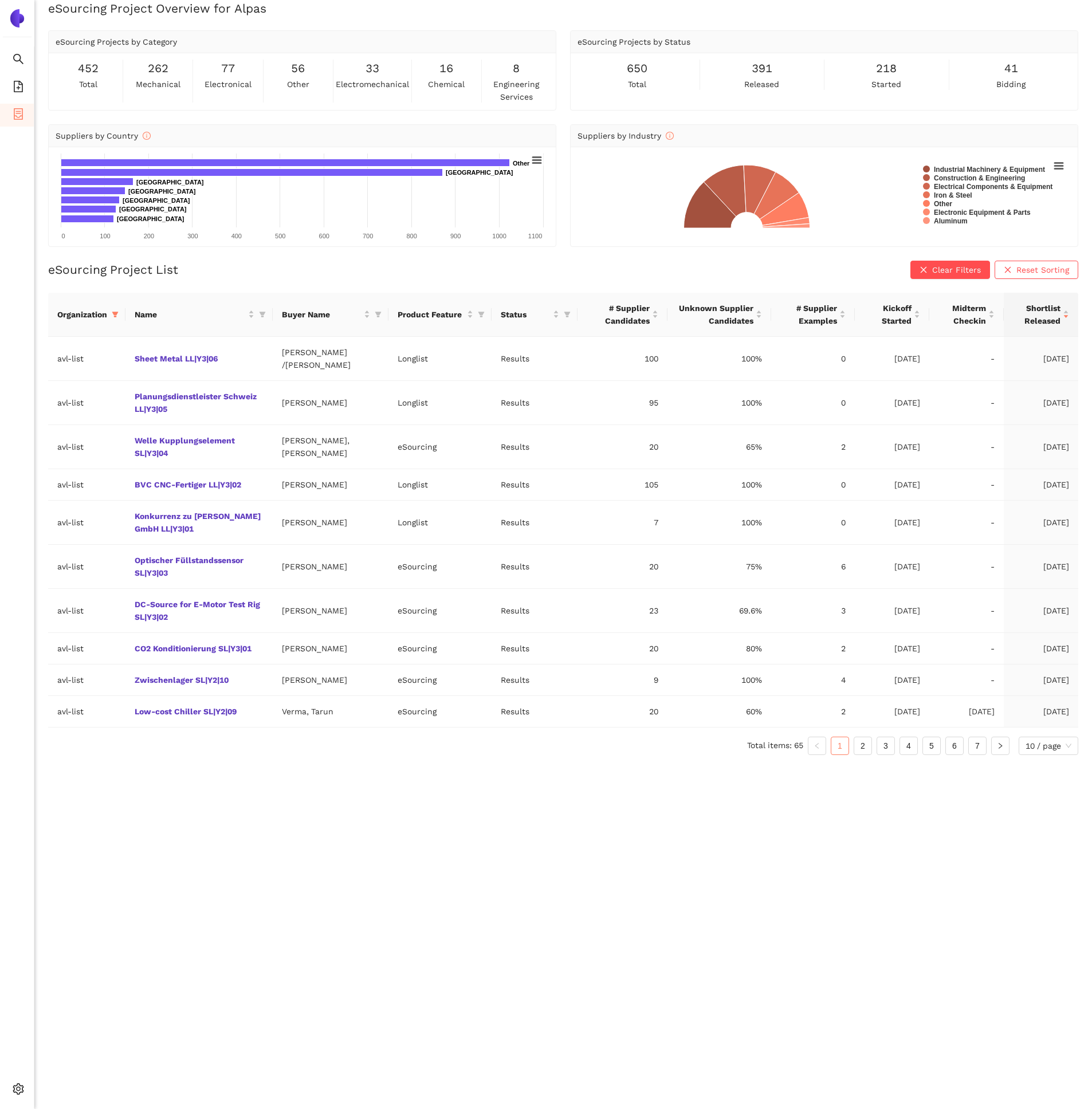
click at [874, 748] on ul "Total items: 65 1 2 3 4 5 6 7 10 / page" at bounding box center [563, 746] width 1030 height 18
click at [888, 748] on link "3" at bounding box center [885, 746] width 17 height 17
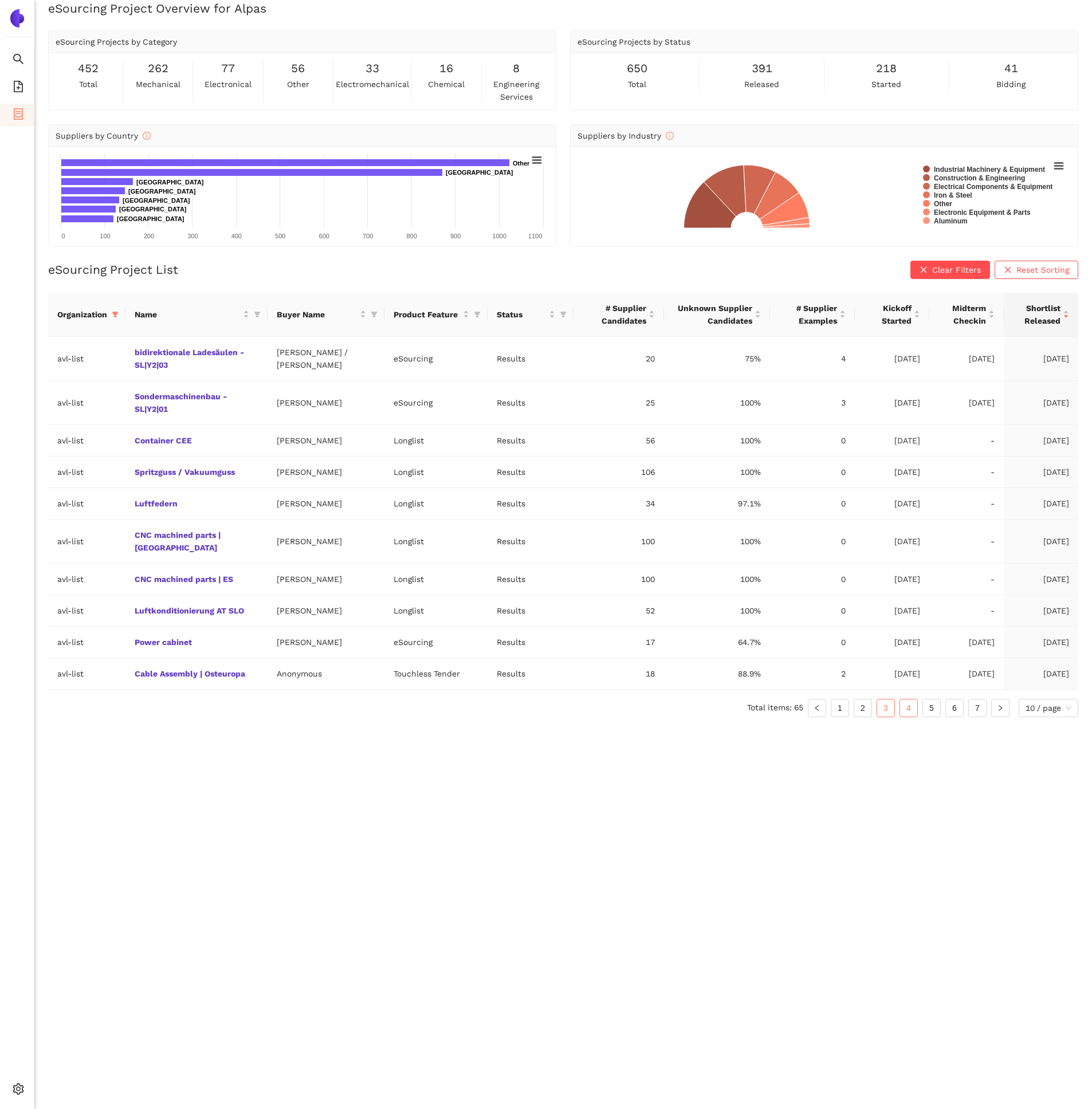
click at [910, 699] on link "4" at bounding box center [909, 708] width 17 height 17
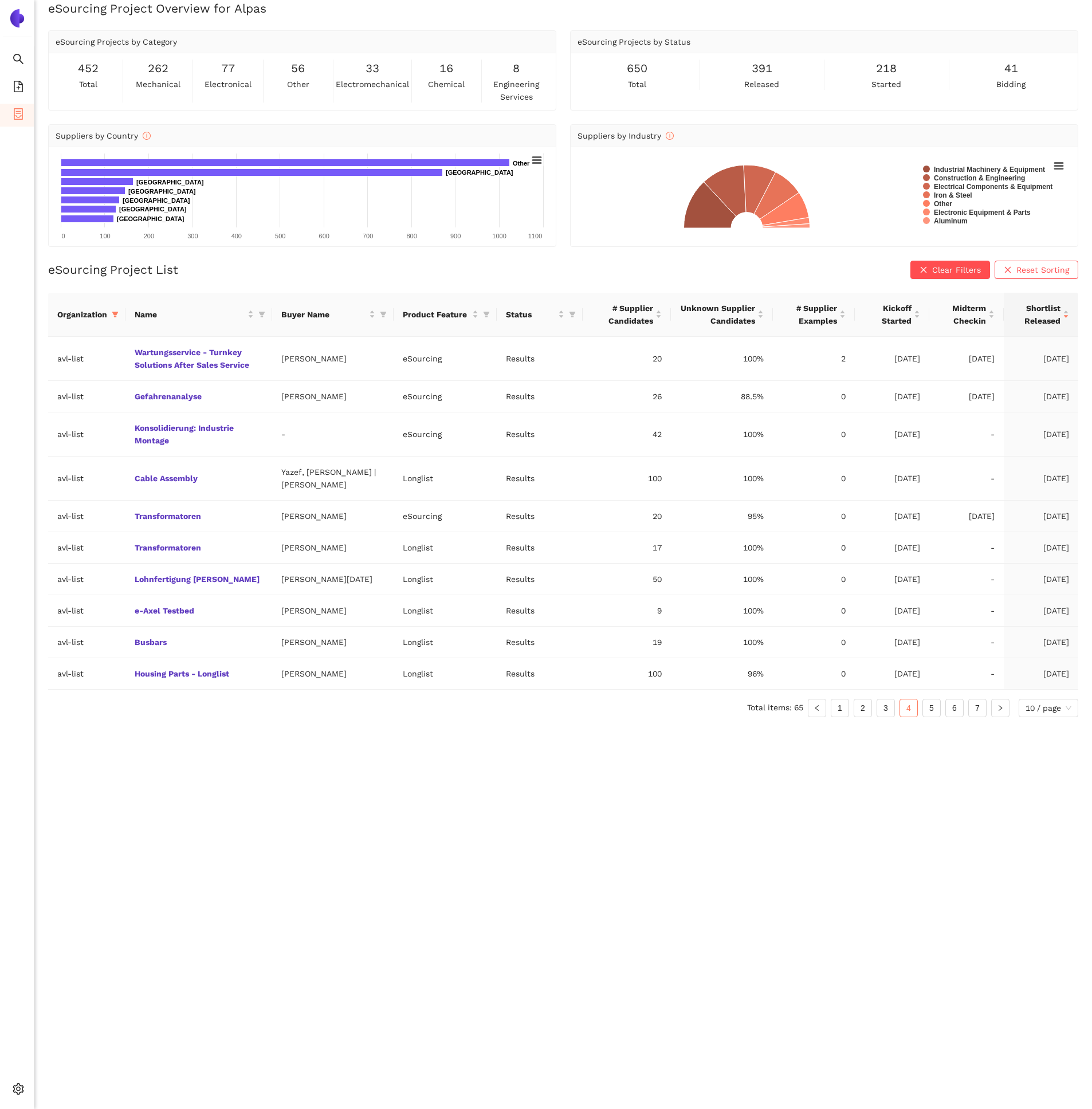
click at [852, 699] on ul "Total items: 65 1 2 3 4 5 6 7 10 / page" at bounding box center [563, 708] width 1030 height 18
click at [871, 699] on ul "Total items: 65 1 2 3 4 5 6 7 10 / page" at bounding box center [563, 708] width 1030 height 18
click at [863, 699] on link "2" at bounding box center [863, 708] width 17 height 17
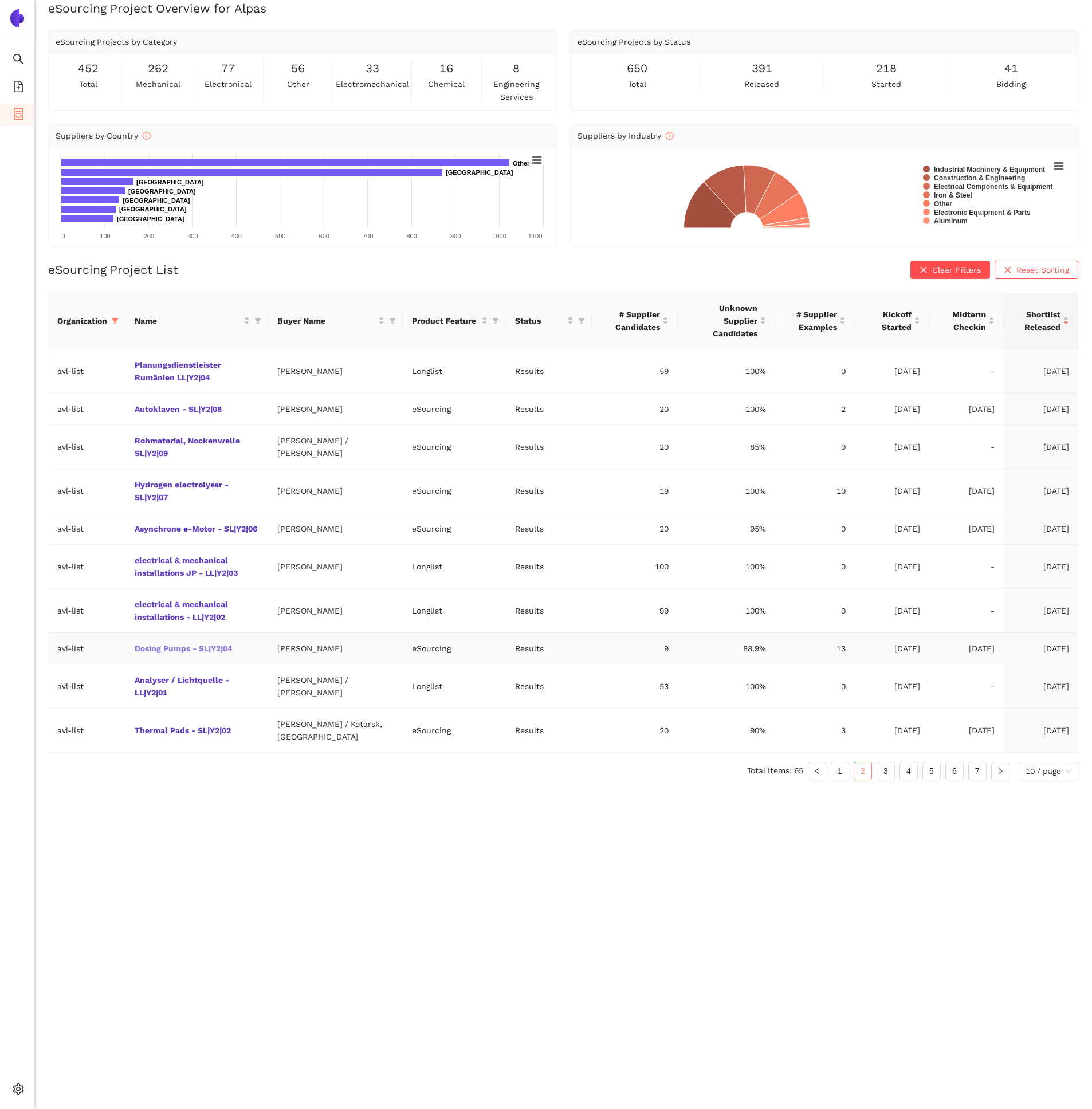
click at [0, 0] on link "Dosing Pumps - SL|Y2|04" at bounding box center [0, 0] width 0 height 0
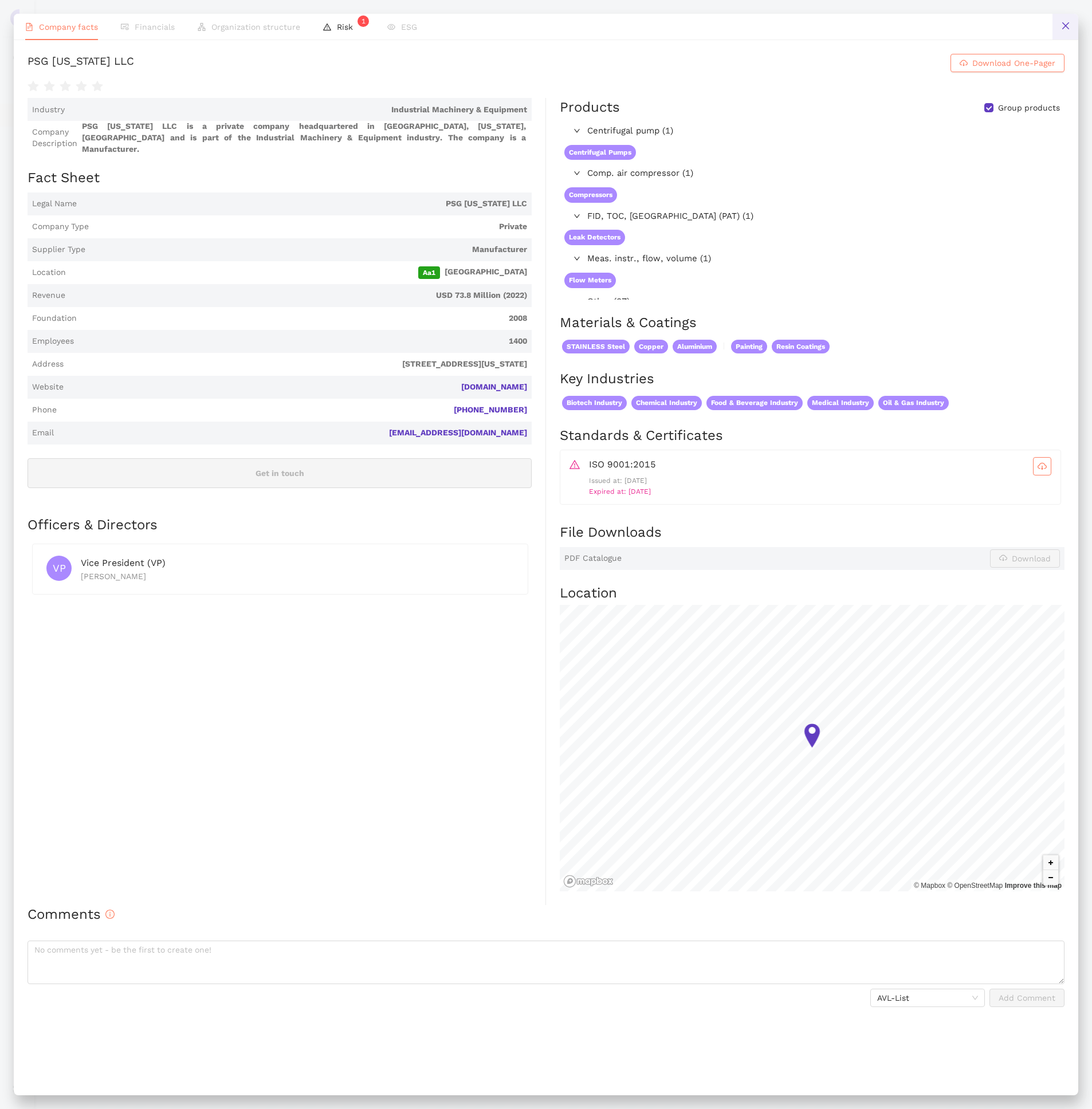
click at [1062, 32] on button at bounding box center [1065, 26] width 25 height 25
